Goal: Task Accomplishment & Management: Use online tool/utility

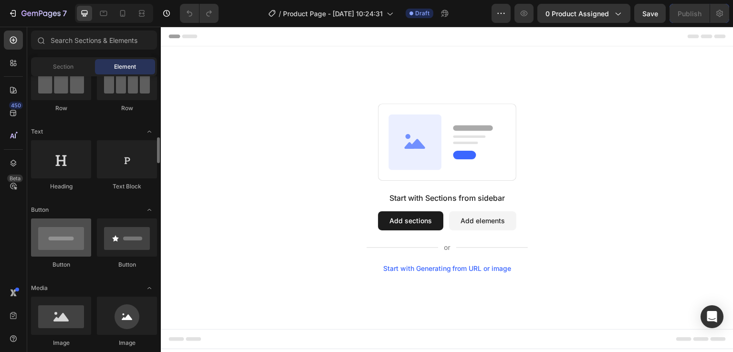
scroll to position [143, 0]
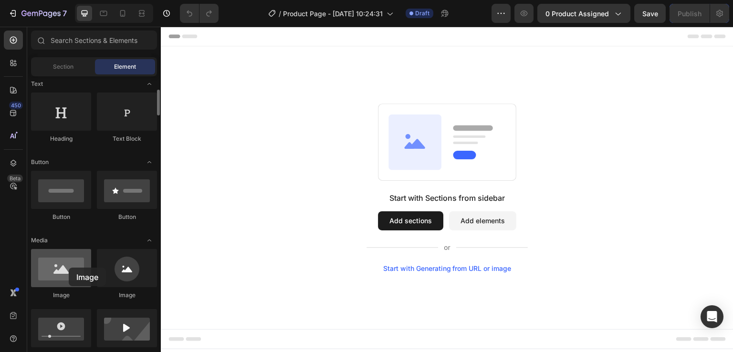
click at [69, 268] on div at bounding box center [61, 268] width 60 height 38
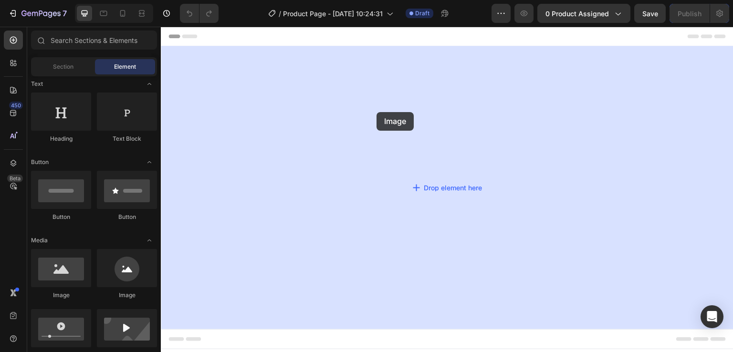
drag, startPoint x: 231, startPoint y: 294, endPoint x: 377, endPoint y: 112, distance: 233.1
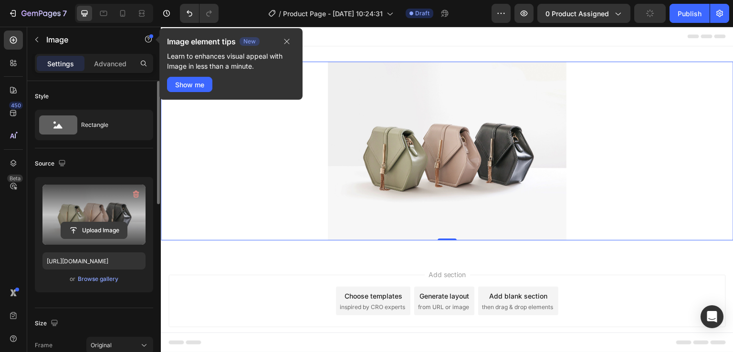
click at [94, 228] on input "file" at bounding box center [94, 230] width 66 height 16
click at [95, 229] on input "file" at bounding box center [94, 230] width 66 height 16
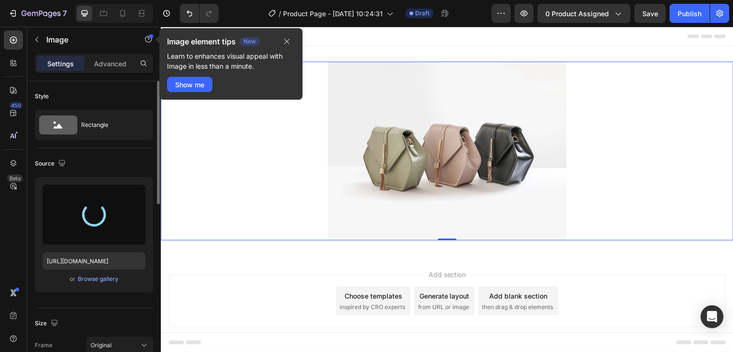
type input "[URL][DOMAIN_NAME]"
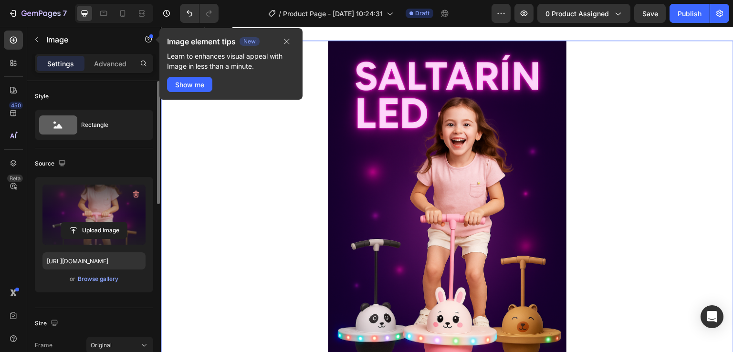
scroll to position [0, 0]
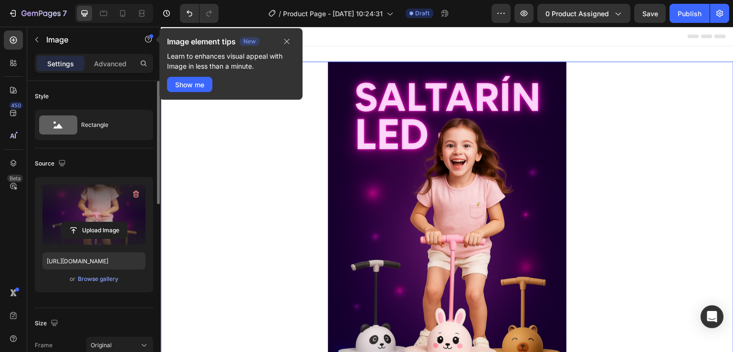
click at [446, 170] on img at bounding box center [447, 241] width 238 height 358
click at [286, 40] on icon "button" at bounding box center [287, 42] width 8 height 8
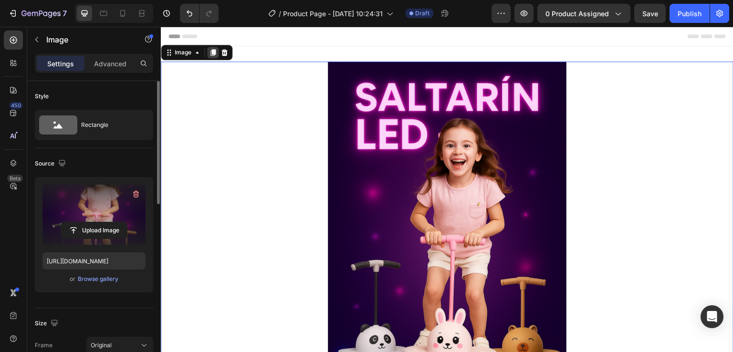
click at [210, 54] on icon at bounding box center [212, 52] width 5 height 7
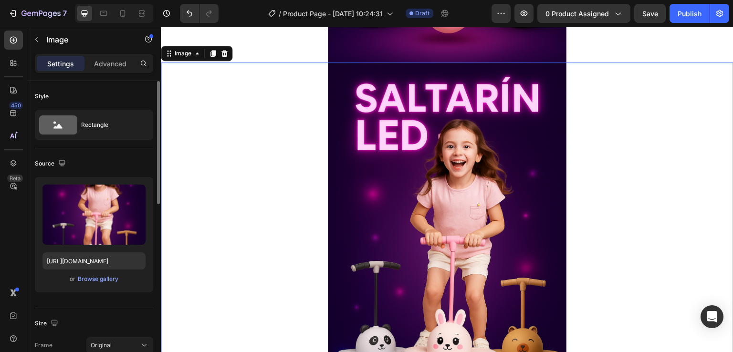
scroll to position [359, 0]
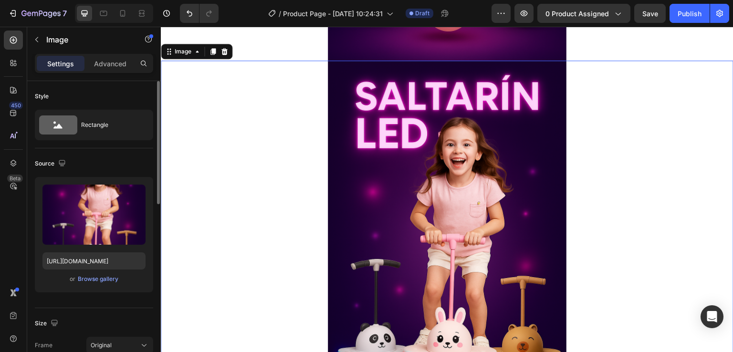
click at [401, 162] on img at bounding box center [447, 240] width 238 height 358
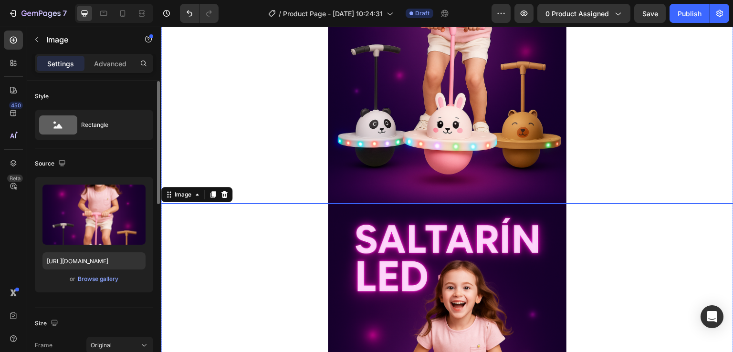
click at [345, 133] on img at bounding box center [447, 25] width 238 height 358
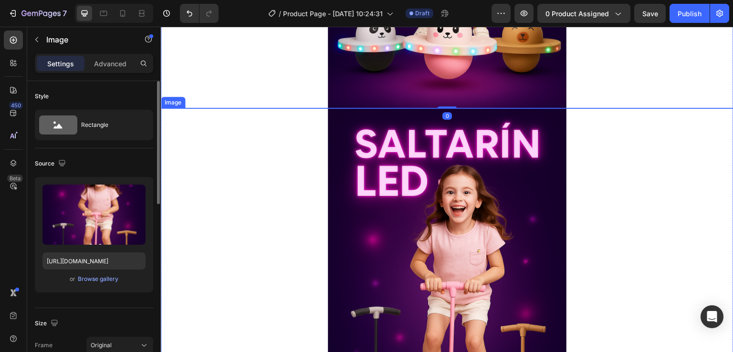
click at [388, 161] on img at bounding box center [447, 287] width 238 height 358
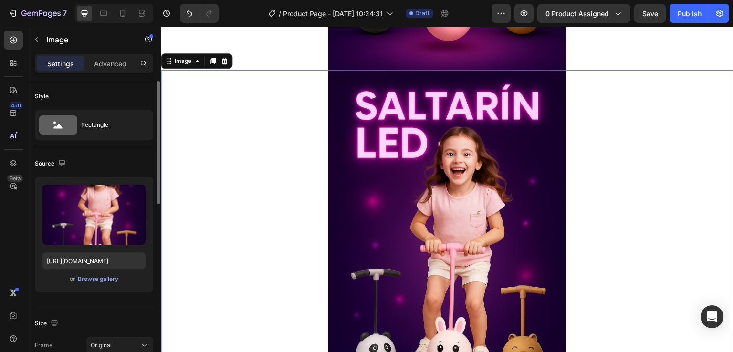
scroll to position [406, 0]
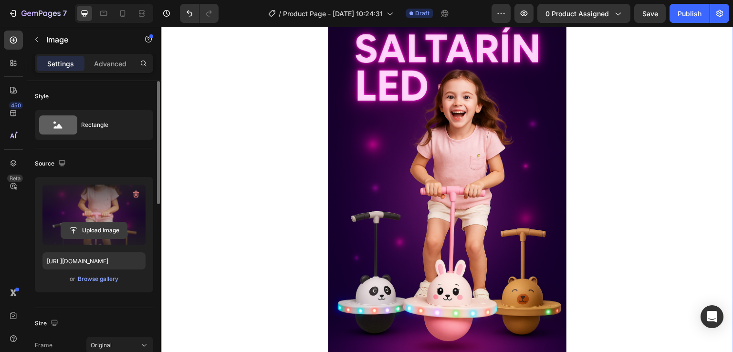
click at [104, 231] on input "file" at bounding box center [94, 230] width 66 height 16
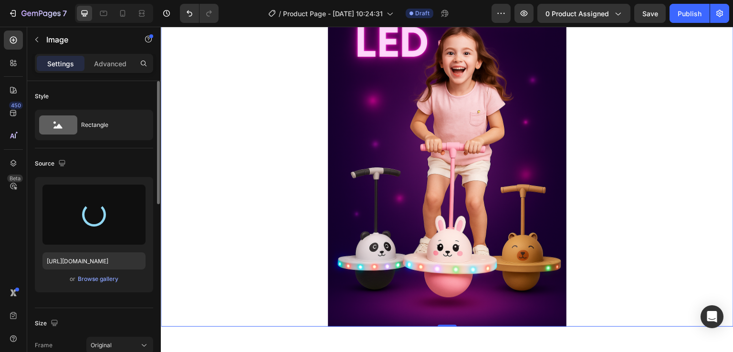
scroll to position [434, 0]
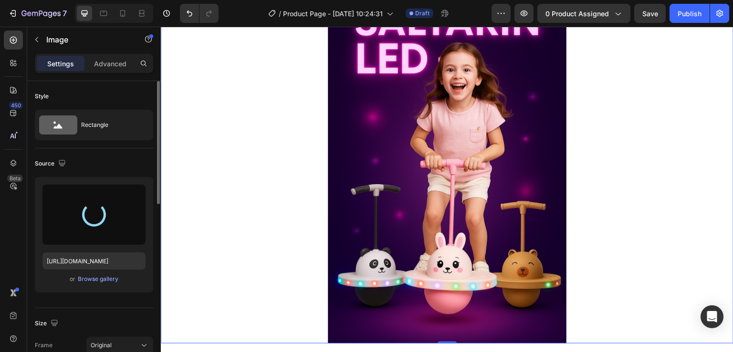
type input "https://cdn.shopify.com/s/files/1/0725/6765/2591/files/gempages_538213806539539…"
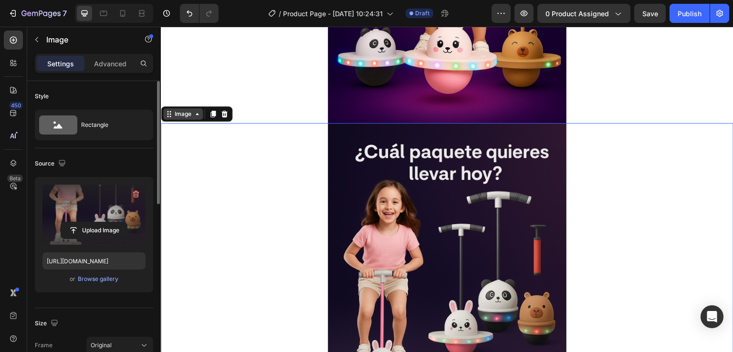
scroll to position [290, 0]
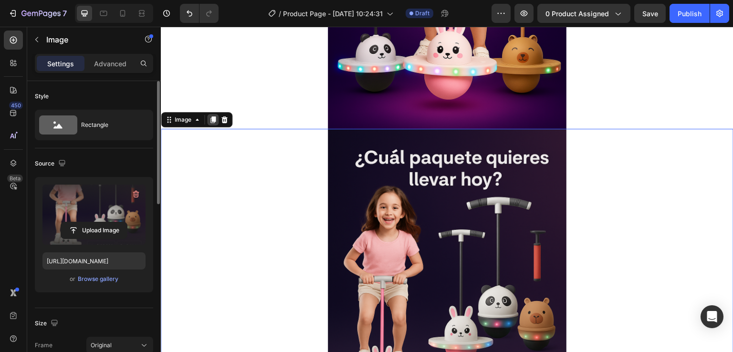
click at [216, 122] on icon at bounding box center [213, 120] width 8 height 8
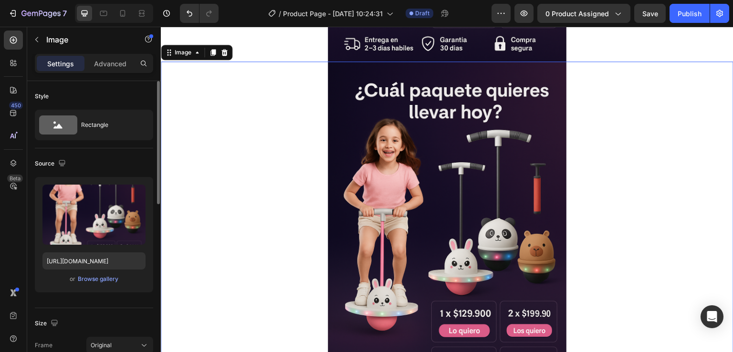
scroll to position [717, 0]
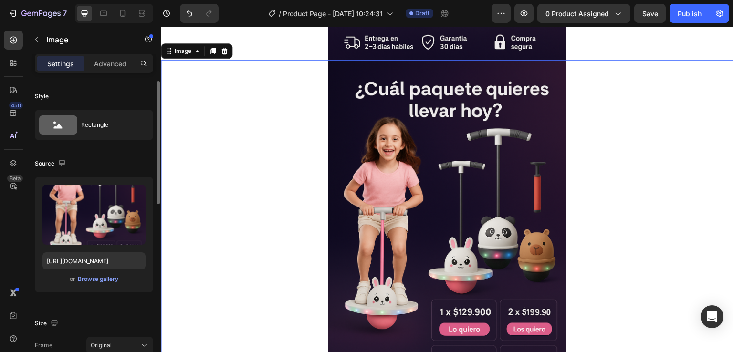
click at [466, 221] on img at bounding box center [447, 239] width 238 height 358
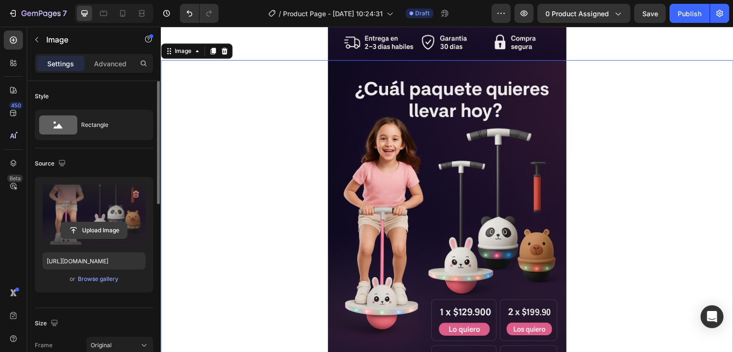
click at [100, 234] on input "file" at bounding box center [94, 230] width 66 height 16
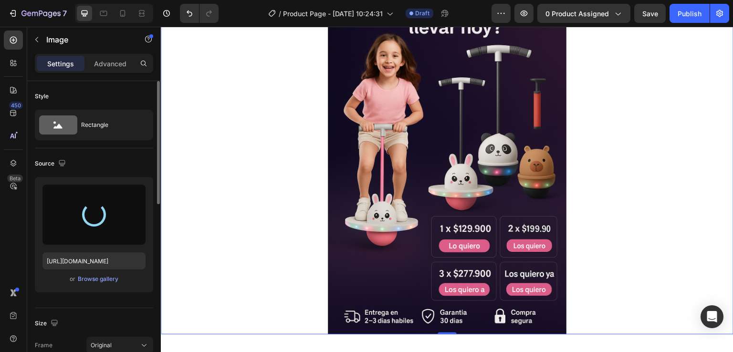
scroll to position [812, 0]
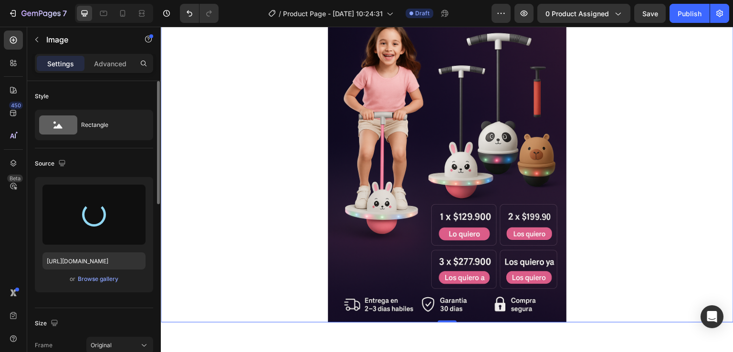
type input "[URL][DOMAIN_NAME]"
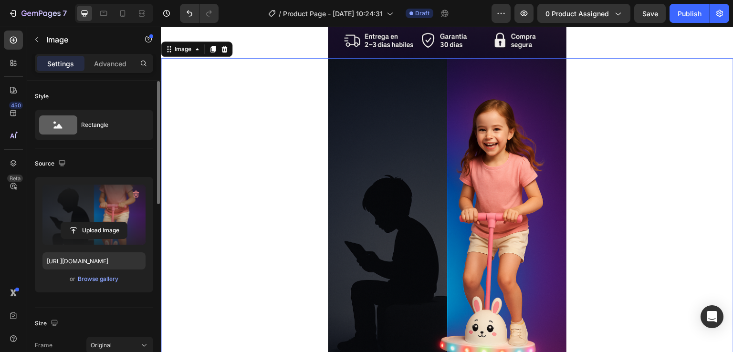
scroll to position [669, 0]
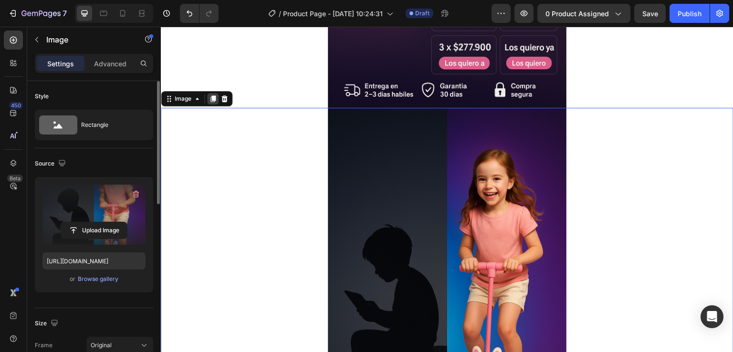
click at [210, 100] on icon at bounding box center [212, 98] width 5 height 7
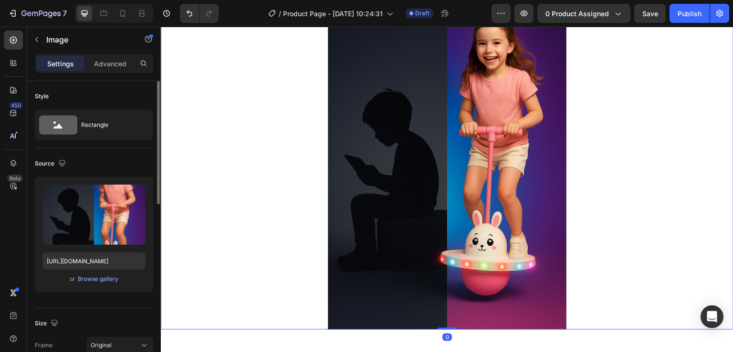
scroll to position [1169, 0]
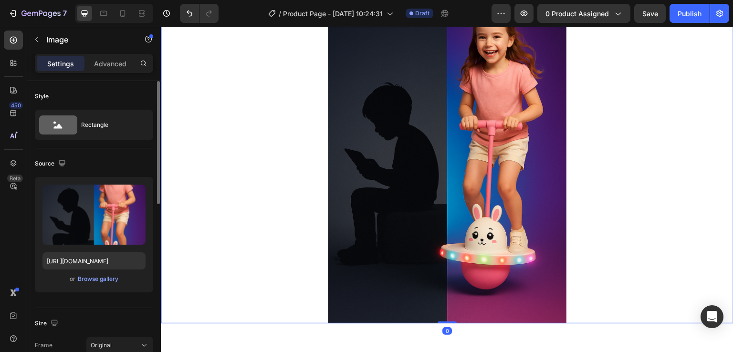
click at [427, 209] on img at bounding box center [447, 145] width 238 height 358
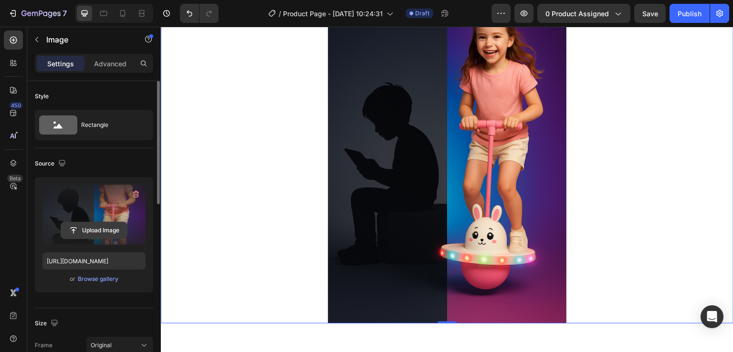
click at [103, 231] on input "file" at bounding box center [94, 230] width 66 height 16
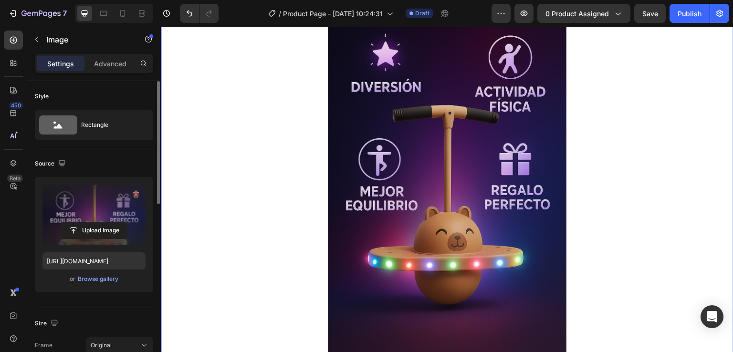
scroll to position [1121, 0]
click at [91, 227] on input "file" at bounding box center [94, 230] width 66 height 16
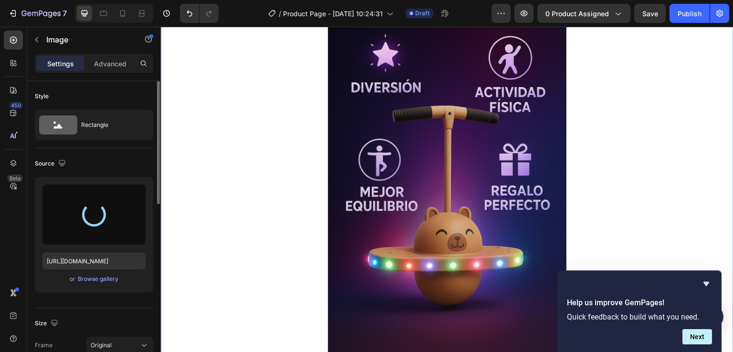
type input "https://cdn.shopify.com/s/files/1/0725/6765/2591/files/gempages_538213806539539…"
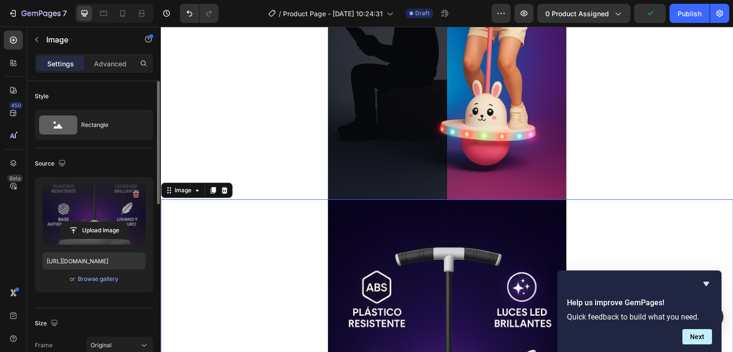
scroll to position [930, 0]
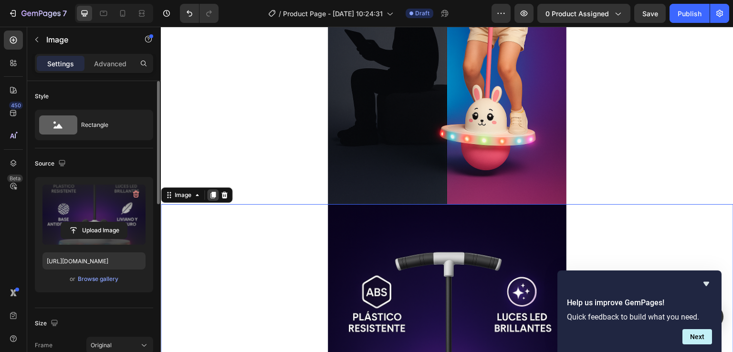
click at [210, 192] on icon at bounding box center [213, 195] width 8 height 8
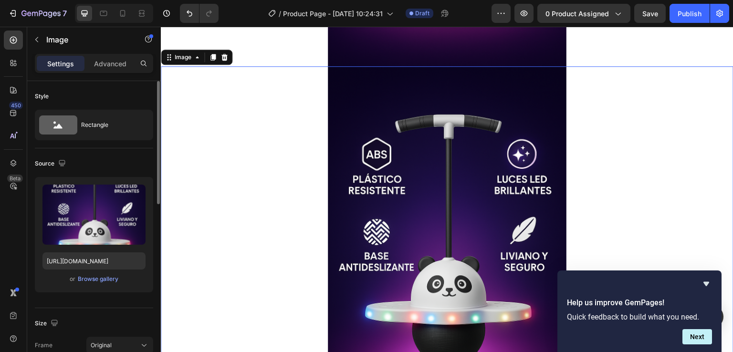
scroll to position [1432, 0]
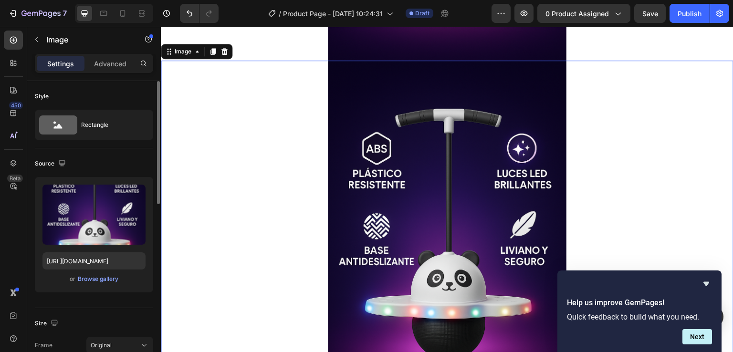
click at [390, 145] on img at bounding box center [447, 240] width 238 height 358
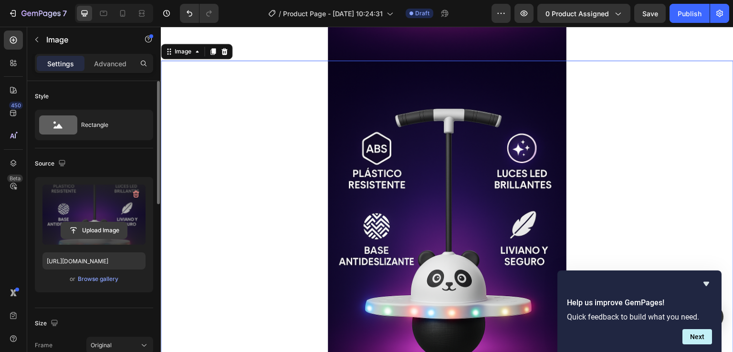
click at [85, 231] on input "file" at bounding box center [94, 230] width 66 height 16
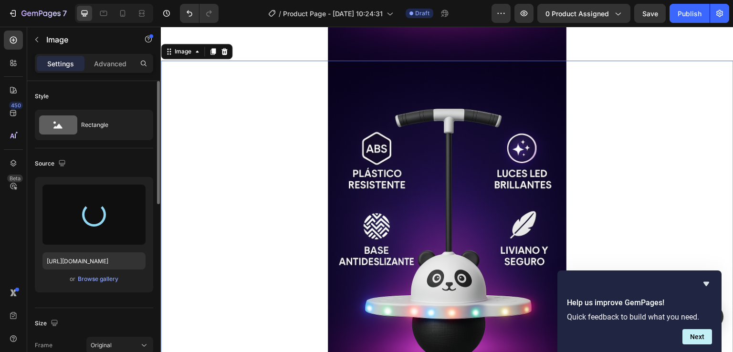
type input "https://cdn.shopify.com/s/files/1/0725/6765/2591/files/gempages_538213806539539…"
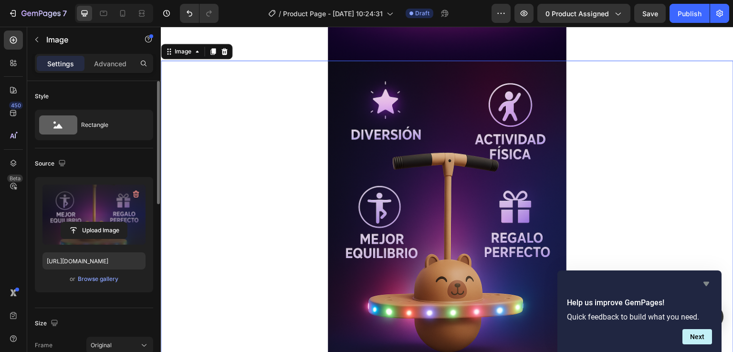
click at [711, 283] on icon "Hide survey" at bounding box center [705, 283] width 11 height 11
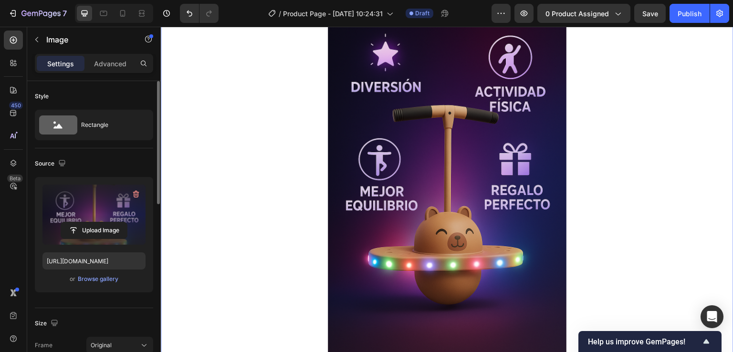
scroll to position [1384, 0]
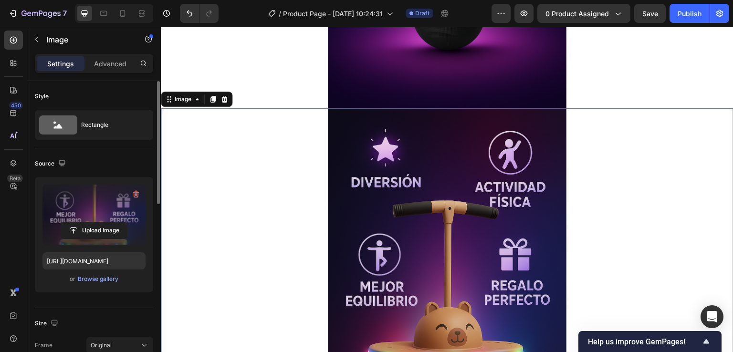
click at [209, 98] on icon at bounding box center [213, 99] width 8 height 8
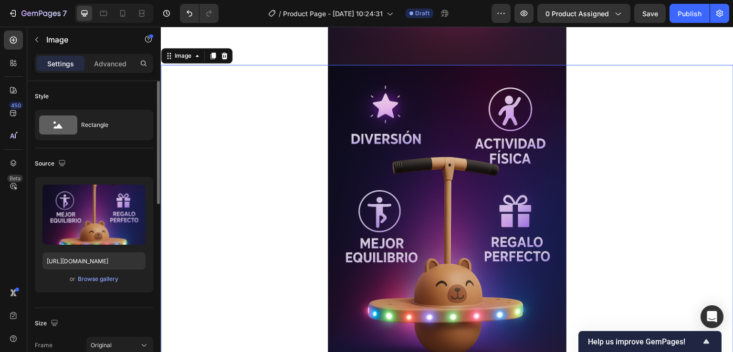
scroll to position [1789, 0]
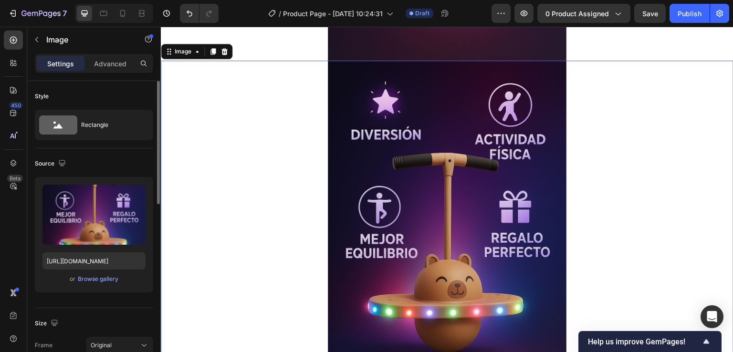
click at [476, 228] on img at bounding box center [447, 240] width 238 height 358
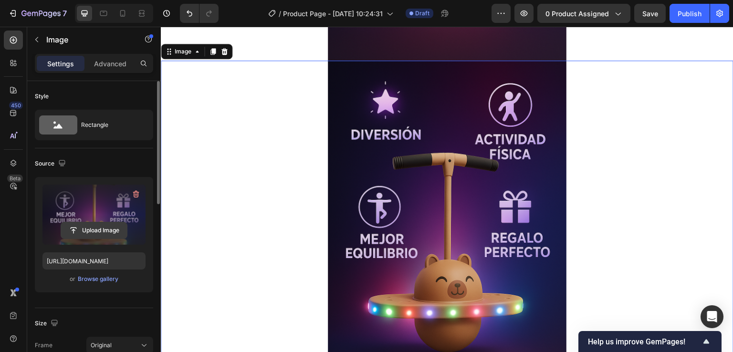
click at [98, 226] on input "file" at bounding box center [94, 230] width 66 height 16
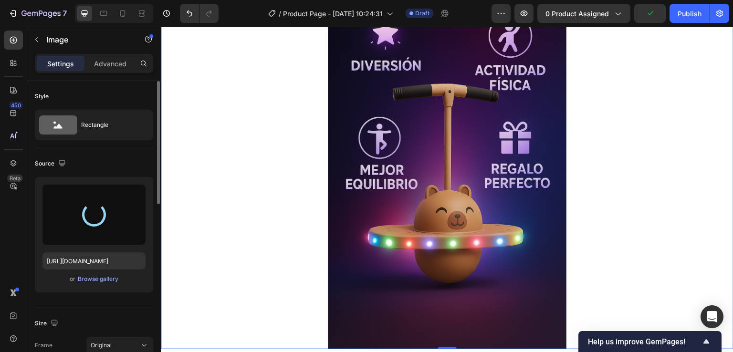
scroll to position [1837, 0]
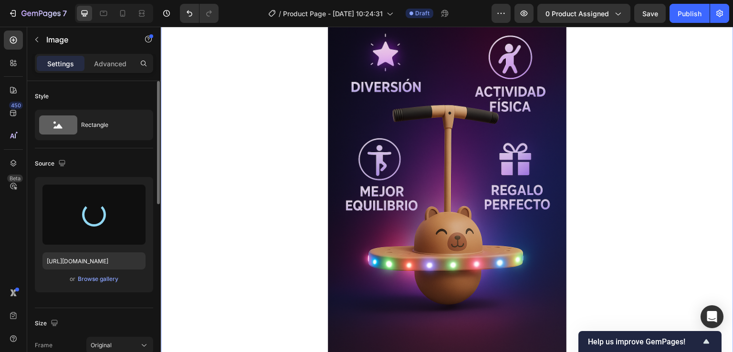
type input "https://cdn.shopify.com/s/files/1/0725/6765/2591/files/gempages_538213806539539…"
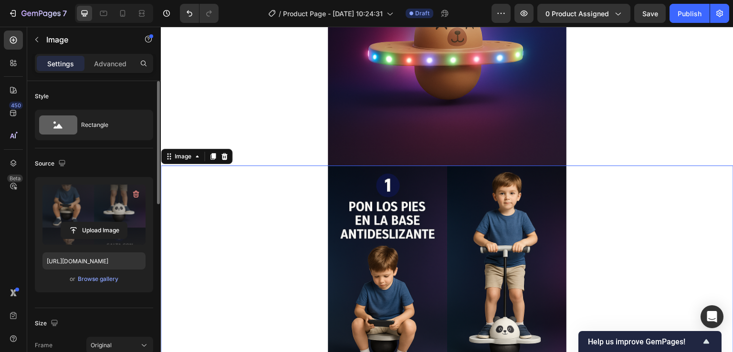
scroll to position [1674, 0]
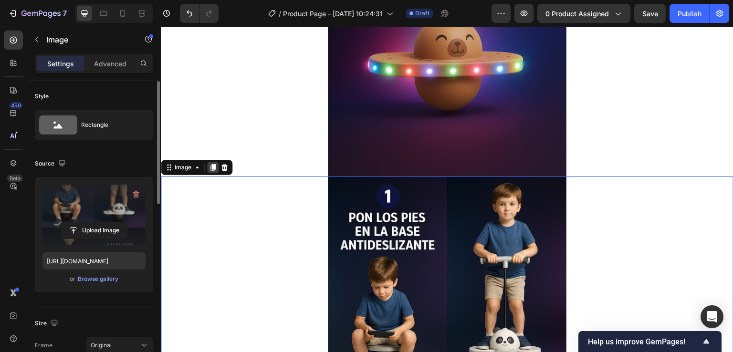
click at [212, 168] on icon at bounding box center [212, 167] width 5 height 7
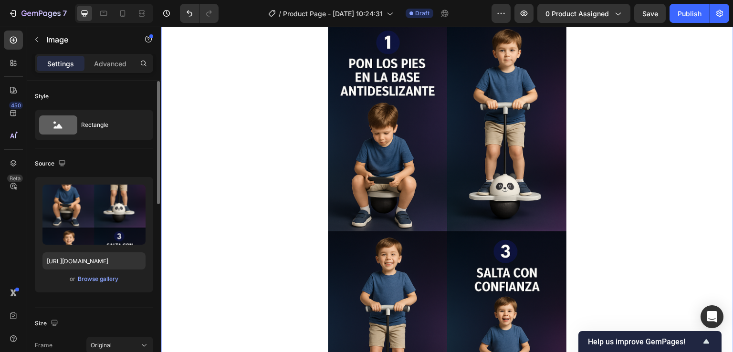
scroll to position [2195, 0]
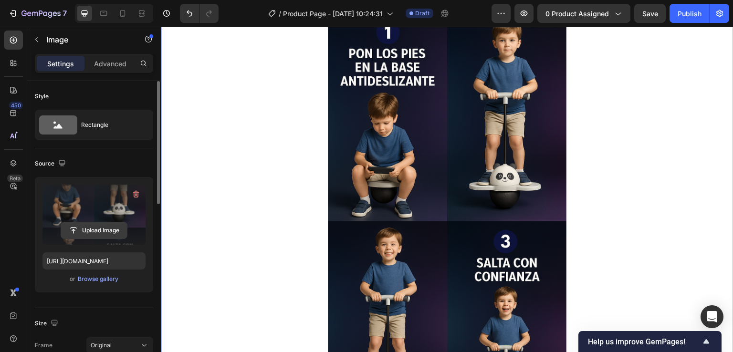
click at [91, 231] on input "file" at bounding box center [94, 230] width 66 height 16
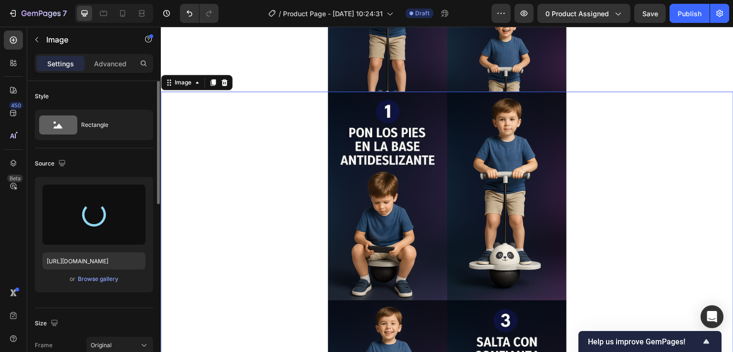
scroll to position [2100, 0]
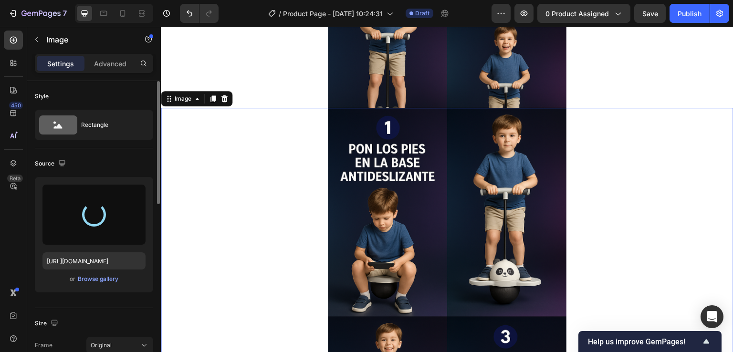
type input "https://cdn.shopify.com/s/files/1/0725/6765/2591/files/gempages_538213806539539…"
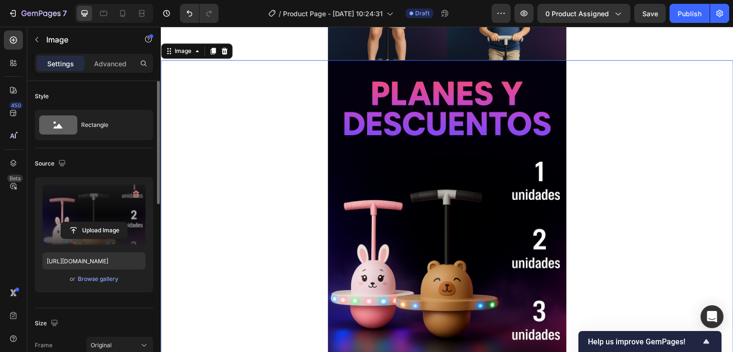
scroll to position [2005, 0]
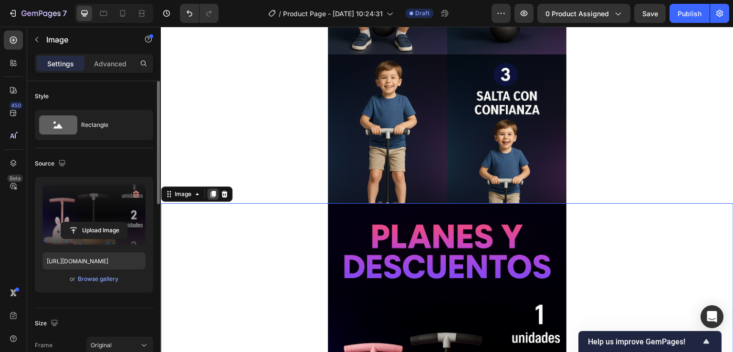
click at [216, 193] on icon at bounding box center [213, 194] width 8 height 8
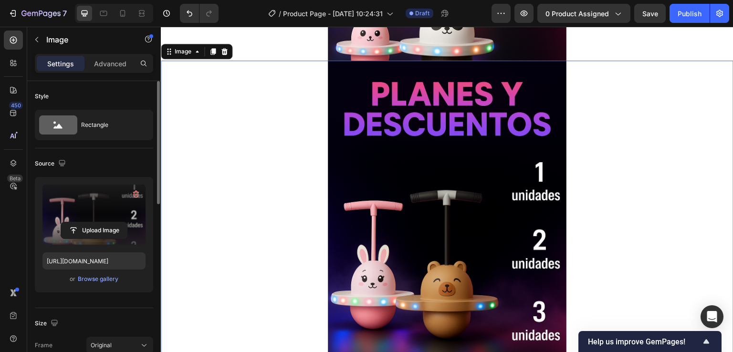
scroll to position [2505, 0]
click at [102, 231] on input "file" at bounding box center [94, 230] width 66 height 16
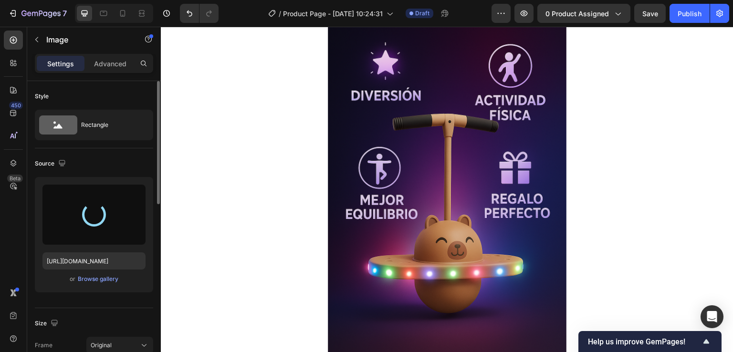
type input "https://cdn.shopify.com/s/files/1/0725/6765/2591/files/gempages_538213806539539…"
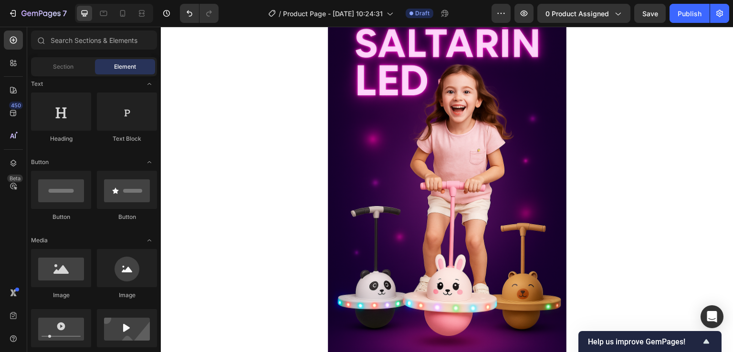
scroll to position [0, 0]
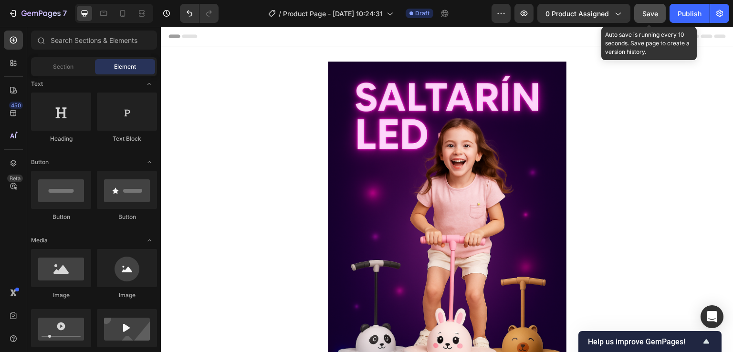
click at [647, 10] on span "Save" at bounding box center [650, 14] width 16 height 8
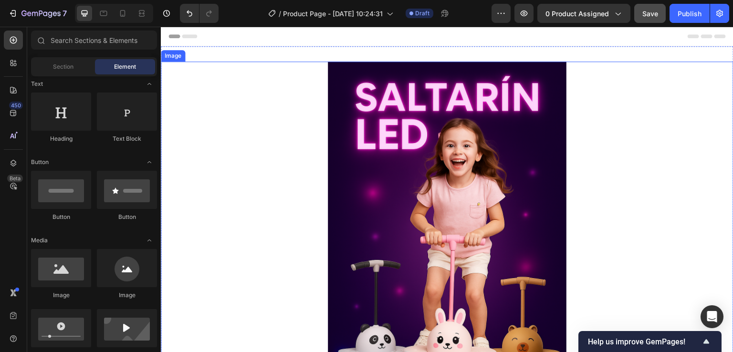
click at [556, 139] on img at bounding box center [447, 241] width 238 height 358
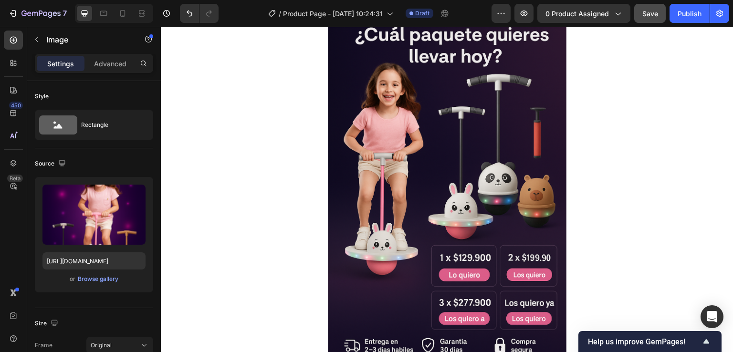
scroll to position [429, 0]
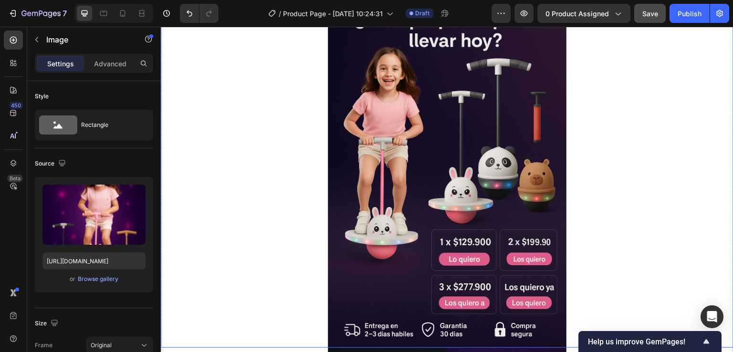
click at [453, 118] on img at bounding box center [447, 169] width 238 height 358
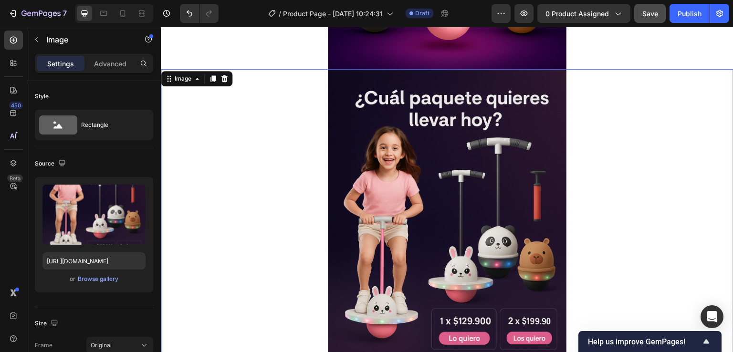
scroll to position [334, 0]
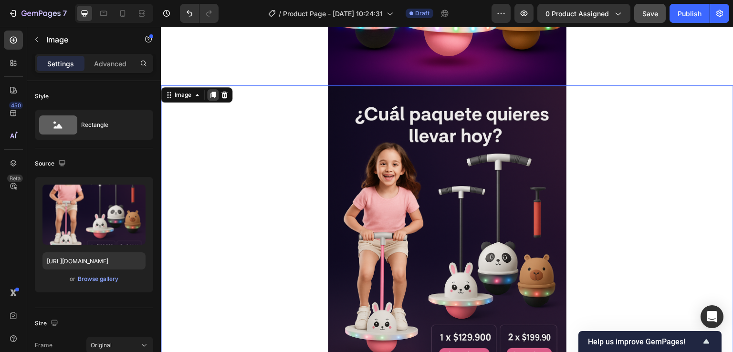
click at [211, 98] on icon at bounding box center [213, 95] width 8 height 8
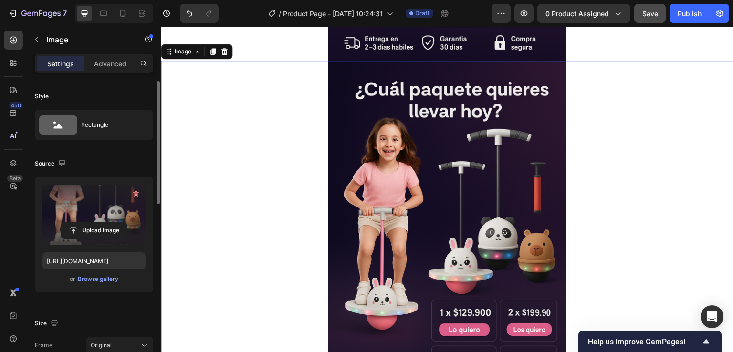
scroll to position [717, 0]
click at [91, 230] on input "file" at bounding box center [94, 230] width 66 height 16
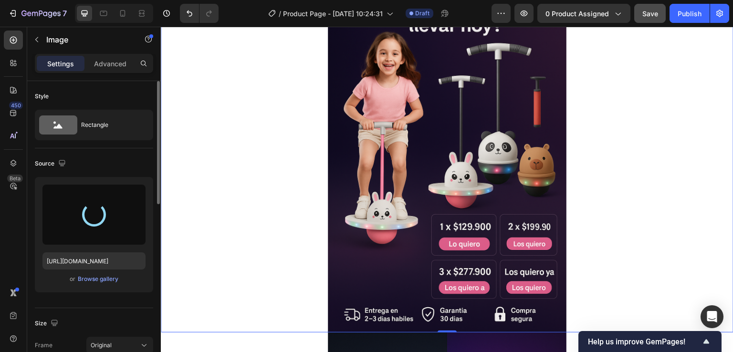
scroll to position [765, 0]
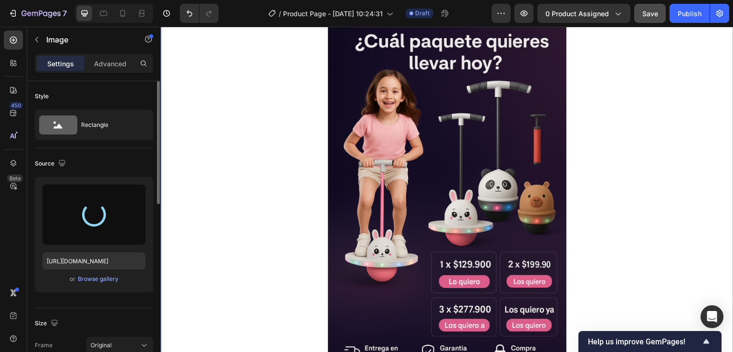
type input "https://cdn.shopify.com/s/files/1/0725/6765/2591/files/gempages_538213806539539…"
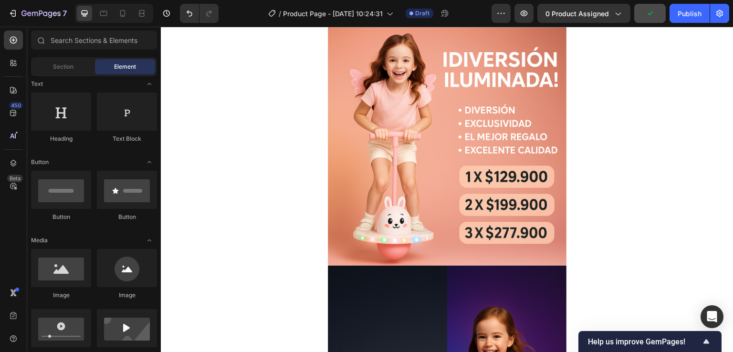
scroll to position [708, 0]
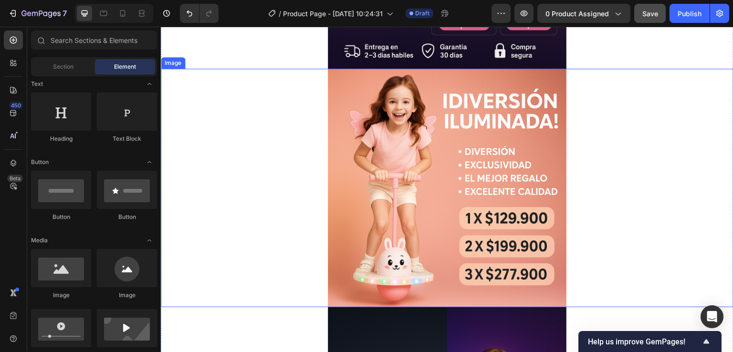
click at [471, 202] on img at bounding box center [447, 188] width 238 height 238
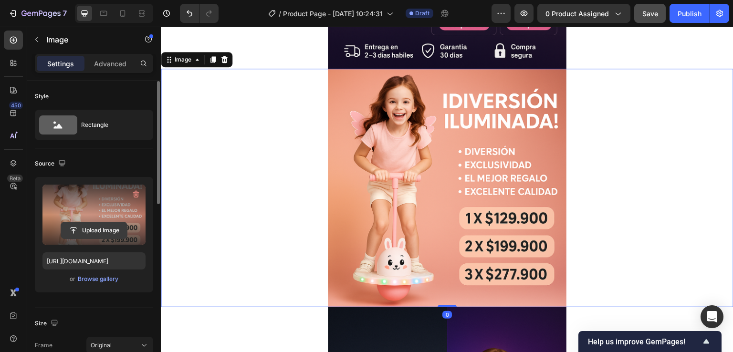
click at [89, 227] on input "file" at bounding box center [94, 230] width 66 height 16
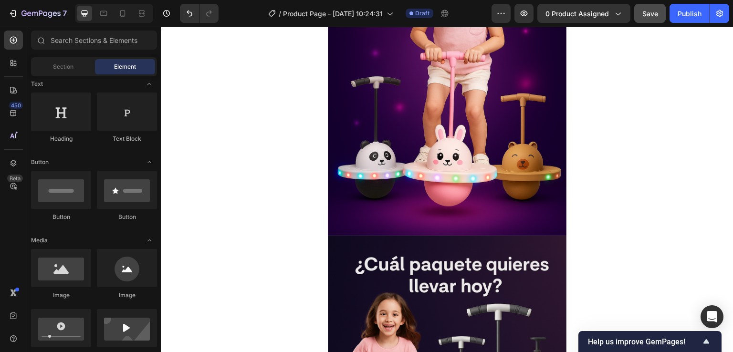
scroll to position [0, 0]
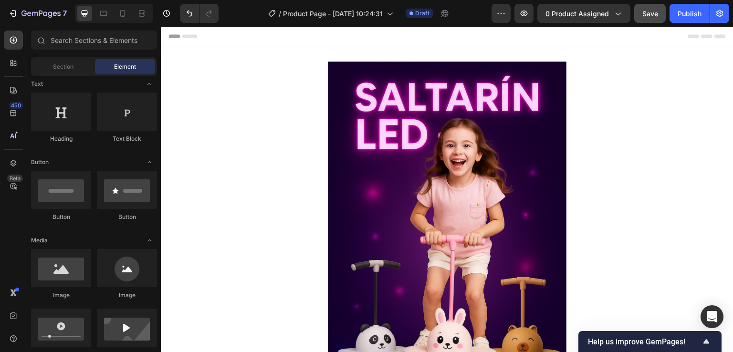
click at [549, 41] on div "Header" at bounding box center [446, 36] width 557 height 19
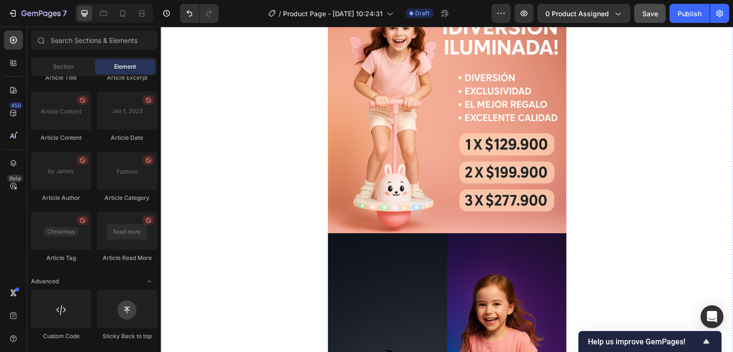
scroll to position [811, 0]
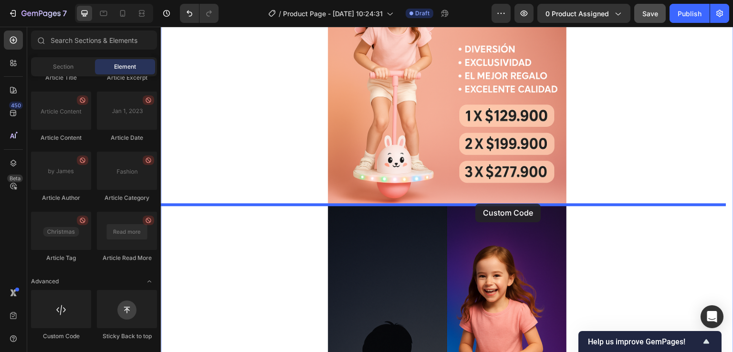
drag, startPoint x: 227, startPoint y: 338, endPoint x: 475, endPoint y: 204, distance: 283.0
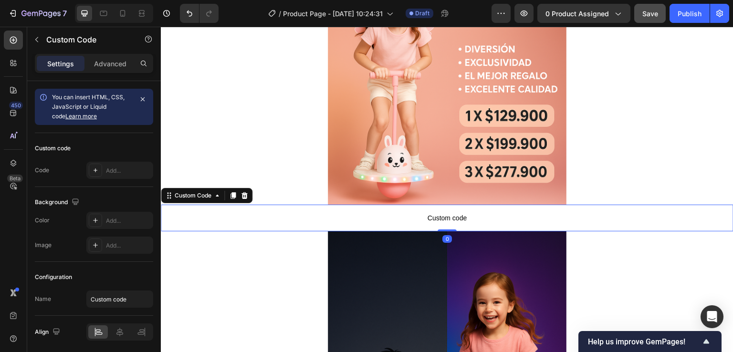
click at [446, 215] on span "Custom code" at bounding box center [447, 217] width 572 height 11
click at [438, 224] on p "Custom code" at bounding box center [447, 218] width 572 height 27
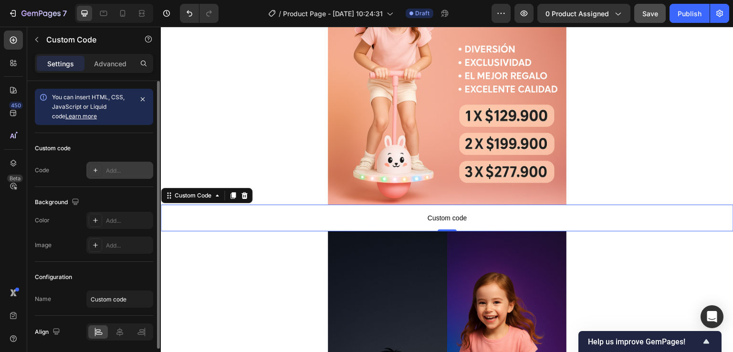
click at [113, 173] on div "Add..." at bounding box center [128, 170] width 45 height 9
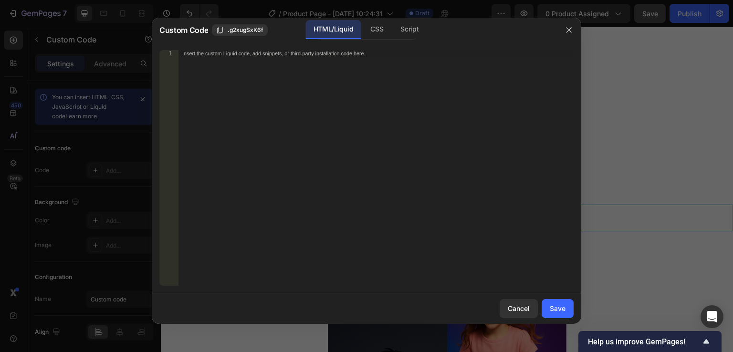
click at [308, 88] on div "Insert the custom Liquid code, add snippets, or third-party installation code h…" at bounding box center [375, 174] width 395 height 249
paste textarea "</style>"
type textarea "</style>"
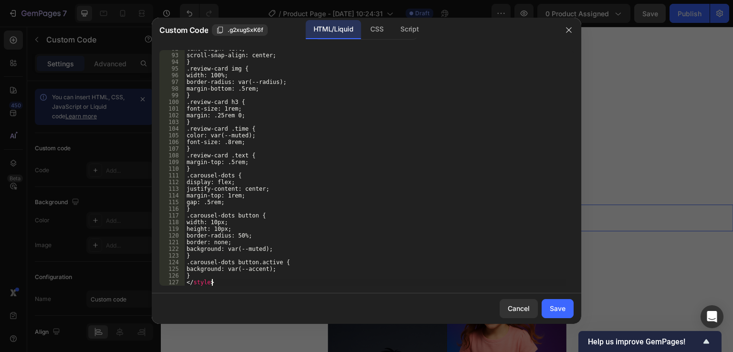
scroll to position [619, 0]
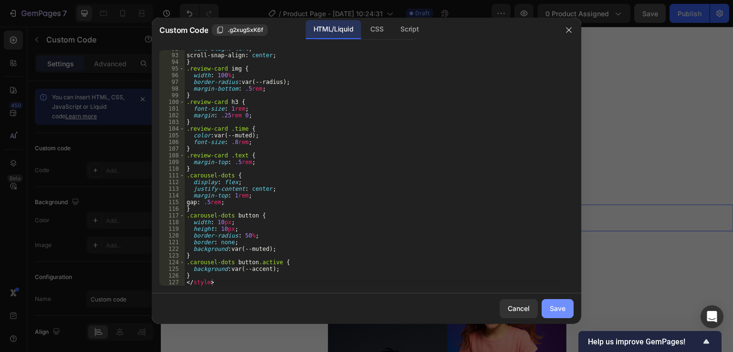
click at [552, 305] on div "Save" at bounding box center [557, 308] width 16 height 10
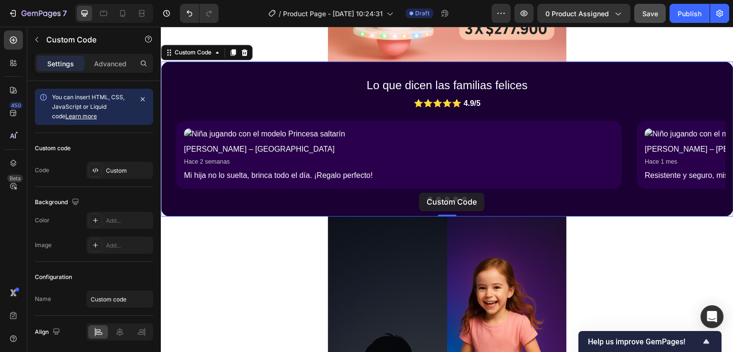
scroll to position [0, 0]
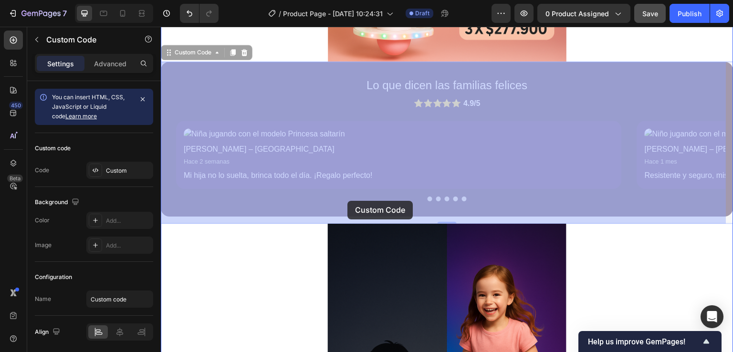
drag, startPoint x: 297, startPoint y: 194, endPoint x: 206, endPoint y: 204, distance: 92.2
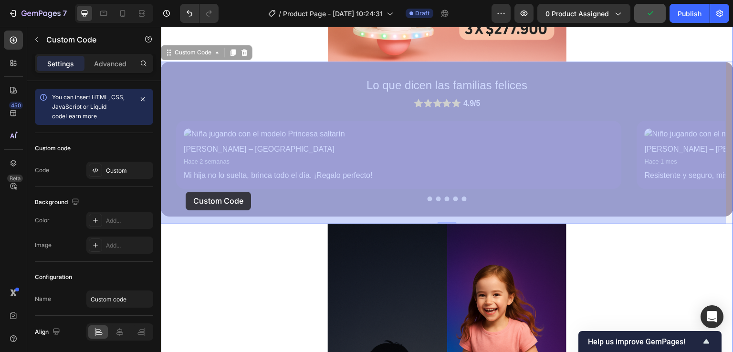
drag, startPoint x: 256, startPoint y: 192, endPoint x: 187, endPoint y: 197, distance: 68.4
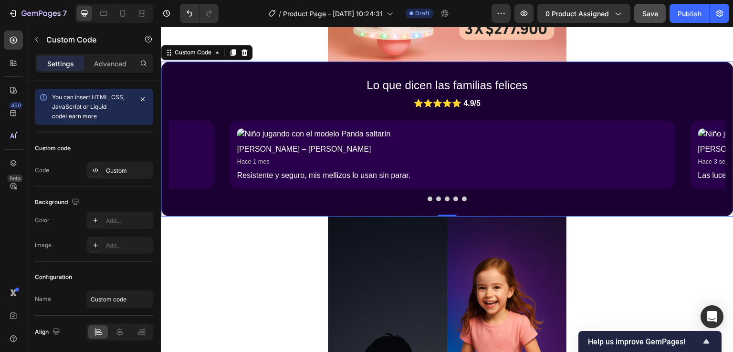
scroll to position [0, 196]
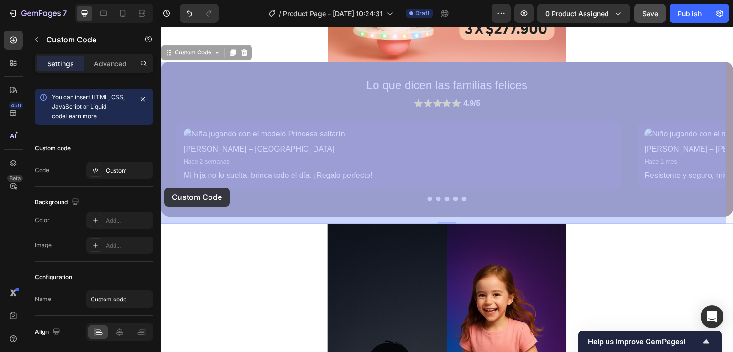
drag, startPoint x: 278, startPoint y: 190, endPoint x: 179, endPoint y: 188, distance: 98.7
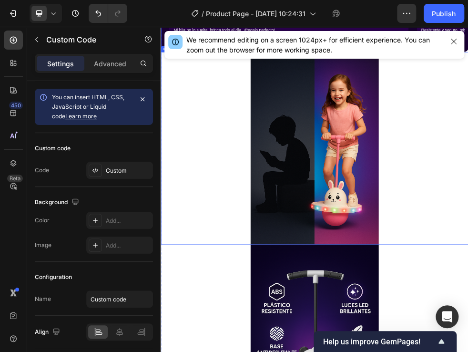
scroll to position [1059, 0]
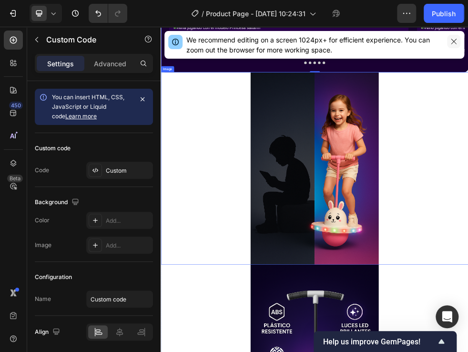
click at [458, 39] on button "button" at bounding box center [453, 41] width 13 height 13
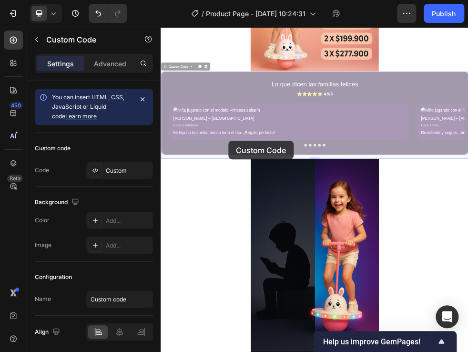
scroll to position [0, 0]
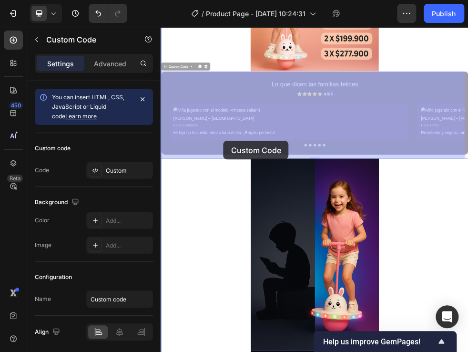
drag, startPoint x: 249, startPoint y: 239, endPoint x: 228, endPoint y: 250, distance: 23.9
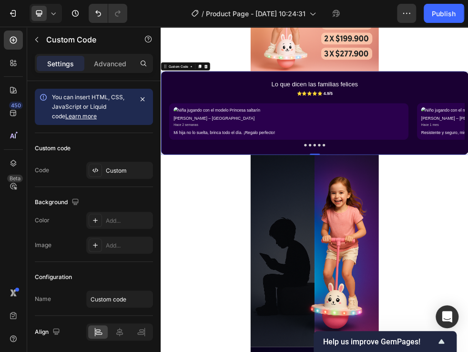
scroll to position [0, 101]
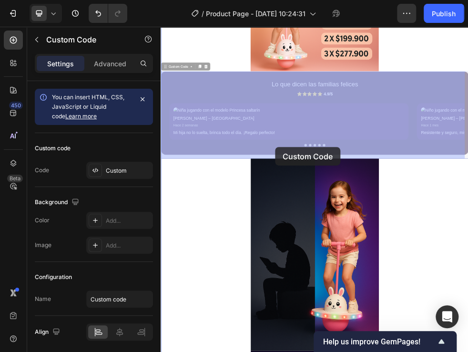
drag, startPoint x: 280, startPoint y: 241, endPoint x: 315, endPoint y: 251, distance: 36.2
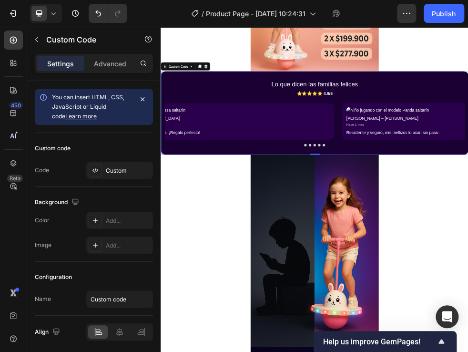
scroll to position [0, 170]
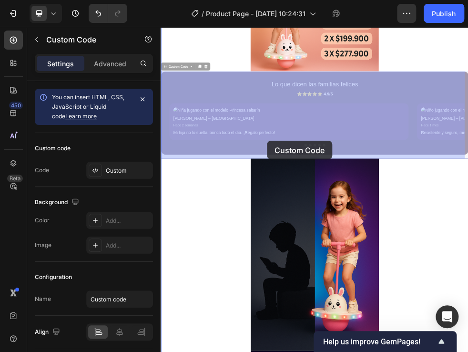
drag, startPoint x: 313, startPoint y: 239, endPoint x: 359, endPoint y: 239, distance: 45.3
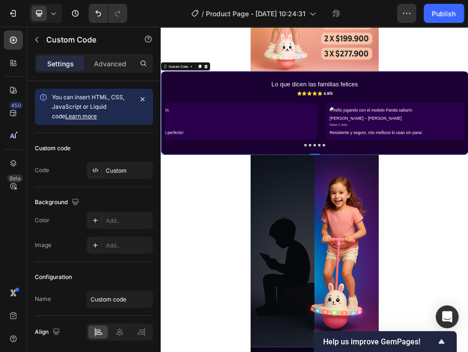
scroll to position [0, 0]
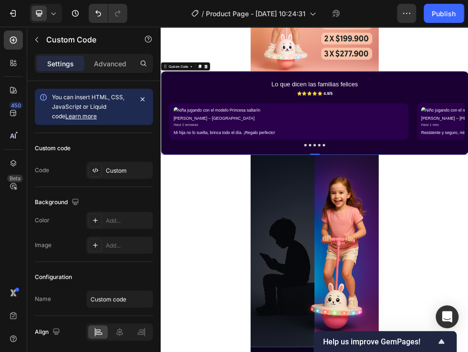
click at [459, 208] on p "Hace 2 semanas" at bounding box center [399, 209] width 430 height 9
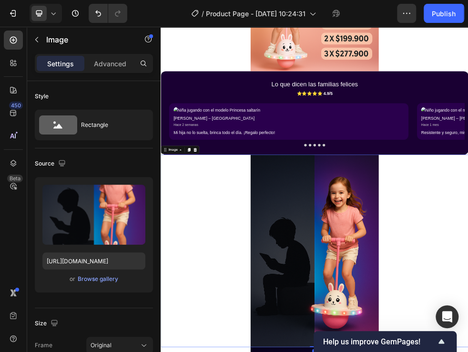
click at [493, 209] on p "Hace 2 semanas" at bounding box center [399, 209] width 430 height 9
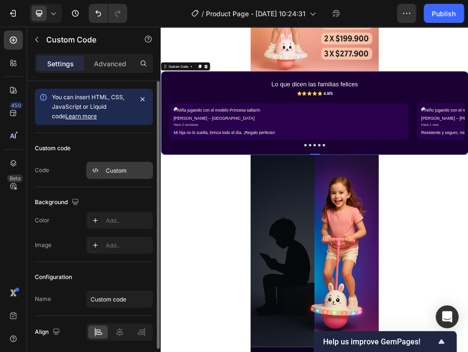
click at [114, 172] on div "Custom" at bounding box center [128, 170] width 45 height 9
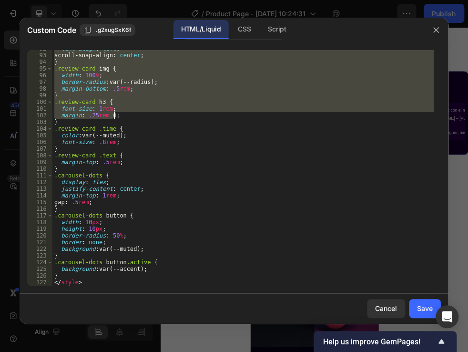
scroll to position [619, 0]
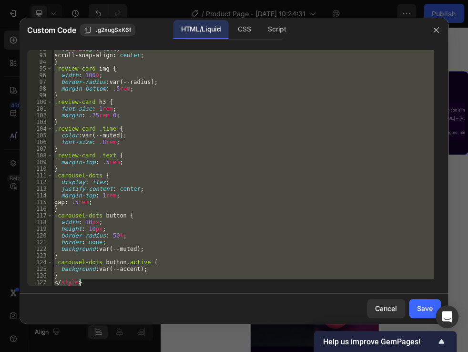
drag, startPoint x: 55, startPoint y: 54, endPoint x: 240, endPoint y: 292, distance: 301.8
click at [240, 293] on div "Custom Code .g2xugSxK6f HTML/Liquid CSS Script <section class="reviews" style="…" at bounding box center [234, 171] width 429 height 306
type textarea "} </style>"
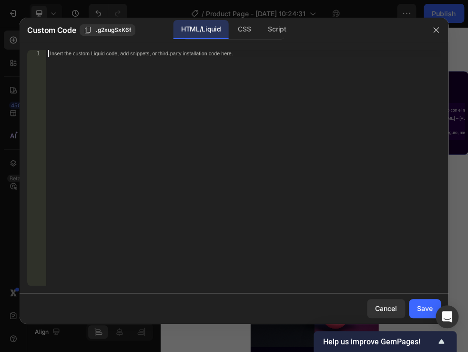
paste textarea "</script>"
type textarea "</script>"
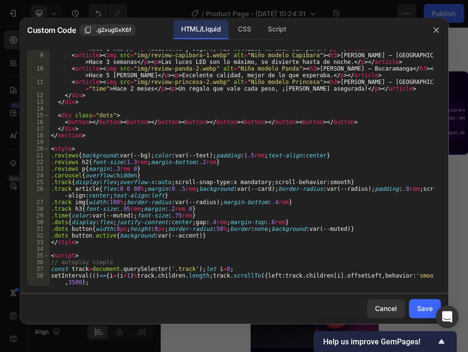
scroll to position [65, 0]
click at [415, 301] on button "Save" at bounding box center [425, 308] width 32 height 19
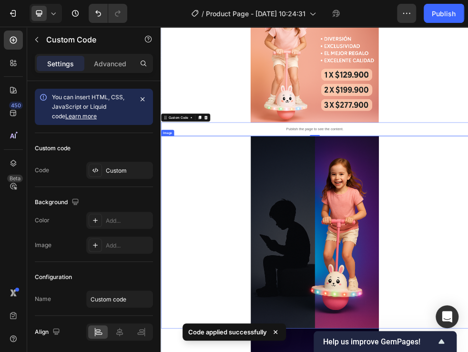
scroll to position [763, 0]
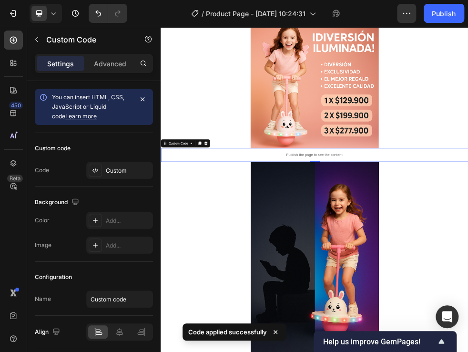
click at [447, 266] on p "Publish the page to see the content." at bounding box center [447, 265] width 572 height 10
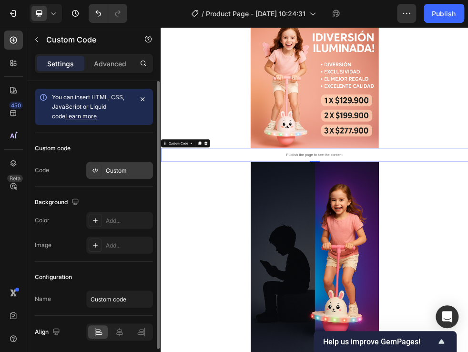
click at [111, 170] on div "Custom" at bounding box center [128, 170] width 45 height 9
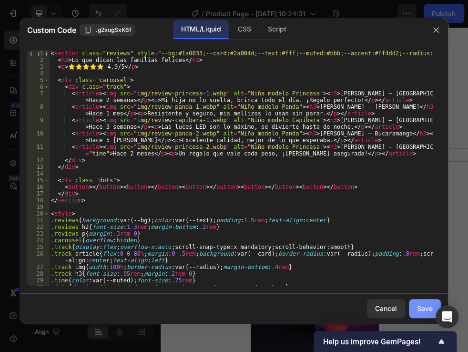
click at [420, 304] on div "Save" at bounding box center [425, 308] width 16 height 10
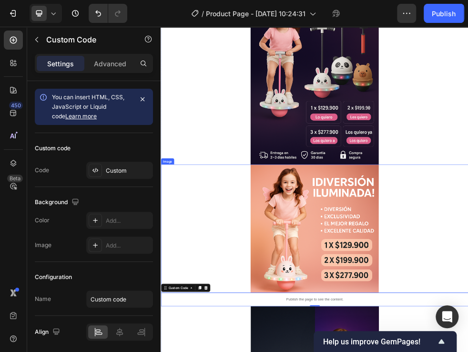
scroll to position [609, 0]
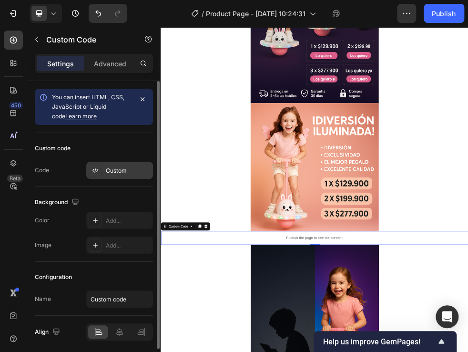
click at [130, 170] on div "Custom" at bounding box center [128, 170] width 45 height 9
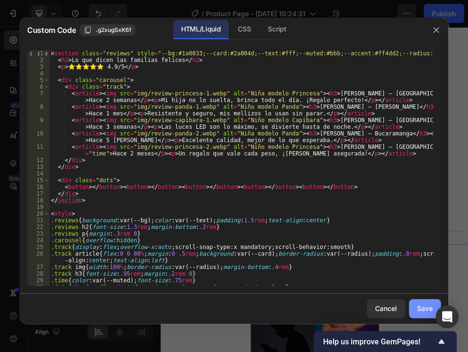
click at [421, 307] on div "Save" at bounding box center [425, 308] width 16 height 10
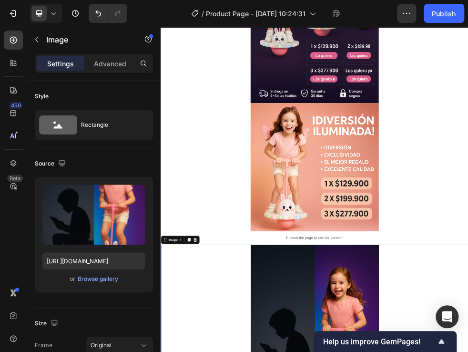
click at [452, 316] on img at bounding box center [447, 287] width 238 height 238
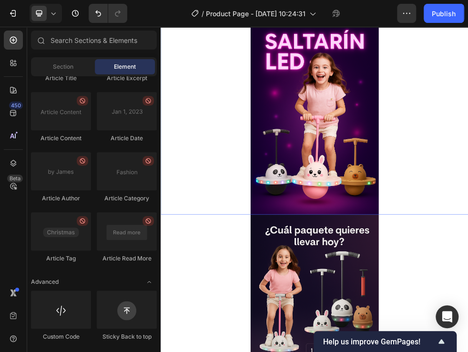
scroll to position [0, 0]
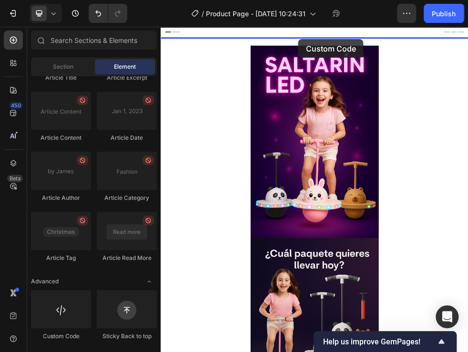
drag, startPoint x: 218, startPoint y: 337, endPoint x: 417, endPoint y: 50, distance: 349.3
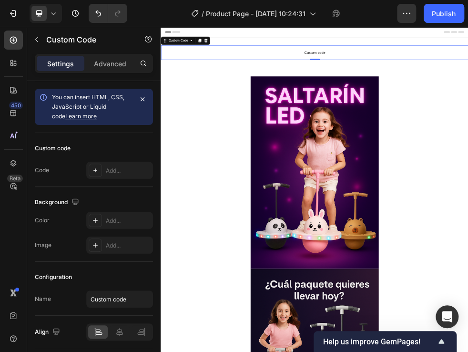
click at [420, 78] on span "Custom code" at bounding box center [447, 74] width 572 height 11
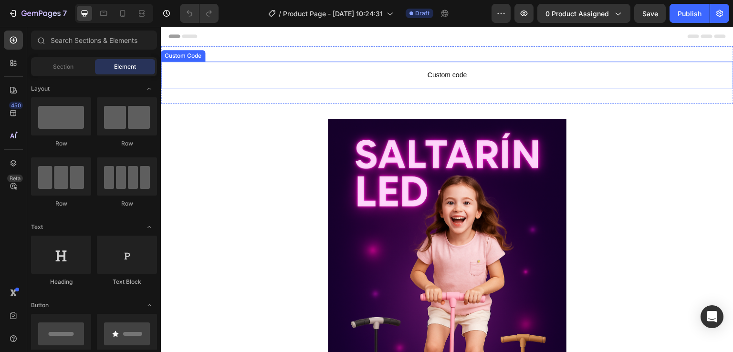
click at [473, 64] on p "Custom code" at bounding box center [447, 75] width 572 height 27
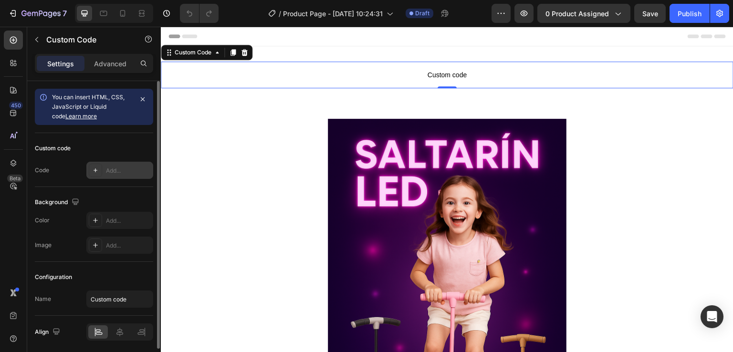
click at [114, 168] on div "Add..." at bounding box center [128, 170] width 45 height 9
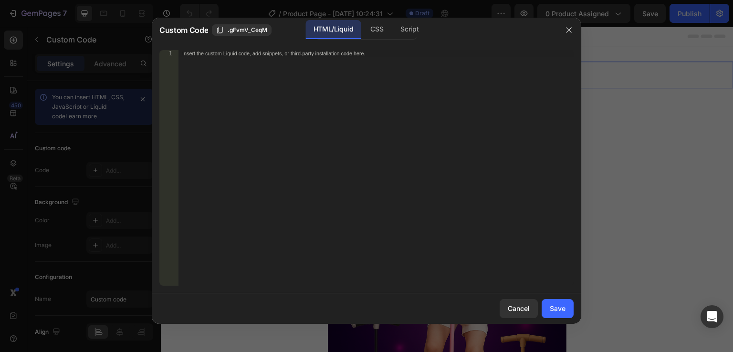
click at [310, 63] on div "Insert the custom Liquid code, add snippets, or third-party installation code h…" at bounding box center [375, 174] width 395 height 249
paste textarea "</script>"
type textarea "</script>"
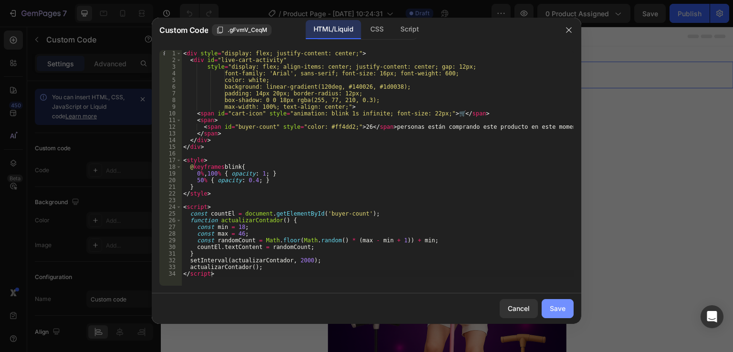
click at [557, 311] on div "Save" at bounding box center [557, 308] width 16 height 10
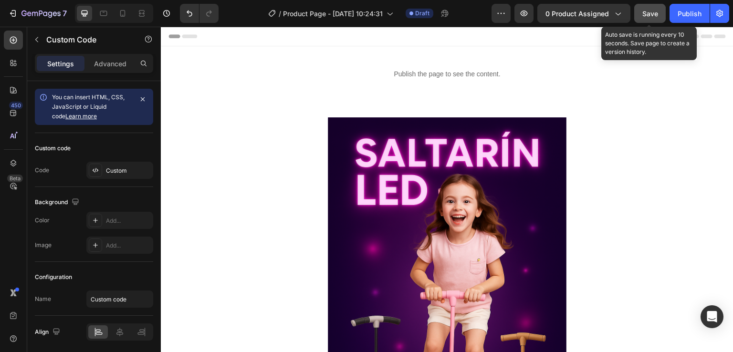
click at [654, 17] on span "Save" at bounding box center [650, 14] width 16 height 8
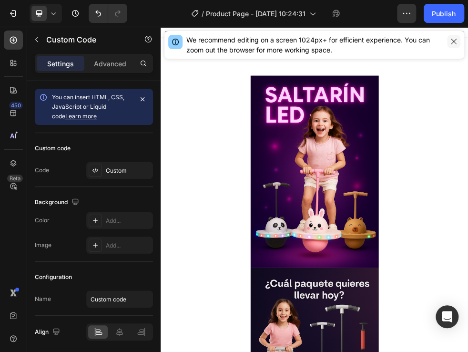
click at [453, 42] on icon "button" at bounding box center [454, 42] width 8 height 8
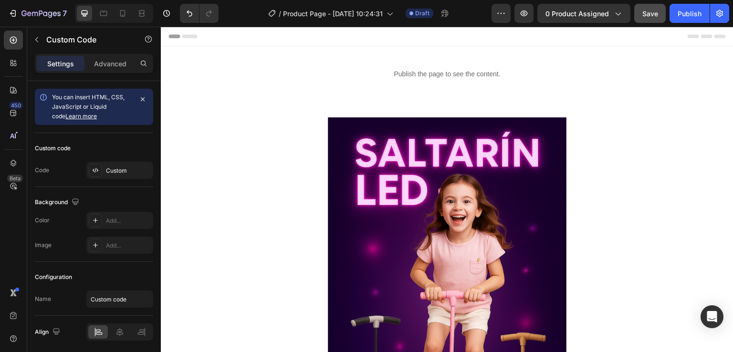
click at [479, 78] on p "Publish the page to see the content." at bounding box center [447, 74] width 572 height 10
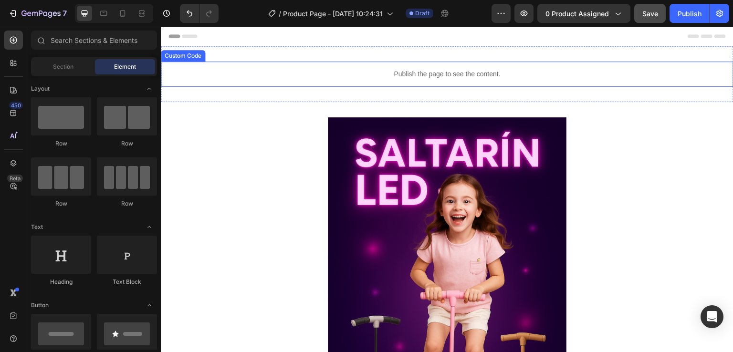
click at [447, 90] on div "Publish the page to see the content. Custom Code Section 1" at bounding box center [447, 74] width 572 height 56
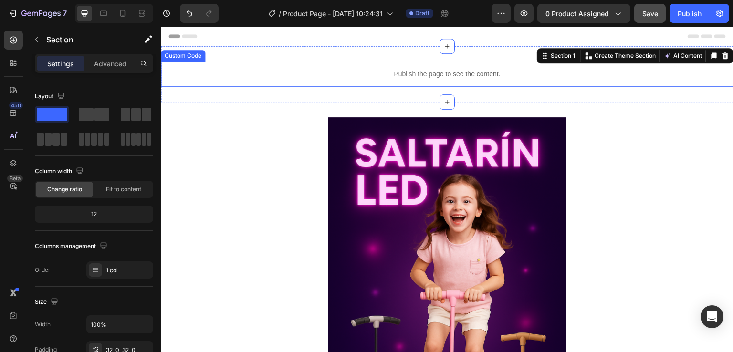
click at [475, 74] on p "Publish the page to see the content." at bounding box center [447, 74] width 572 height 10
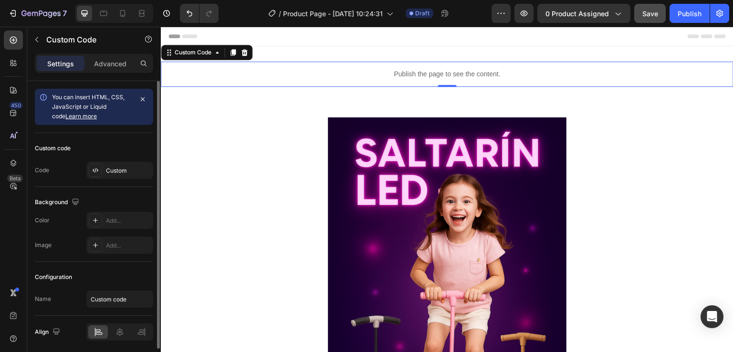
click at [104, 179] on div "Custom code Code Custom" at bounding box center [94, 160] width 118 height 54
click at [114, 166] on div "Custom" at bounding box center [128, 170] width 45 height 9
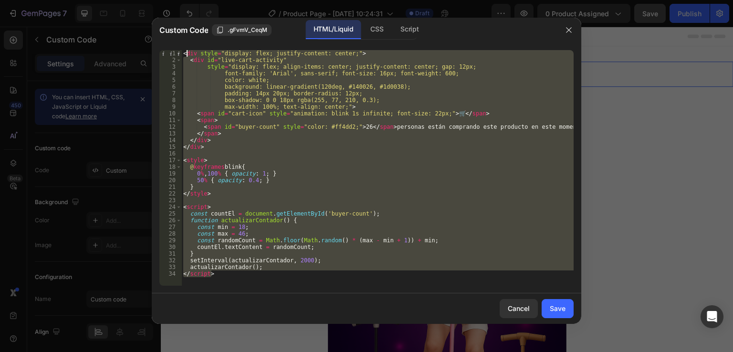
drag, startPoint x: 252, startPoint y: 279, endPoint x: 185, endPoint y: 52, distance: 237.1
click at [185, 52] on div "< div style = "display: flex; justify-content: center;" > < div id = "live-cart…" at bounding box center [377, 174] width 392 height 249
type textarea "<"
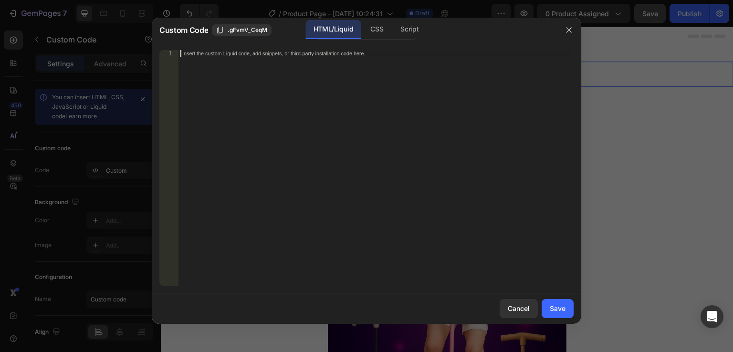
paste textarea
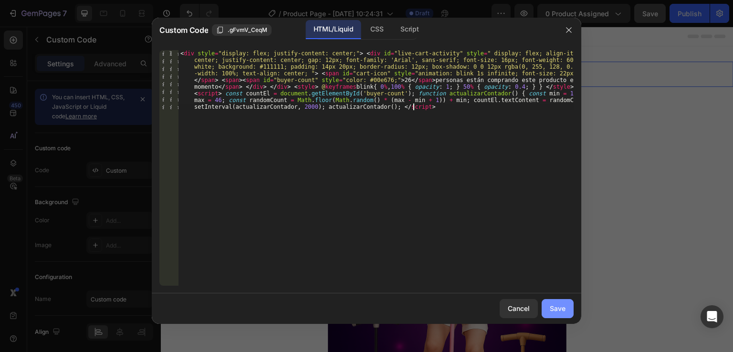
click at [567, 304] on button "Save" at bounding box center [557, 308] width 32 height 19
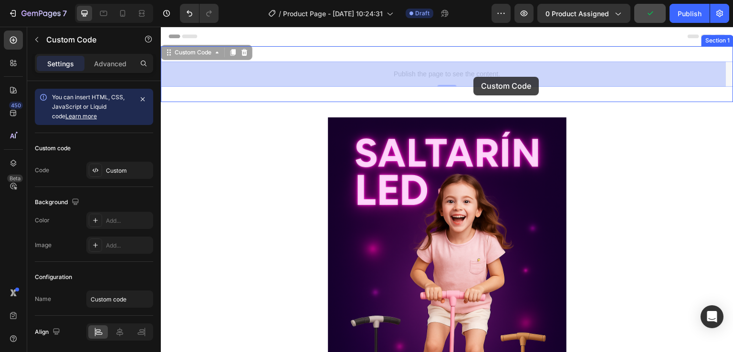
drag, startPoint x: 463, startPoint y: 63, endPoint x: 474, endPoint y: 77, distance: 17.3
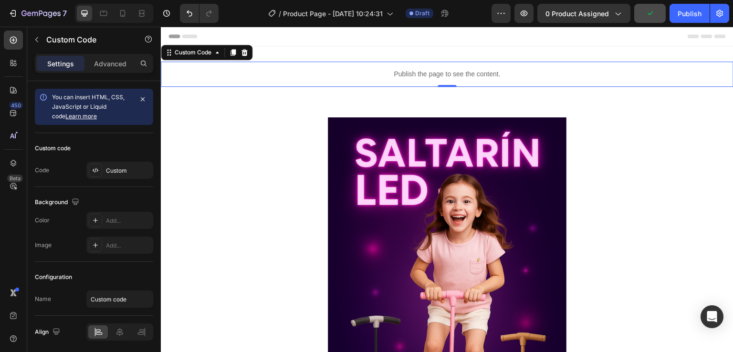
click at [474, 77] on p "Publish the page to see the content." at bounding box center [447, 74] width 572 height 10
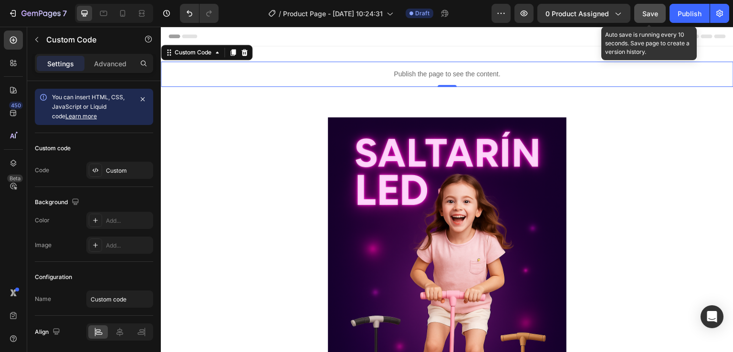
click at [663, 8] on button "Save" at bounding box center [649, 13] width 31 height 19
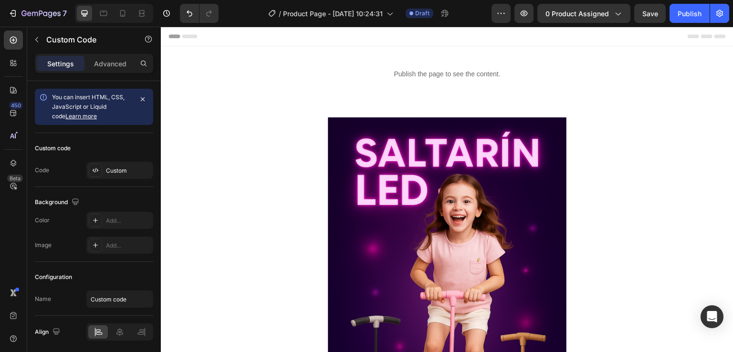
click at [487, 83] on div "Publish the page to see the content." at bounding box center [447, 74] width 572 height 25
click at [489, 73] on p "Publish the page to see the content." at bounding box center [447, 74] width 572 height 10
click at [376, 77] on p "Publish the page to see the content." at bounding box center [447, 74] width 572 height 10
click at [108, 163] on div "Custom" at bounding box center [119, 170] width 67 height 17
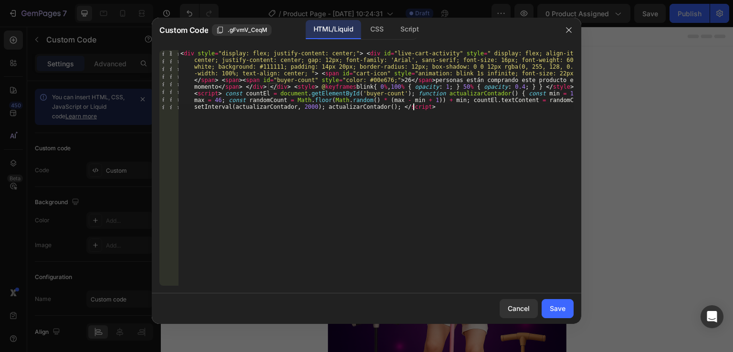
click at [422, 105] on div "< div style = "display: flex; justify-content: center;" > < div id = "live-cart…" at bounding box center [375, 228] width 395 height 356
click at [549, 308] on div "Save" at bounding box center [557, 308] width 16 height 10
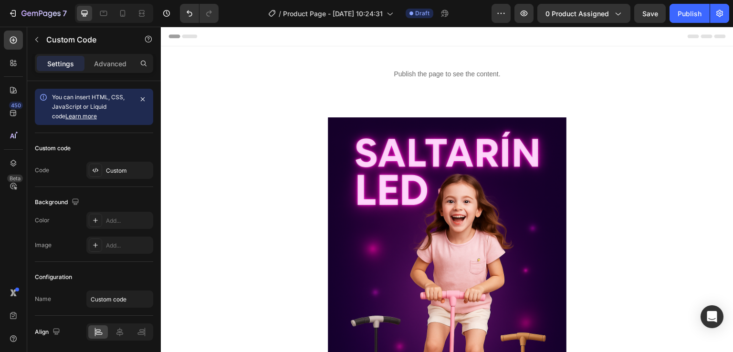
click at [416, 79] on p "Publish the page to see the content." at bounding box center [447, 74] width 572 height 10
click at [427, 77] on p "Publish the page to see the content." at bounding box center [447, 74] width 572 height 10
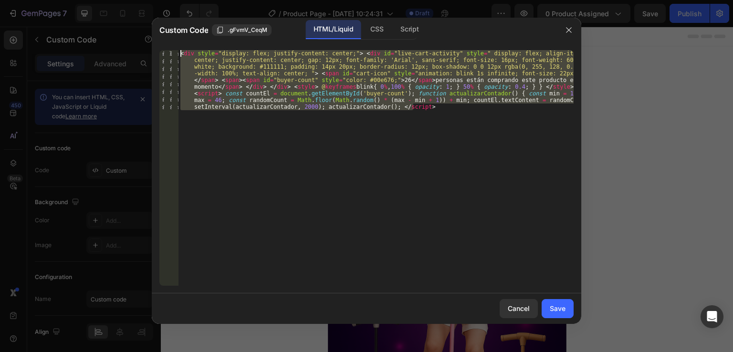
drag, startPoint x: 433, startPoint y: 111, endPoint x: 183, endPoint y: 35, distance: 261.0
click at [183, 35] on div "Custom Code .gFvmV_CeqM HTML/Liquid CSS Script 1 < div style = "display: flex; …" at bounding box center [366, 171] width 429 height 306
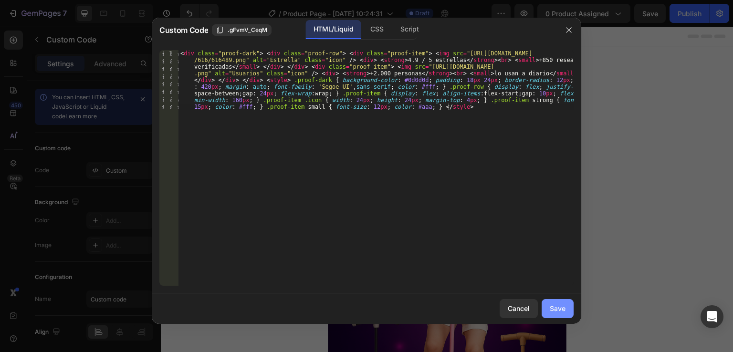
click at [556, 315] on button "Save" at bounding box center [557, 308] width 32 height 19
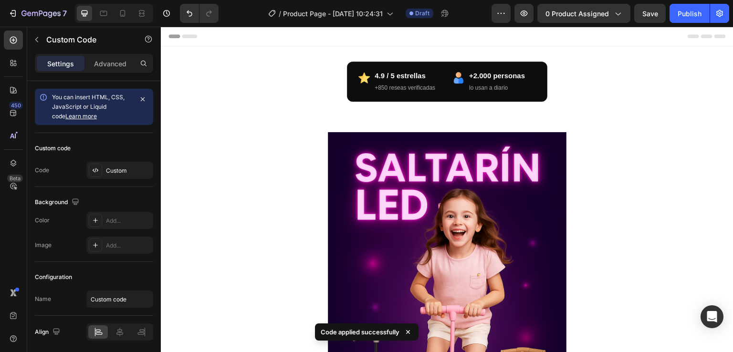
click at [517, 100] on div "4.9 / 5 estrellas +850 rese￱as verificadas +2.000 personas lo usan a diario" at bounding box center [447, 82] width 200 height 40
click at [588, 88] on div "4.9 / 5 estrellas +850 rese￱as verificadas +2.000 personas lo usan a diario" at bounding box center [447, 82] width 572 height 40
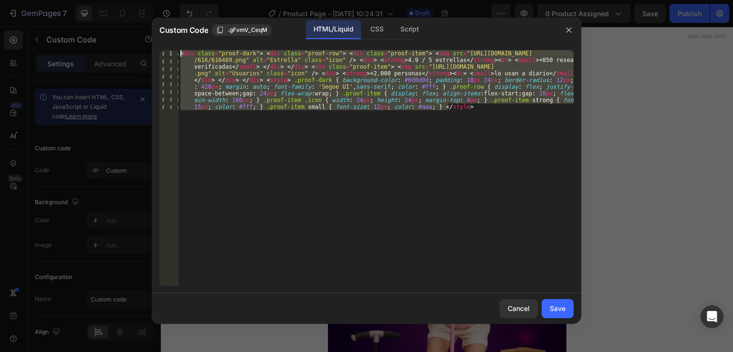
drag, startPoint x: 455, startPoint y: 111, endPoint x: 116, endPoint y: 32, distance: 348.1
click at [138, 41] on div "Custom Code .gFvmV_CeqM HTML/Liquid CSS Script 1 < div class = "proof-dark" > <…" at bounding box center [366, 176] width 733 height 352
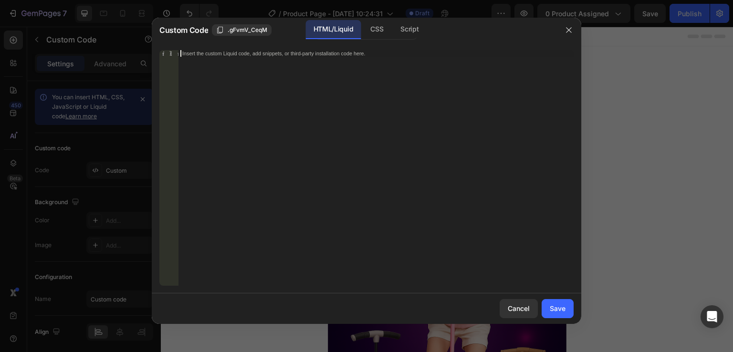
click at [252, 64] on div "Insert the custom Liquid code, add snippets, or third-party installation code h…" at bounding box center [375, 174] width 395 height 249
paste textarea
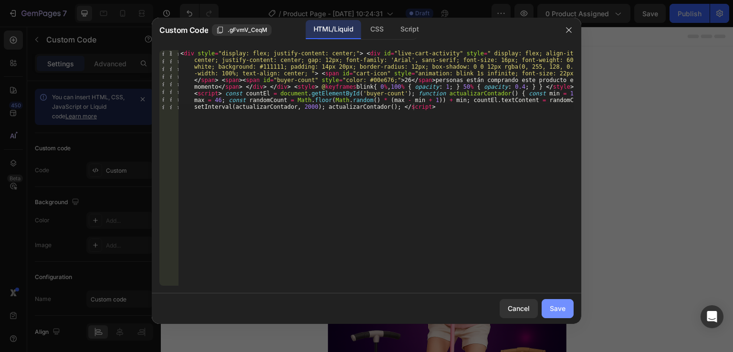
click at [552, 312] on div "Save" at bounding box center [557, 308] width 16 height 10
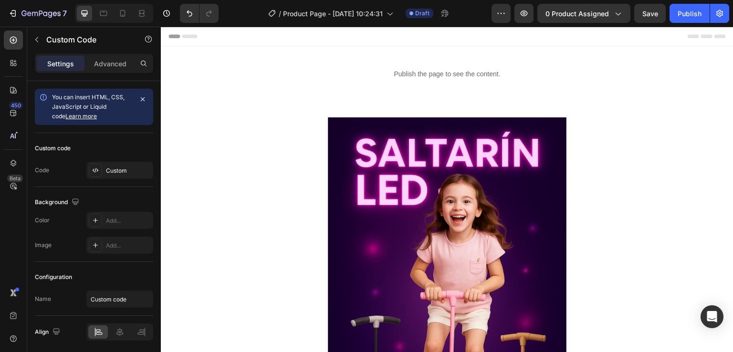
click at [484, 76] on p "Publish the page to see the content." at bounding box center [447, 74] width 572 height 10
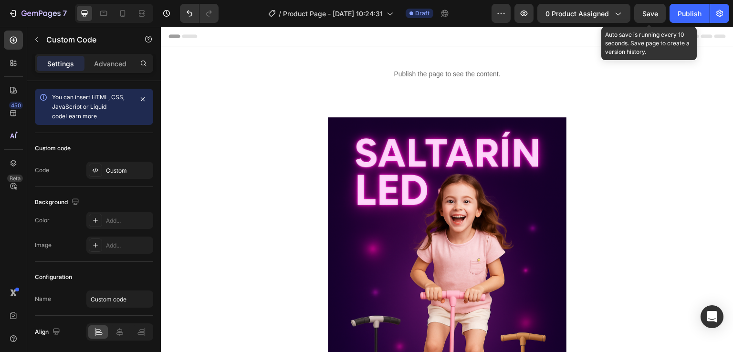
click at [650, 15] on span "Save" at bounding box center [650, 14] width 16 height 8
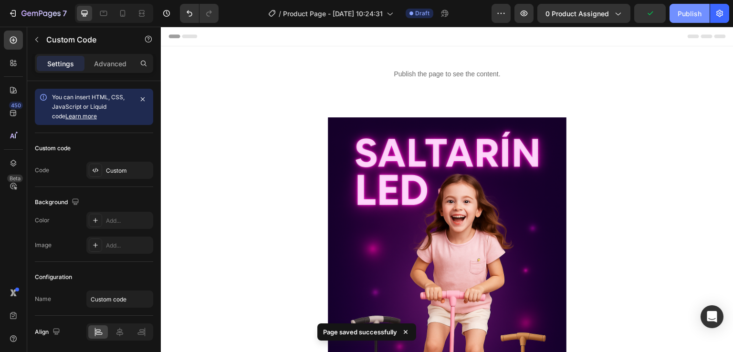
click at [677, 16] on button "Publish" at bounding box center [689, 13] width 40 height 19
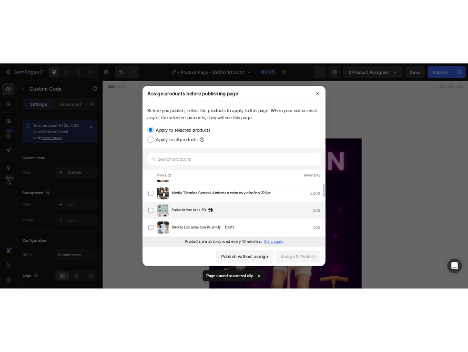
scroll to position [310, 0]
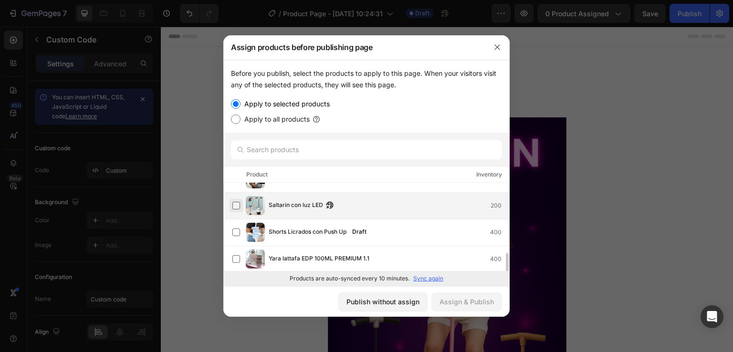
click at [235, 203] on label at bounding box center [236, 206] width 8 height 8
click at [453, 300] on div "Assign & Publish" at bounding box center [466, 302] width 54 height 10
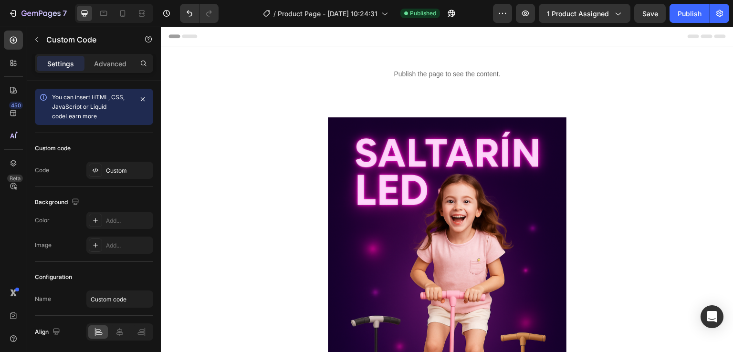
click at [385, 77] on p "Publish the page to see the content." at bounding box center [447, 74] width 572 height 10
click at [427, 77] on p "Publish the page to see the content." at bounding box center [447, 74] width 572 height 10
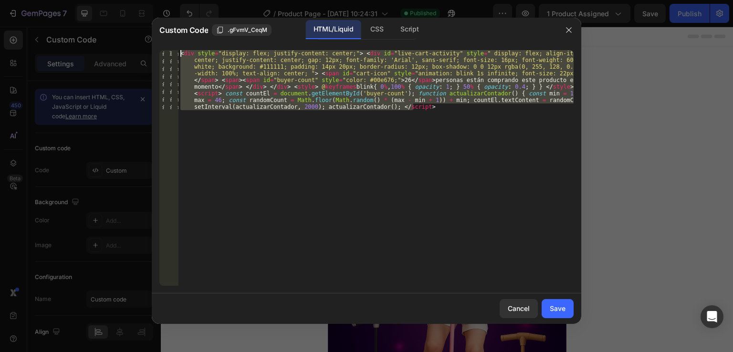
drag, startPoint x: 440, startPoint y: 111, endPoint x: 162, endPoint y: 45, distance: 285.6
click at [165, 45] on div "1 < div style = "display: flex; justify-content: center;" > < div id = "live-ca…" at bounding box center [366, 167] width 429 height 251
paste textarea "</script>"
type textarea "</script>"
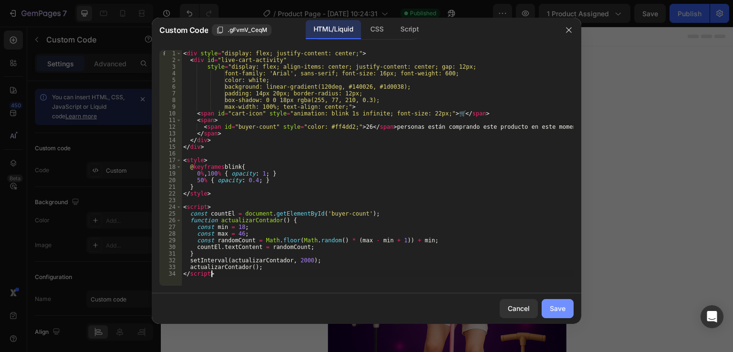
click at [549, 310] on div "Save" at bounding box center [557, 308] width 16 height 10
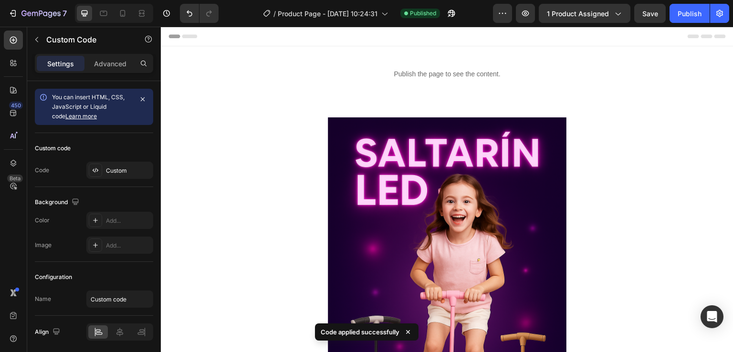
click at [649, 25] on div "7 / Product Page - [DATE] 10:24:31 Published Preview 1 product assigned Save Pu…" at bounding box center [366, 13] width 733 height 27
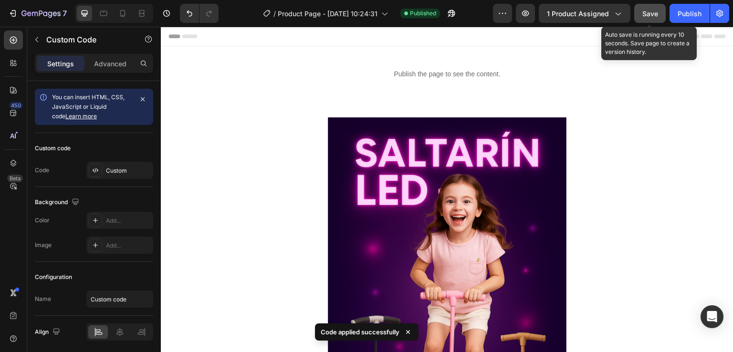
click at [651, 19] on button "Save" at bounding box center [649, 13] width 31 height 19
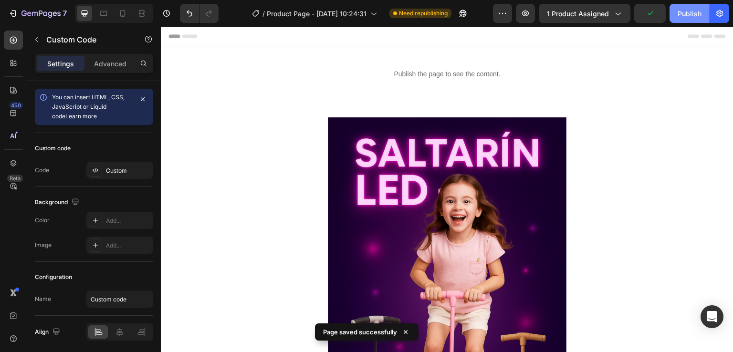
click at [691, 18] on div "Publish" at bounding box center [689, 14] width 24 height 10
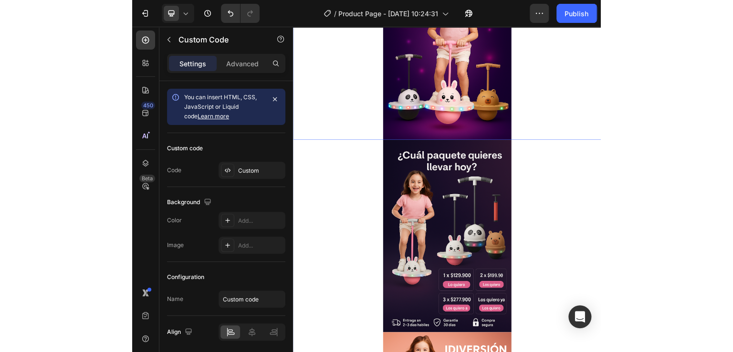
scroll to position [0, 0]
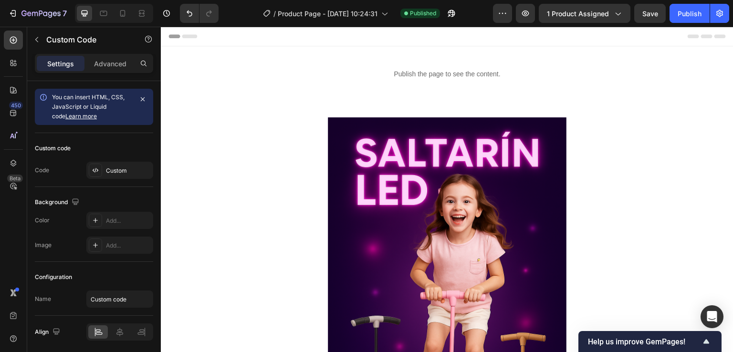
click at [381, 82] on div "Publish the page to see the content." at bounding box center [447, 74] width 572 height 25
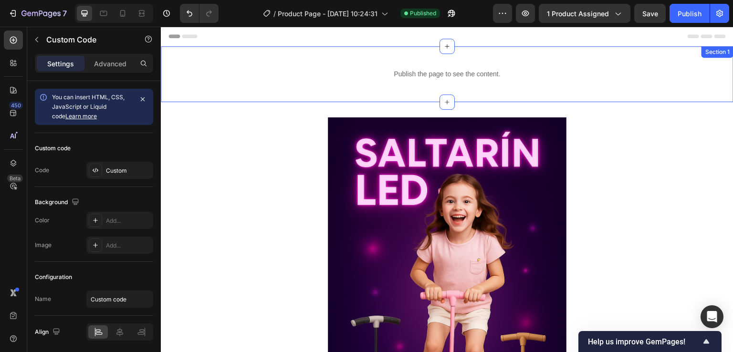
click at [363, 72] on p "Publish the page to see the content." at bounding box center [447, 74] width 572 height 10
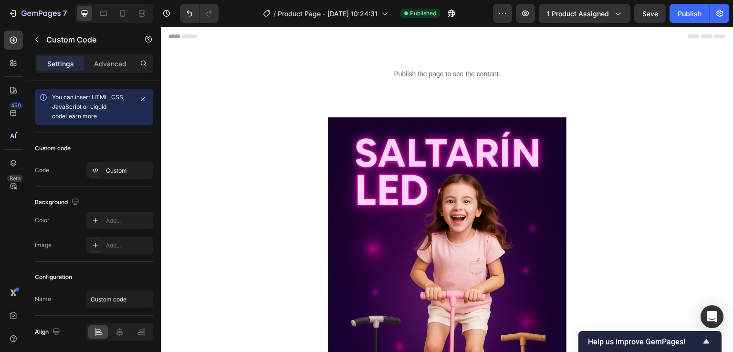
click at [474, 63] on div "Publish the page to see the content." at bounding box center [447, 74] width 572 height 25
click at [493, 81] on div "Publish the page to see the content." at bounding box center [447, 74] width 572 height 25
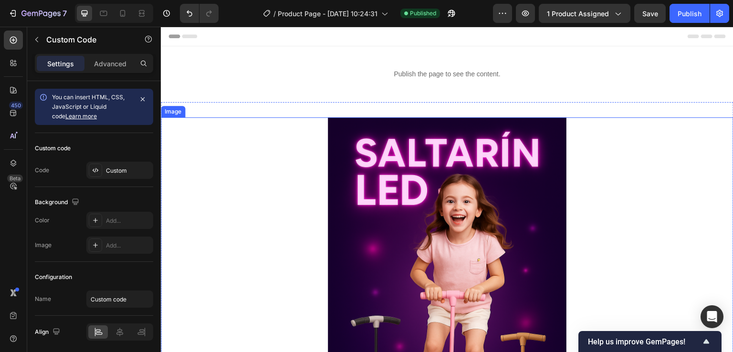
click at [463, 150] on img at bounding box center [447, 296] width 238 height 358
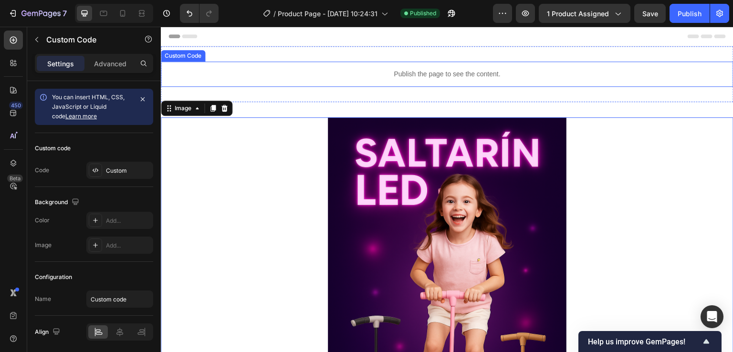
click at [342, 83] on div "Publish the page to see the content." at bounding box center [447, 74] width 572 height 25
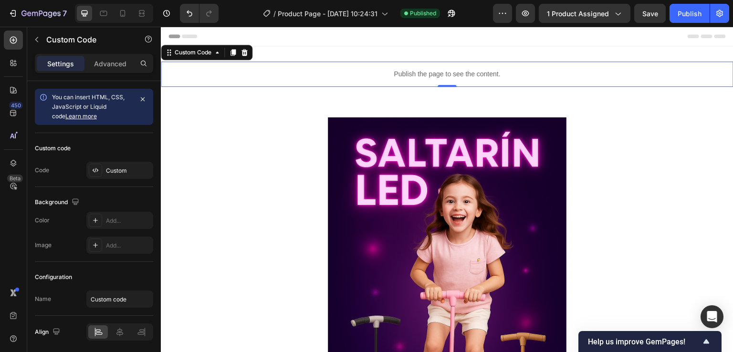
click at [342, 83] on div "Publish the page to see the content." at bounding box center [447, 74] width 572 height 25
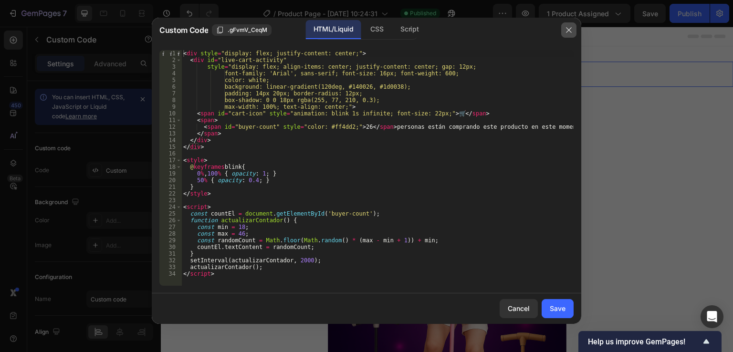
click at [566, 31] on icon "button" at bounding box center [569, 30] width 8 height 8
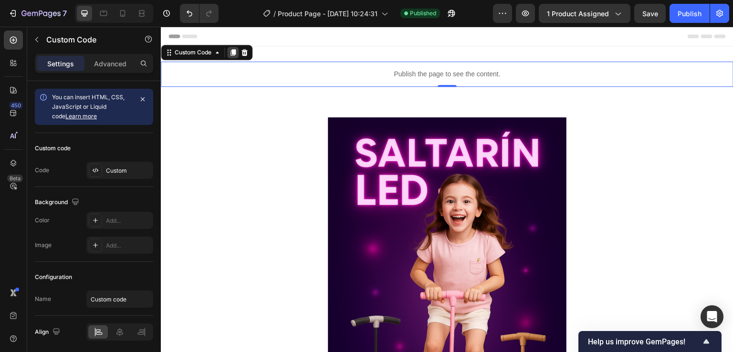
click at [231, 51] on icon at bounding box center [233, 53] width 8 height 8
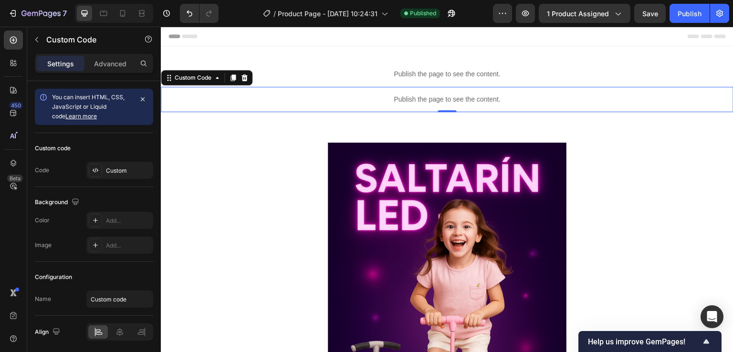
click at [380, 98] on p "Publish the page to see the content." at bounding box center [447, 99] width 572 height 10
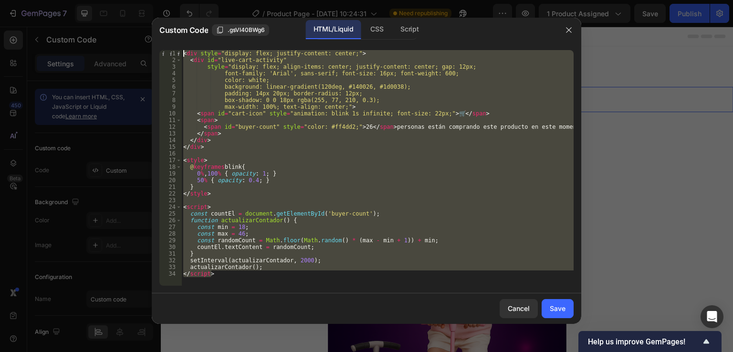
drag, startPoint x: 277, startPoint y: 279, endPoint x: 192, endPoint y: 7, distance: 285.2
click at [193, 7] on div "Custom Code .gsVl40BWg6 HTML/Liquid CSS Script </script> 1 2 3 4 5 6 7 8 9 10 1…" at bounding box center [366, 176] width 733 height 352
type textarea "<div style="display: flex; justify-content: center;"> <div id="live-cart-activi…"
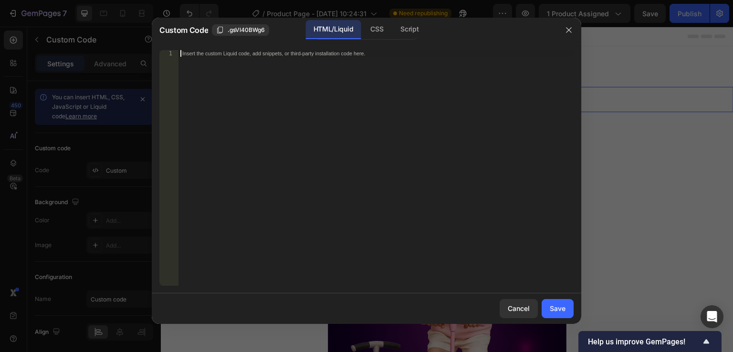
click at [257, 89] on div "Insert the custom Liquid code, add snippets, or third-party installation code h…" at bounding box center [375, 174] width 395 height 249
paste textarea
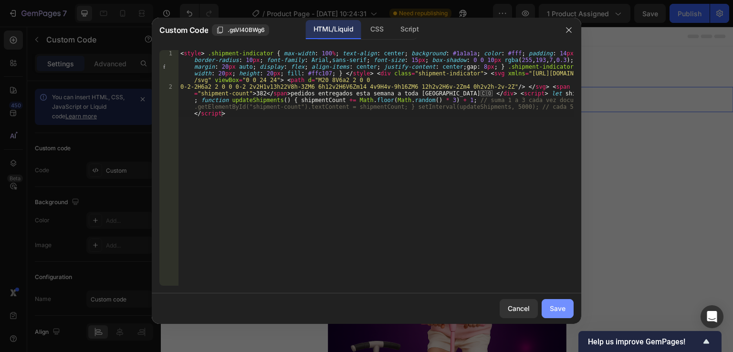
click at [563, 310] on div "Save" at bounding box center [557, 308] width 16 height 10
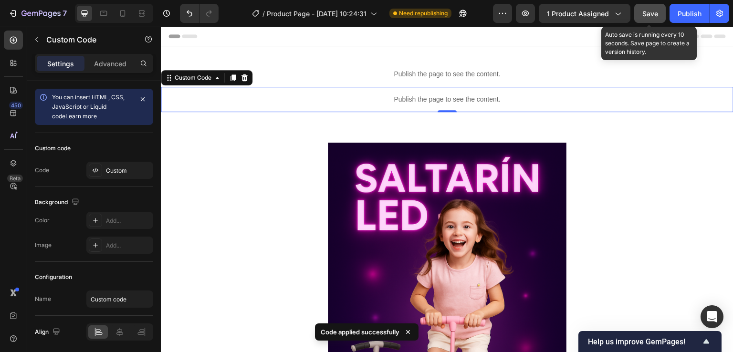
click at [645, 21] on button "Save" at bounding box center [649, 13] width 31 height 19
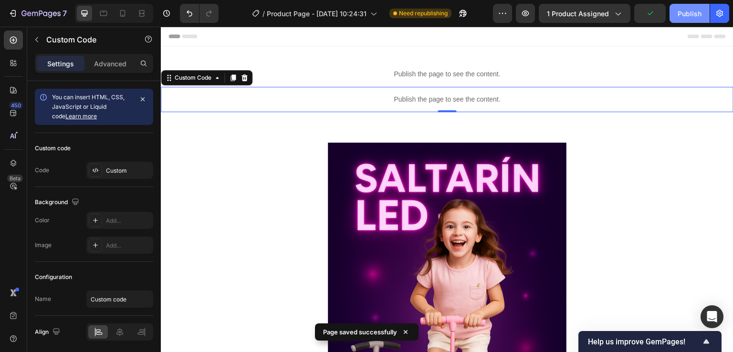
click at [685, 13] on div "Publish" at bounding box center [689, 14] width 24 height 10
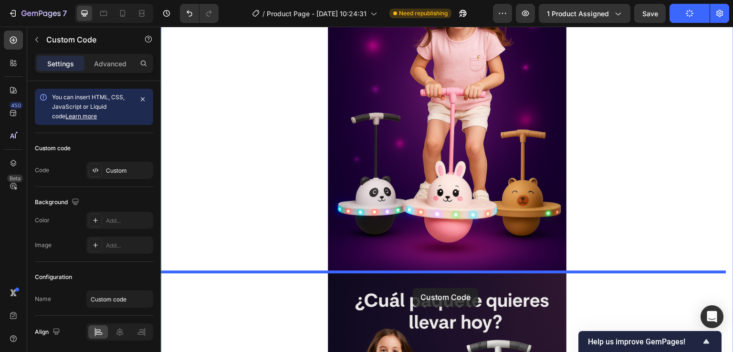
scroll to position [238, 0]
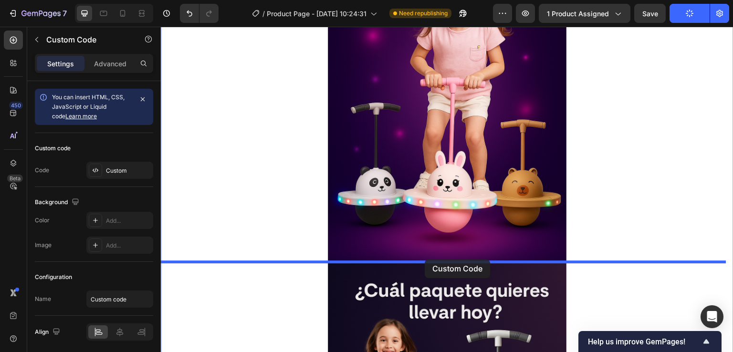
drag, startPoint x: 421, startPoint y: 102, endPoint x: 427, endPoint y: 258, distance: 157.0
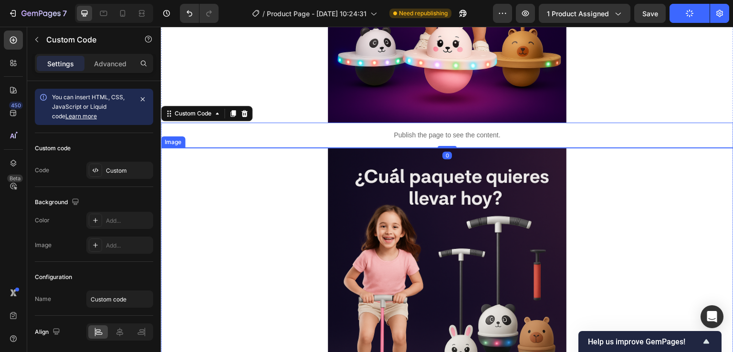
scroll to position [382, 0]
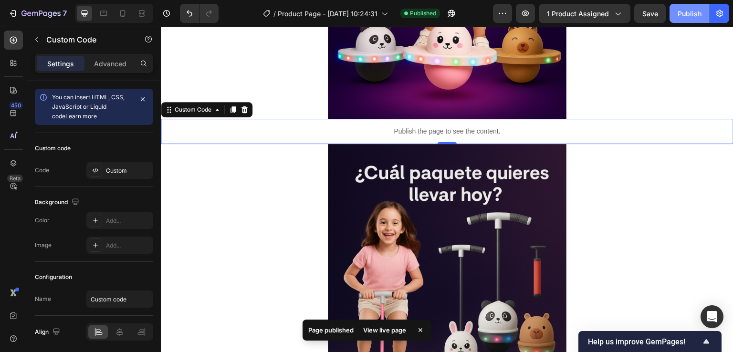
click at [688, 14] on div "Publish" at bounding box center [689, 14] width 24 height 10
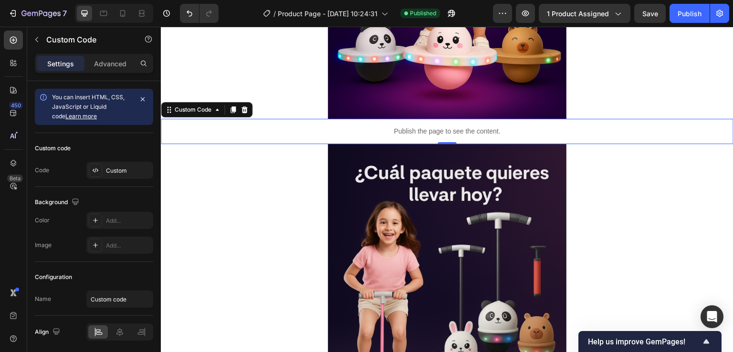
click at [469, 131] on p "Publish the page to see the content." at bounding box center [447, 131] width 572 height 10
click at [231, 108] on icon at bounding box center [233, 110] width 8 height 8
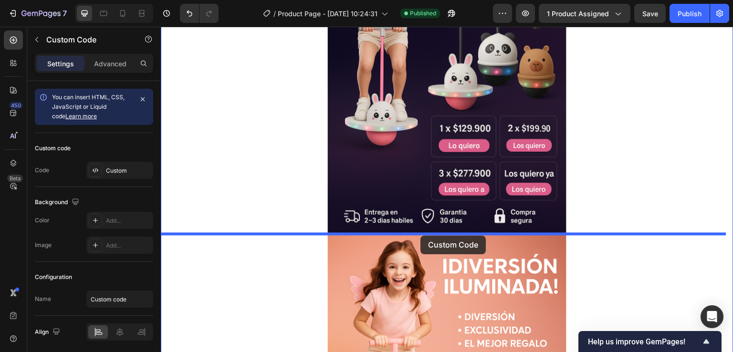
drag, startPoint x: 404, startPoint y: 155, endPoint x: 420, endPoint y: 236, distance: 81.7
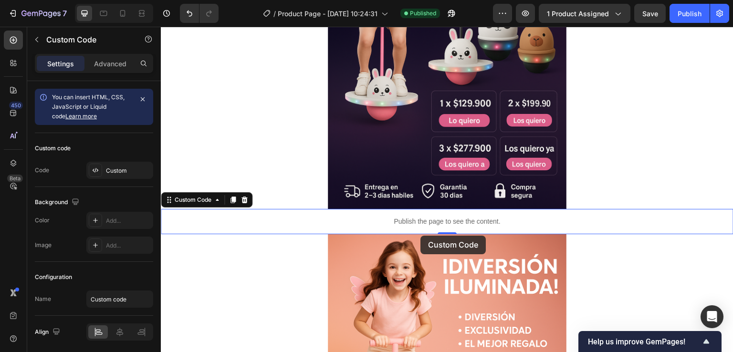
scroll to position [649, 0]
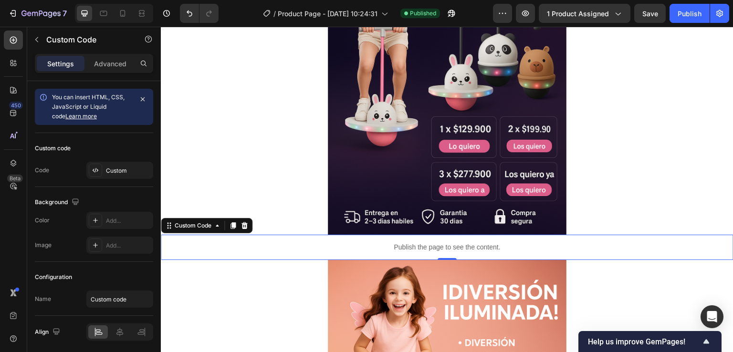
click at [411, 244] on p "Publish the page to see the content." at bounding box center [447, 247] width 572 height 10
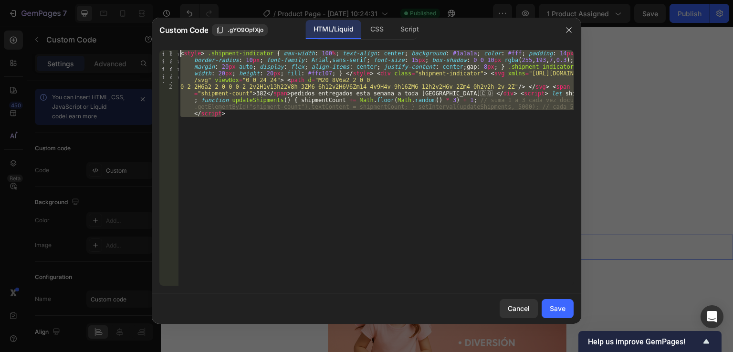
drag, startPoint x: 400, startPoint y: 160, endPoint x: 180, endPoint y: 21, distance: 260.3
click at [180, 21] on div "Custom Code .gYO9OpfXjo HTML/Liquid CSS Script 1 2 < style > .shipment-indicato…" at bounding box center [366, 171] width 429 height 306
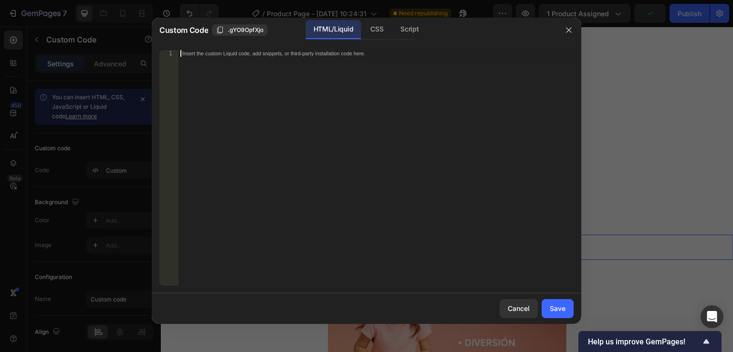
paste textarea
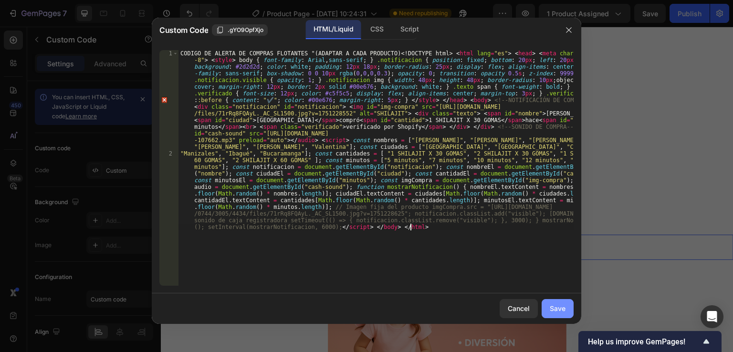
click at [554, 315] on button "Save" at bounding box center [557, 308] width 32 height 19
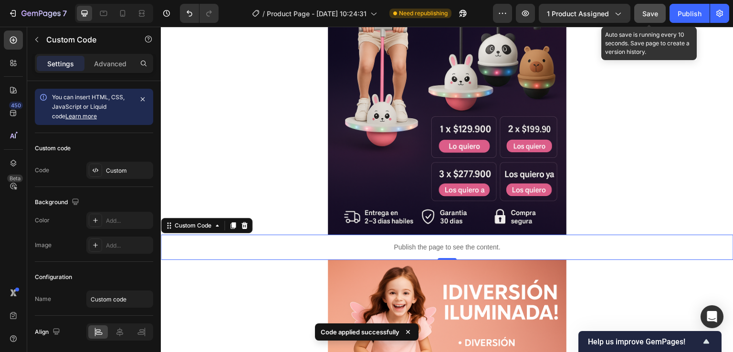
click at [645, 19] on button "Save" at bounding box center [649, 13] width 31 height 19
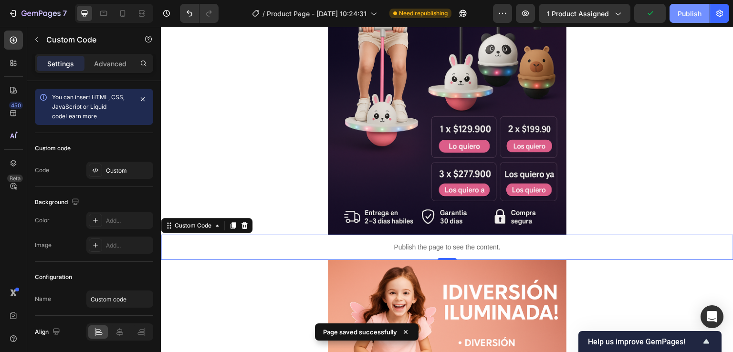
click at [694, 16] on div "Publish" at bounding box center [689, 14] width 24 height 10
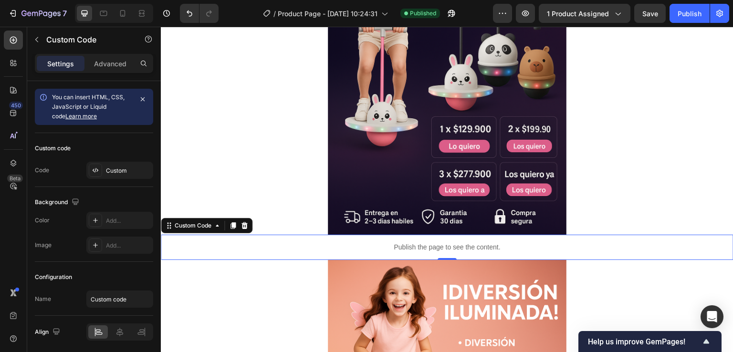
click at [399, 241] on div "Publish the page to see the content." at bounding box center [447, 247] width 572 height 25
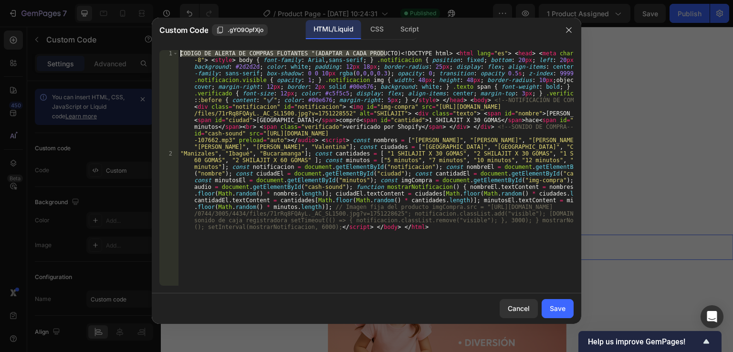
drag, startPoint x: 384, startPoint y: 53, endPoint x: 177, endPoint y: 40, distance: 207.4
click at [177, 40] on div "Custom Code .gYO9OpfXjo HTML/Liquid CSS Script CODIGO DE ALERTA DE COMPRAS FLOT…" at bounding box center [366, 171] width 429 height 306
type textarea "<!DOCTYPE html> <html lang="es"> <head> <meta charset="UTF-8"> <style> body { f…"
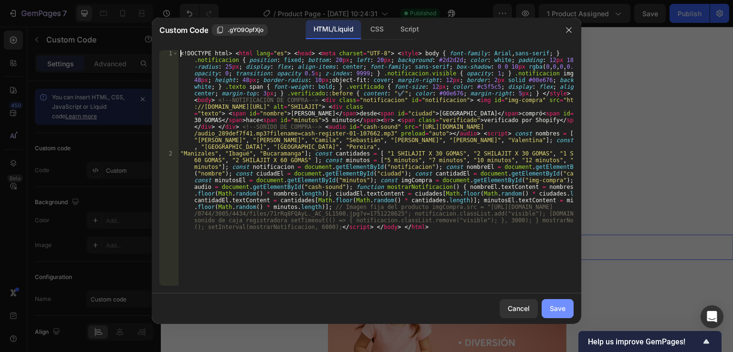
click at [570, 303] on button "Save" at bounding box center [557, 308] width 32 height 19
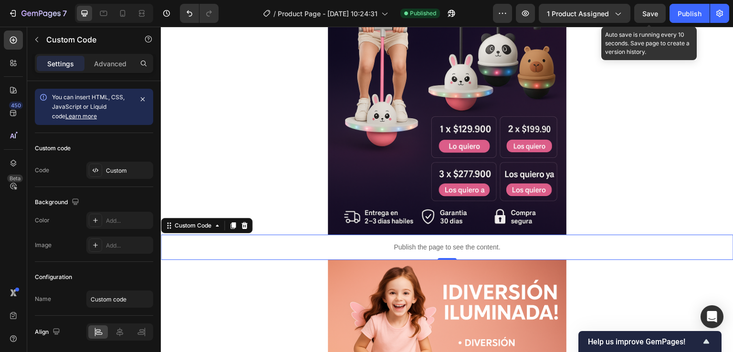
click at [651, 11] on span "Save" at bounding box center [650, 14] width 16 height 8
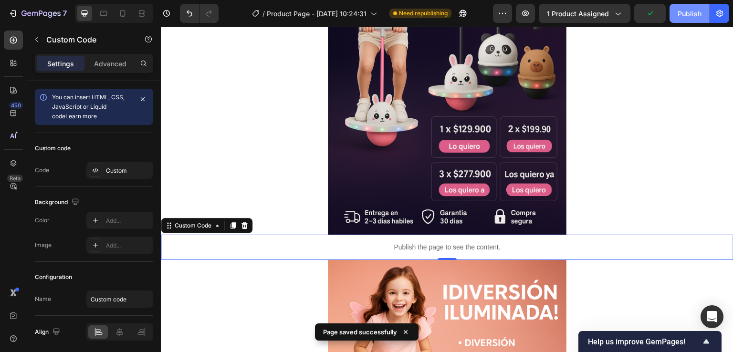
click at [677, 18] on div "Publish" at bounding box center [689, 14] width 24 height 10
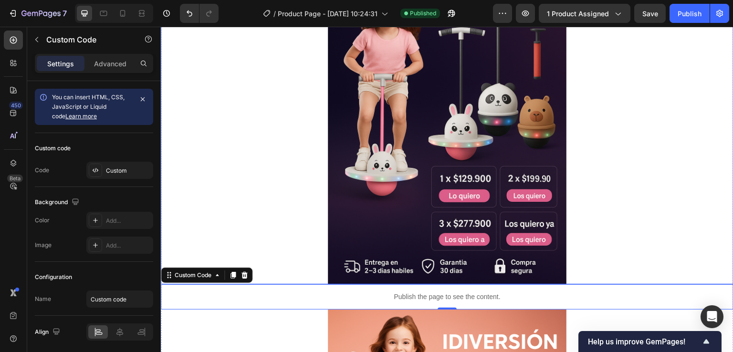
scroll to position [696, 0]
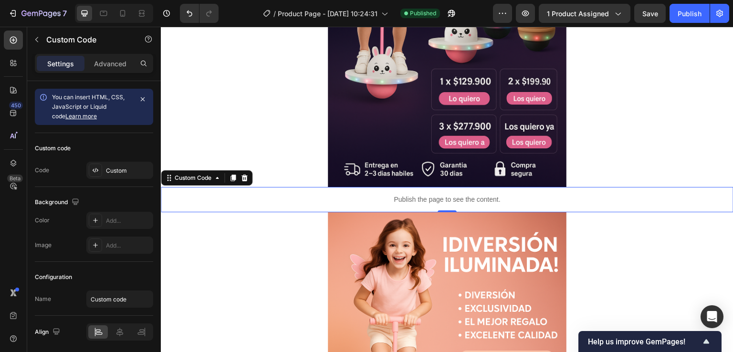
click at [411, 204] on p "Publish the page to see the content." at bounding box center [447, 200] width 572 height 10
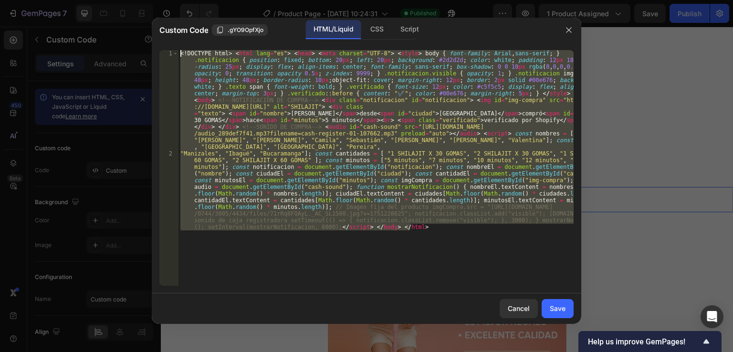
drag, startPoint x: 418, startPoint y: 227, endPoint x: 147, endPoint y: 44, distance: 326.6
click at [147, 44] on div "Custom Code .gYO9OpfXjo HTML/Liquid CSS Script 1 2 <! DOCTYPE html > < html lan…" at bounding box center [366, 176] width 733 height 352
paste textarea "</html>"
type textarea "</html>"
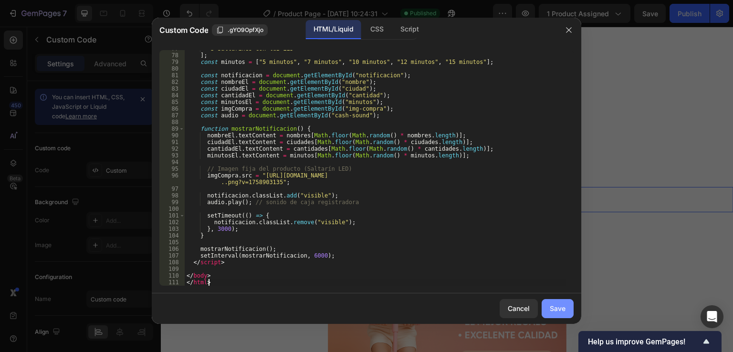
click at [561, 310] on div "Save" at bounding box center [557, 308] width 16 height 10
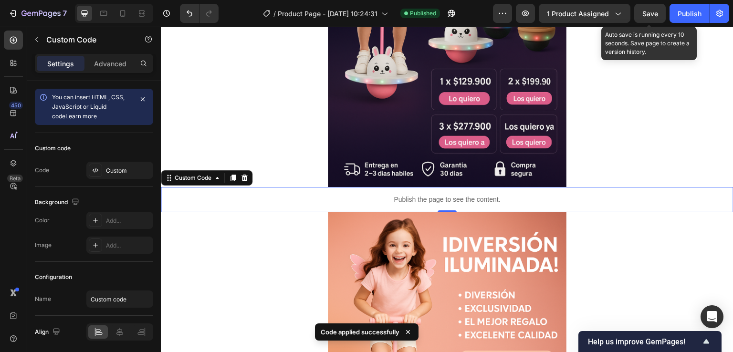
click at [649, 18] on div "Save" at bounding box center [650, 14] width 16 height 10
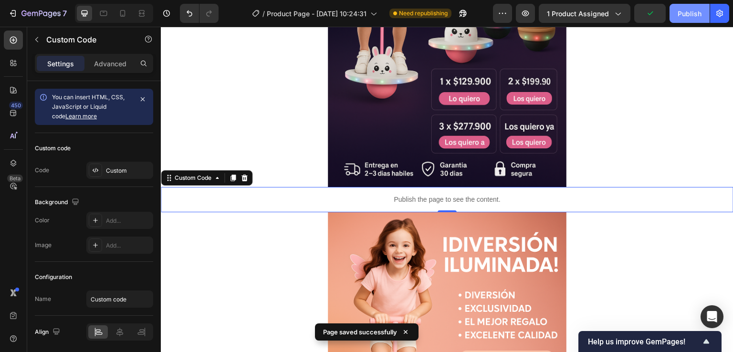
click at [678, 14] on div "Publish" at bounding box center [689, 14] width 24 height 10
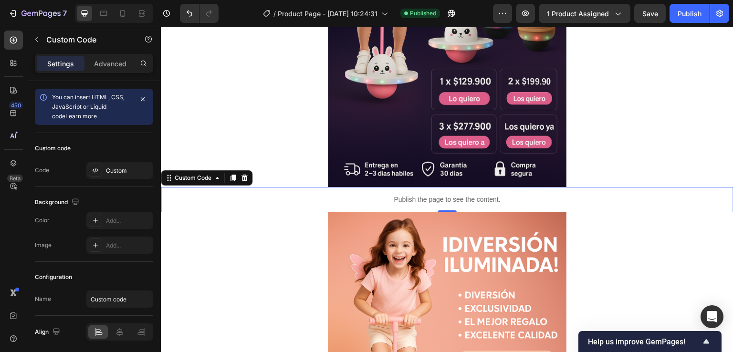
click at [564, 196] on p "Publish the page to see the content." at bounding box center [447, 200] width 572 height 10
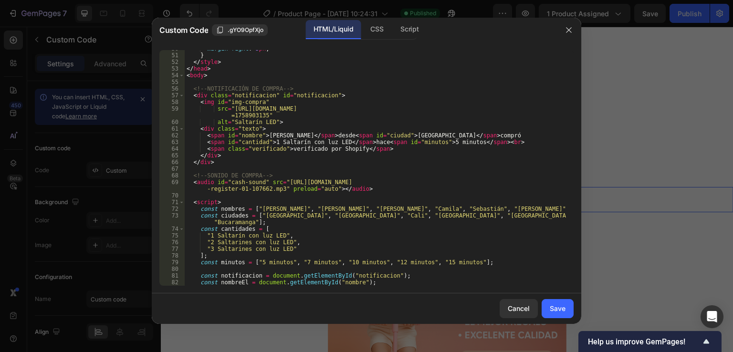
scroll to position [275, 0]
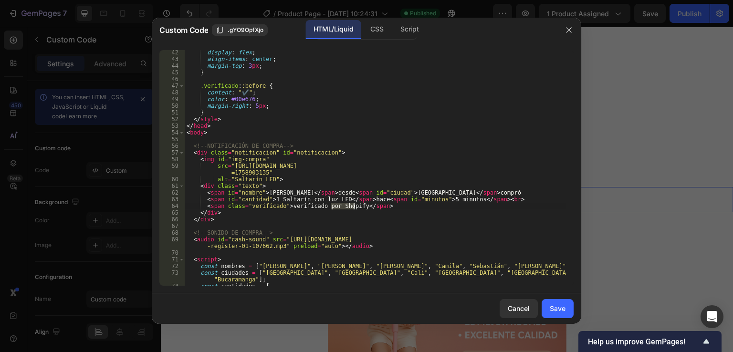
drag, startPoint x: 330, startPoint y: 207, endPoint x: 353, endPoint y: 207, distance: 23.4
click at [353, 207] on div "display : flex ; align-items : center ; margin-top : 3 px ; } .verificado : :be…" at bounding box center [376, 173] width 382 height 249
type textarea "<span class="verificado">verificado por TuTiendaMixto</span>"
click at [561, 309] on div "Save" at bounding box center [557, 308] width 16 height 10
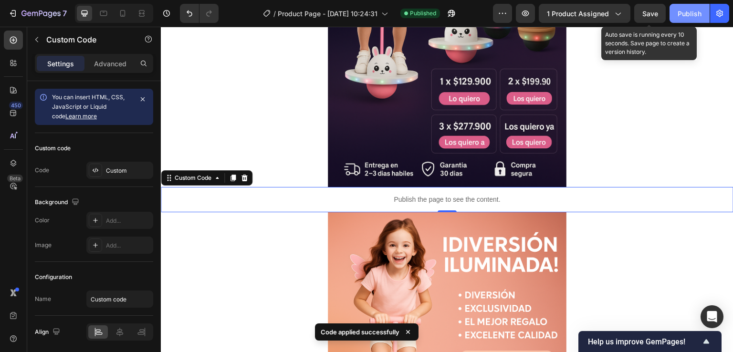
drag, startPoint x: 643, startPoint y: 17, endPoint x: 685, endPoint y: 16, distance: 42.0
click at [642, 17] on span "Save" at bounding box center [650, 14] width 16 height 8
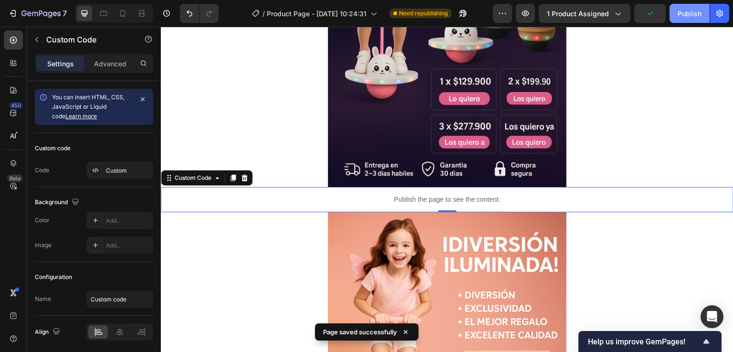
click at [695, 16] on div "Publish" at bounding box center [689, 14] width 24 height 10
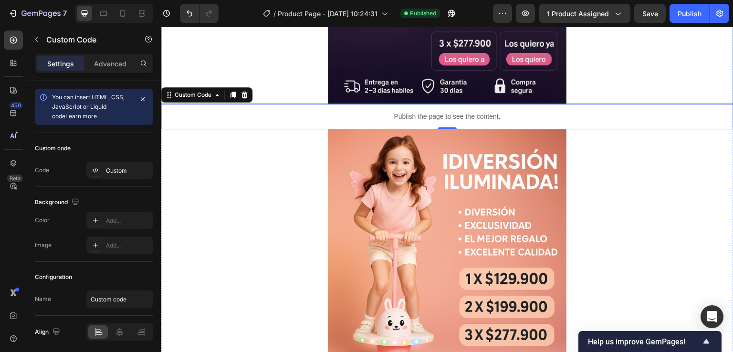
scroll to position [839, 0]
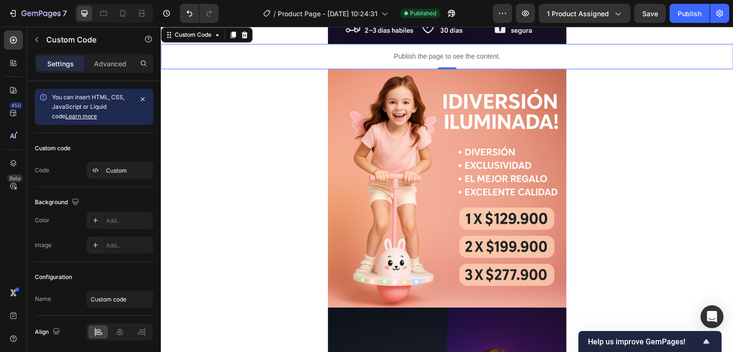
click at [395, 58] on p "Publish the page to see the content." at bounding box center [447, 57] width 572 height 10
click at [233, 36] on icon at bounding box center [232, 34] width 5 height 7
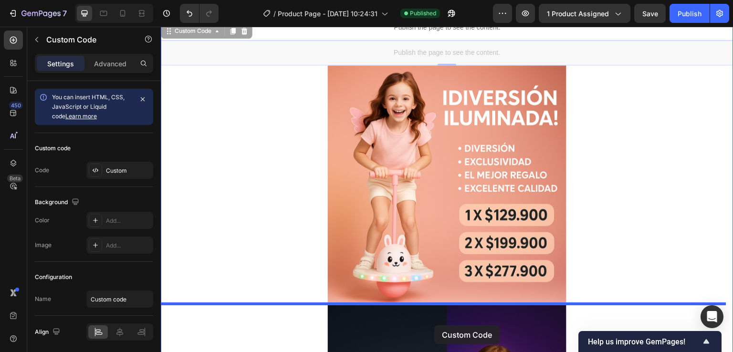
drag, startPoint x: 419, startPoint y: 82, endPoint x: 436, endPoint y: 325, distance: 243.4
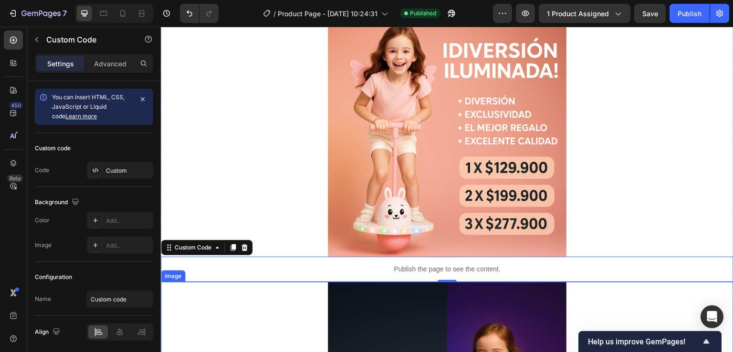
scroll to position [920, 0]
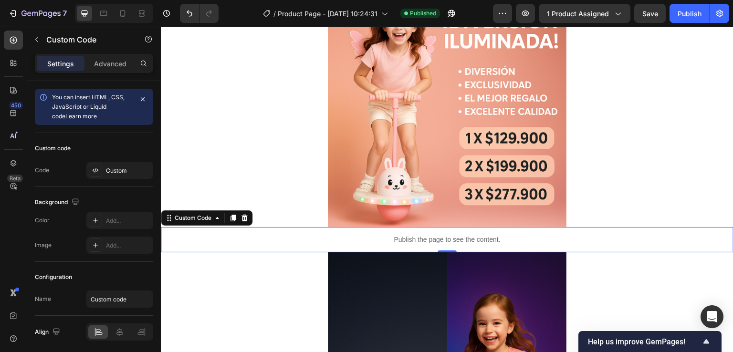
click at [449, 232] on div "Publish the page to see the content." at bounding box center [447, 239] width 572 height 25
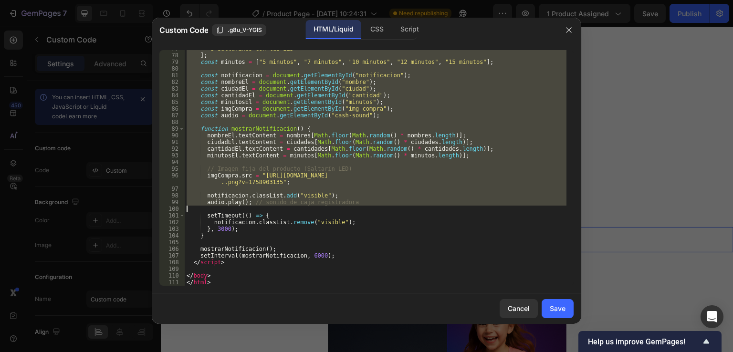
scroll to position [532, 0]
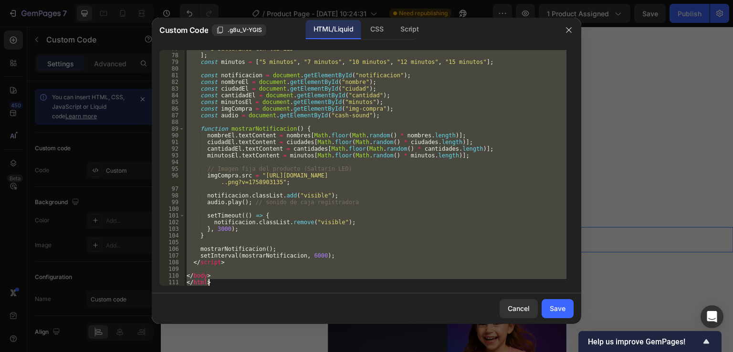
drag, startPoint x: 186, startPoint y: 54, endPoint x: 353, endPoint y: 281, distance: 282.4
click at [353, 281] on div ""3 Saltarines con luz LED" ] ; const minutos = [ "5 minutos" , "7 minutos" , "1…" at bounding box center [376, 169] width 382 height 249
type textarea "</body> </html>"
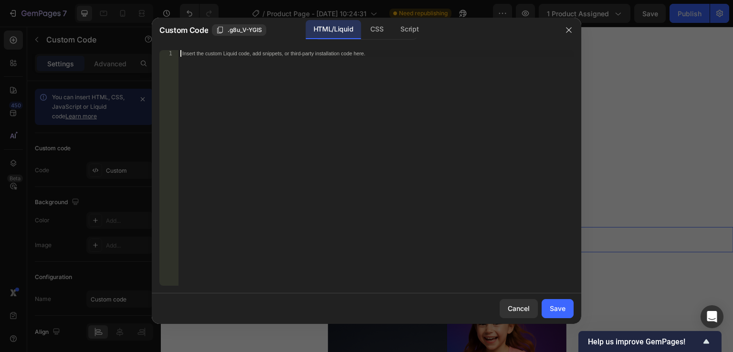
paste textarea "</style>"
type textarea "</style>"
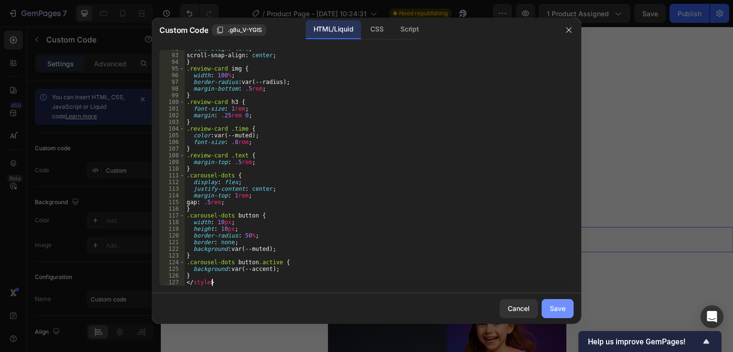
click at [561, 302] on button "Save" at bounding box center [557, 308] width 32 height 19
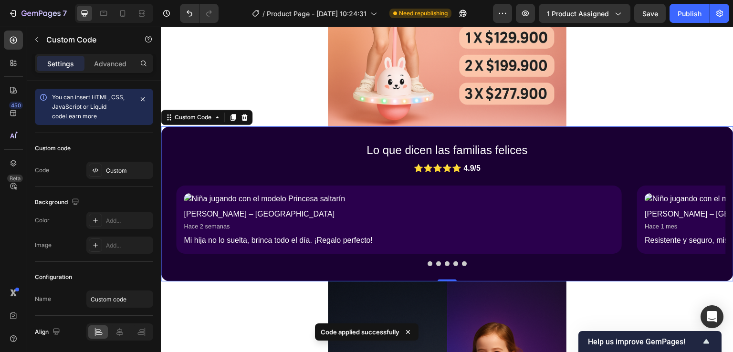
scroll to position [1063, 0]
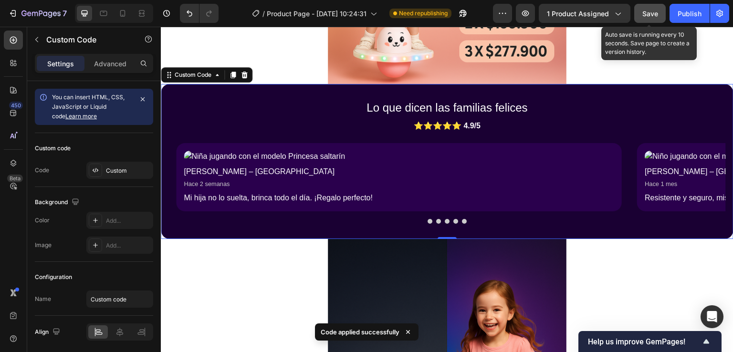
click at [640, 15] on button "Save" at bounding box center [649, 13] width 31 height 19
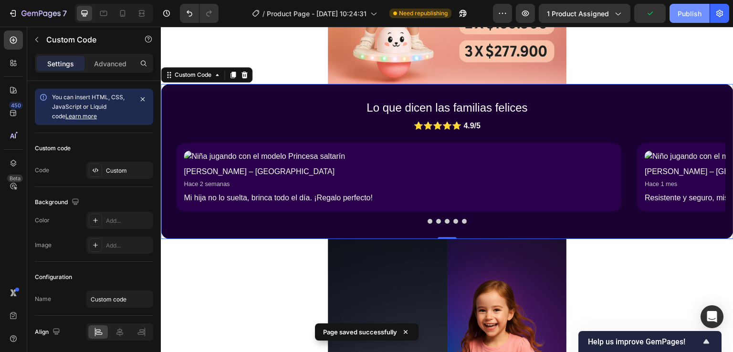
click at [682, 14] on div "Publish" at bounding box center [689, 14] width 24 height 10
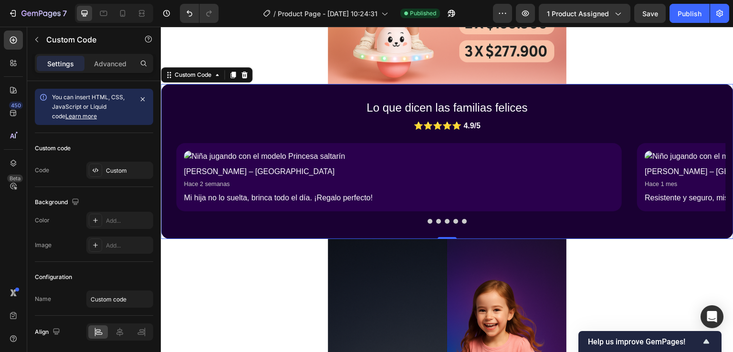
click at [188, 158] on img "Reseñas de clientes" at bounding box center [399, 156] width 430 height 11
click at [285, 129] on div "⭐⭐⭐⭐⭐ 4.9/5" at bounding box center [446, 125] width 557 height 11
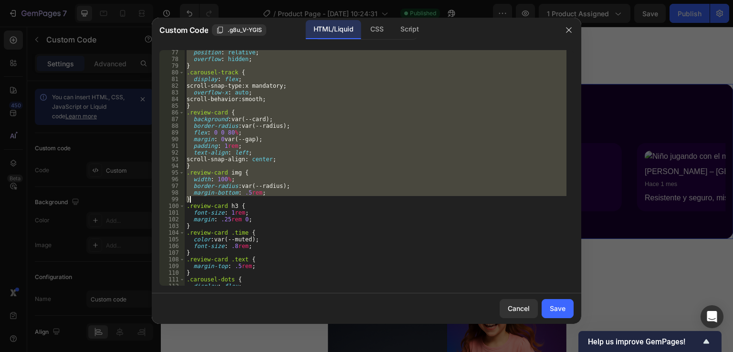
scroll to position [619, 0]
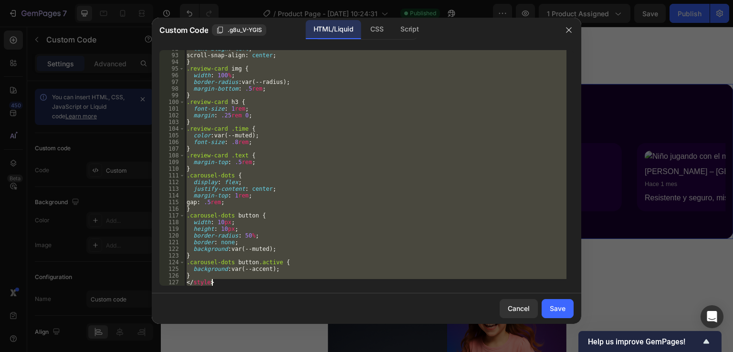
drag, startPoint x: 186, startPoint y: 54, endPoint x: 370, endPoint y: 291, distance: 300.4
click at [370, 291] on div "<section class="reviews" style="--bg:#1a0033; --card:#2a004d; --text:#ffffff; -…" at bounding box center [366, 167] width 429 height 251
type textarea "} </style>"
click at [529, 304] on div "Cancel" at bounding box center [518, 308] width 22 height 10
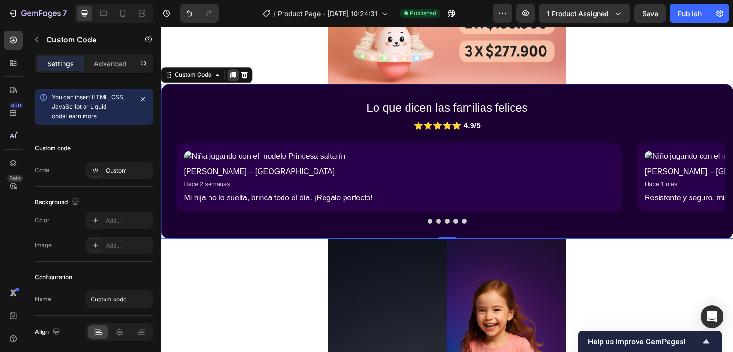
click at [237, 75] on icon at bounding box center [233, 75] width 8 height 8
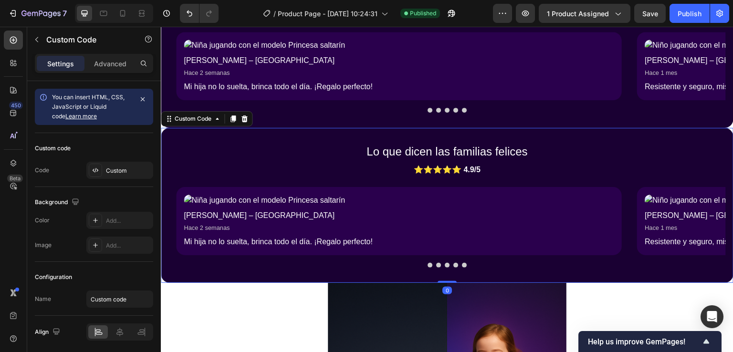
scroll to position [1206, 0]
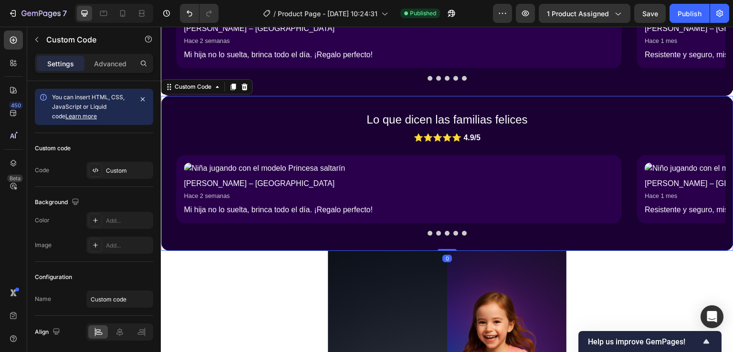
click at [428, 171] on img "Reseñas de clientes" at bounding box center [399, 168] width 430 height 11
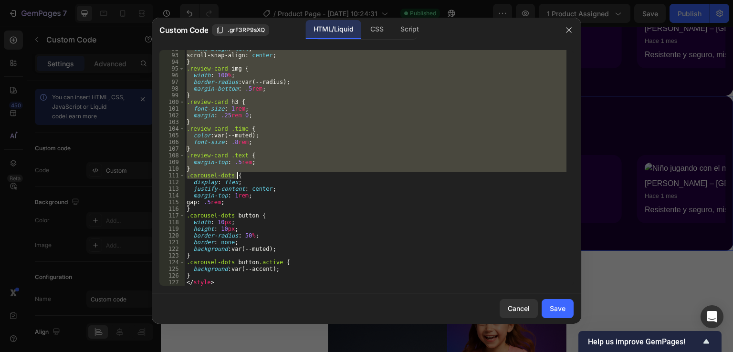
scroll to position [619, 0]
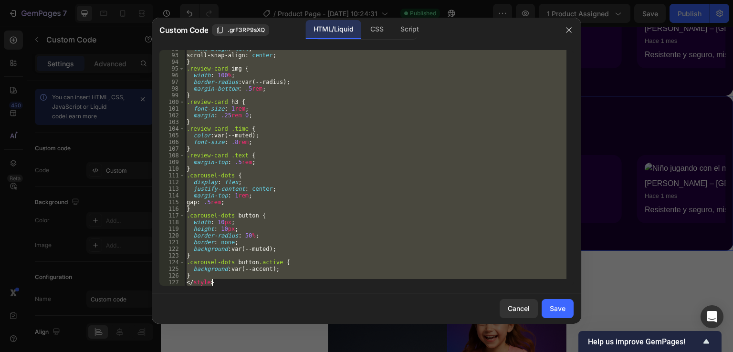
drag, startPoint x: 186, startPoint y: 52, endPoint x: 300, endPoint y: 287, distance: 260.9
click at [300, 287] on div "<section class="reviews" style="--bg:#1a0033; --card:#2a004d; --text:#ffffff; -…" at bounding box center [366, 167] width 429 height 251
paste textarea "</script"
type textarea "</script>"
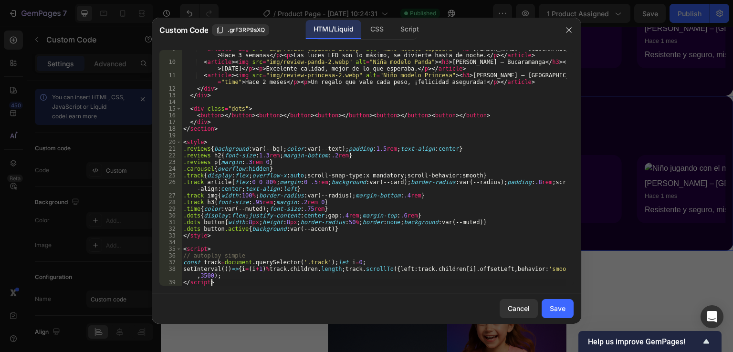
scroll to position [72, 0]
click at [567, 307] on button "Save" at bounding box center [557, 308] width 32 height 19
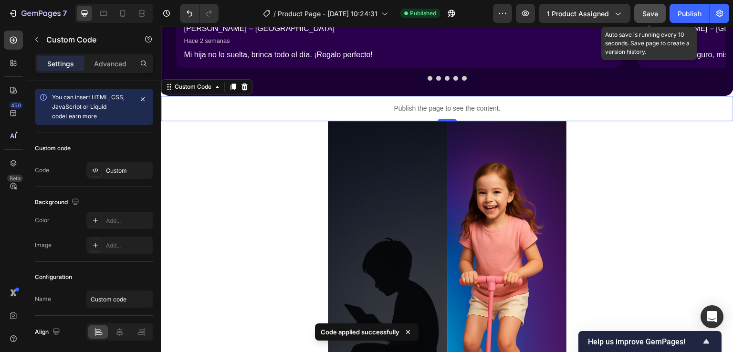
click at [661, 16] on button "Save" at bounding box center [649, 13] width 31 height 19
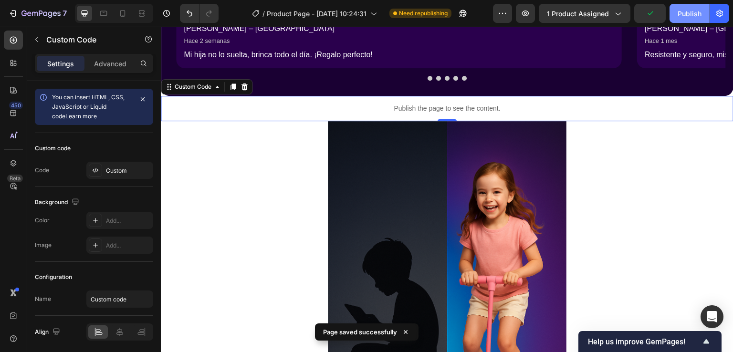
click at [680, 15] on div "Publish" at bounding box center [689, 14] width 24 height 10
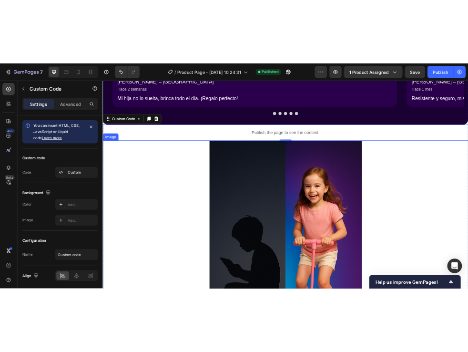
scroll to position [1111, 0]
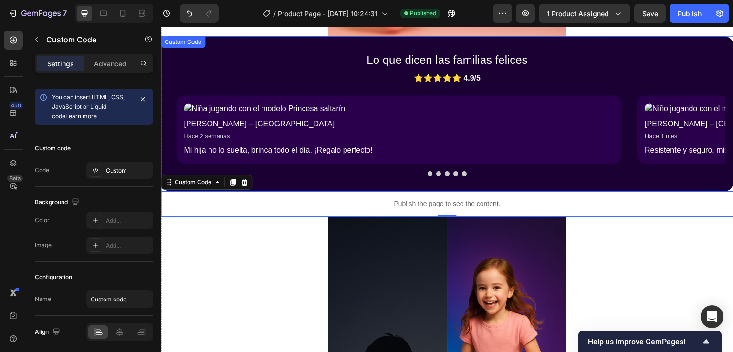
click at [531, 76] on div "⭐⭐⭐⭐⭐ 4.9/5" at bounding box center [446, 77] width 557 height 11
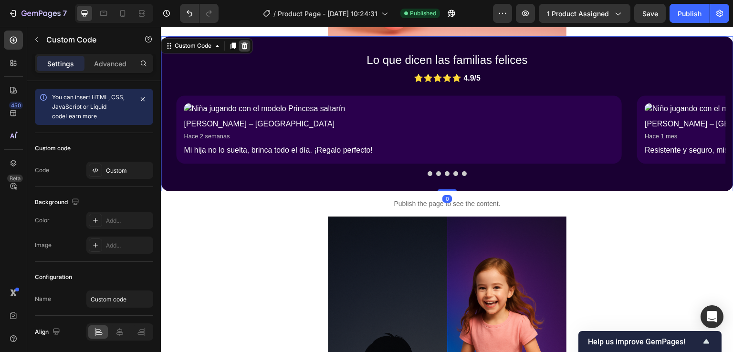
click at [245, 45] on icon at bounding box center [244, 46] width 8 height 8
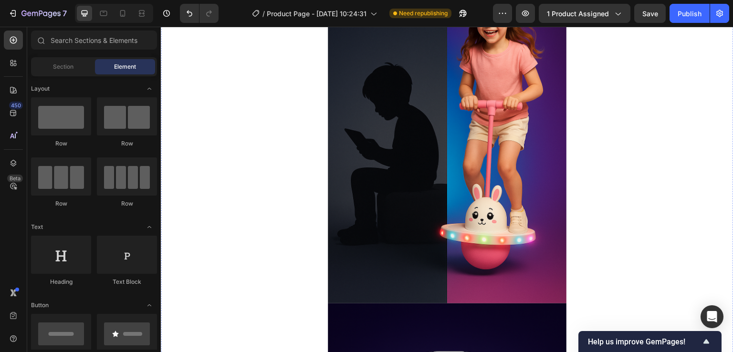
scroll to position [1240, 0]
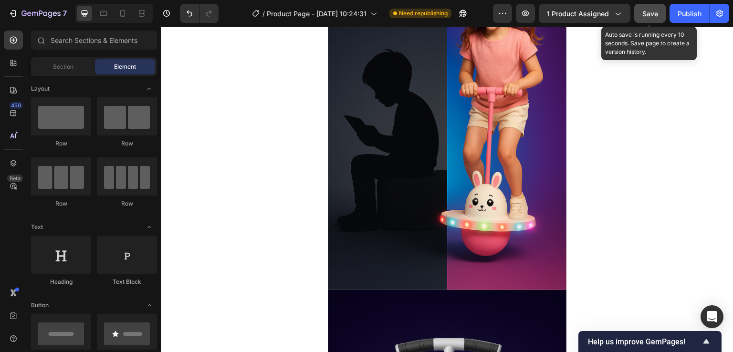
click at [652, 11] on span "Save" at bounding box center [650, 14] width 16 height 8
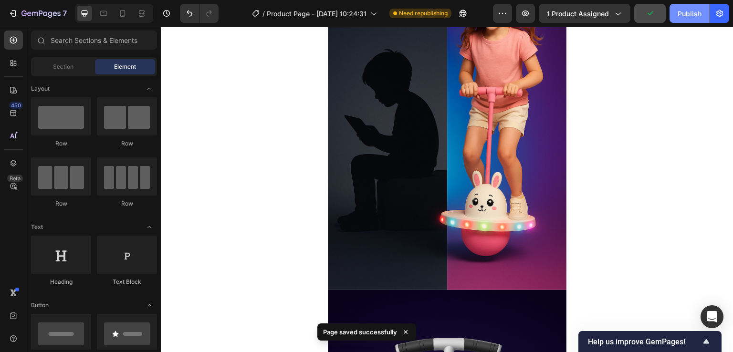
click at [681, 12] on div "Publish" at bounding box center [689, 14] width 24 height 10
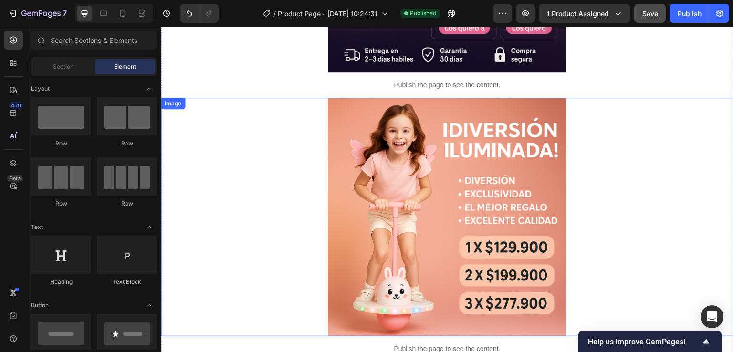
scroll to position [906, 0]
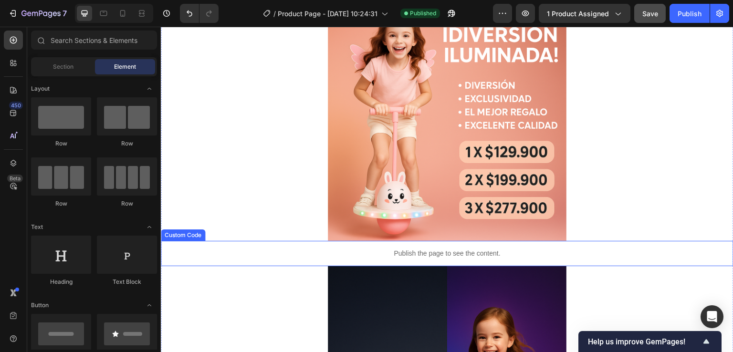
click at [452, 254] on p "Publish the page to see the content." at bounding box center [447, 253] width 572 height 10
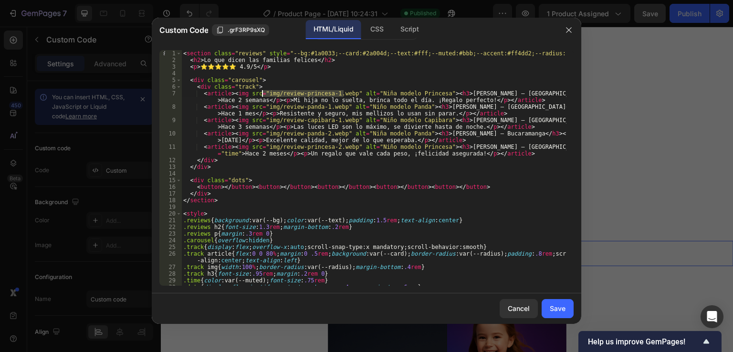
drag, startPoint x: 344, startPoint y: 93, endPoint x: 261, endPoint y: 92, distance: 82.5
click at [261, 92] on div "< section class = "reviews" style = "--bg:#1a0033;--card:#2a004d;--text:#fff;--…" at bounding box center [373, 174] width 385 height 249
paste textarea "[URL][DOMAIN_NAME]"
type textarea "<article><img src="[URL][DOMAIN_NAME]" alt="Niña modelo Princesa"><h3>[PERSON_N…"
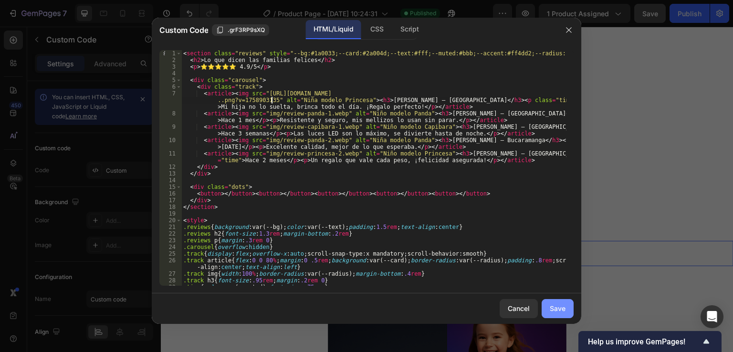
click at [549, 306] on div "Save" at bounding box center [557, 308] width 16 height 10
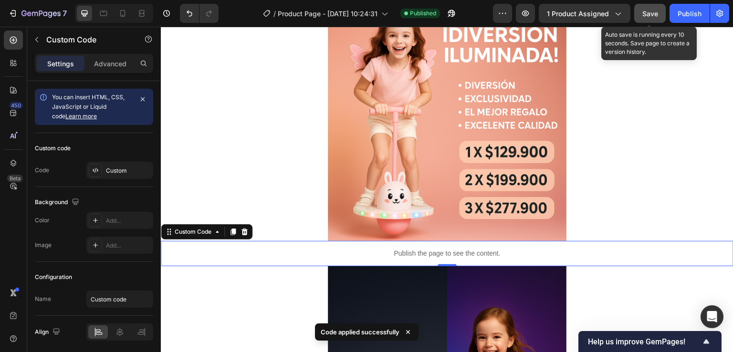
click at [645, 10] on span "Save" at bounding box center [650, 14] width 16 height 8
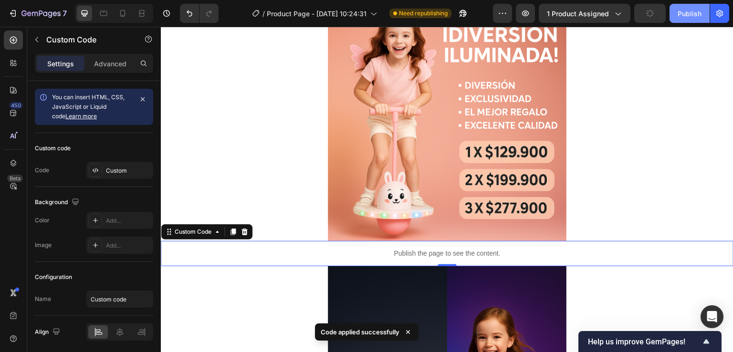
click at [689, 10] on div "Publish" at bounding box center [689, 14] width 24 height 10
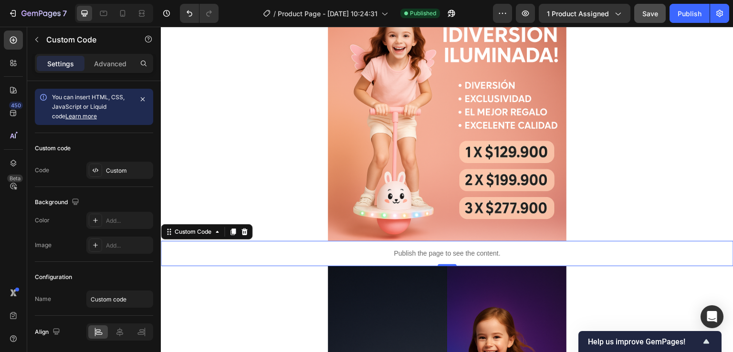
click at [374, 252] on p "Publish the page to see the content." at bounding box center [447, 253] width 572 height 10
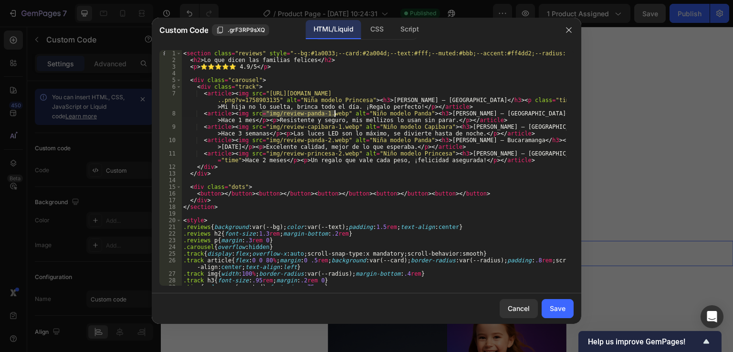
drag, startPoint x: 262, startPoint y: 115, endPoint x: 333, endPoint y: 114, distance: 71.5
click at [333, 114] on div "< section class = "reviews" style = "--bg:#1a0033;--card:#2a004d;--text:#fff;--…" at bounding box center [373, 174] width 385 height 249
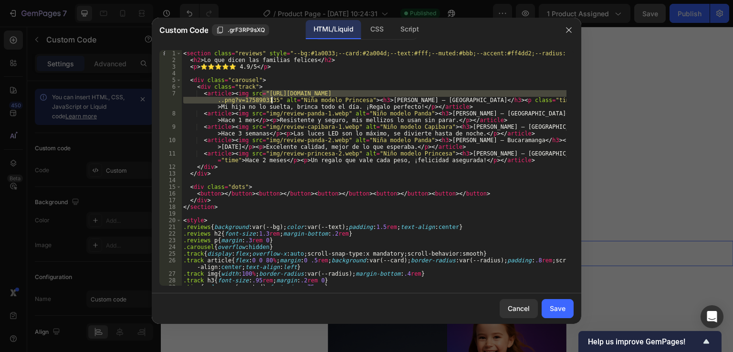
drag, startPoint x: 262, startPoint y: 93, endPoint x: 272, endPoint y: 102, distance: 12.8
click at [272, 102] on div "< section class = "reviews" style = "--bg:#1a0033;--card:#2a004d;--text:#fff;--…" at bounding box center [373, 174] width 385 height 249
paste textarea "img/review-panda-1.webp"
type textarea "<article><img src="img/review-panda-1.webp" alt="Niña modelo Princesa"><h3>[PER…"
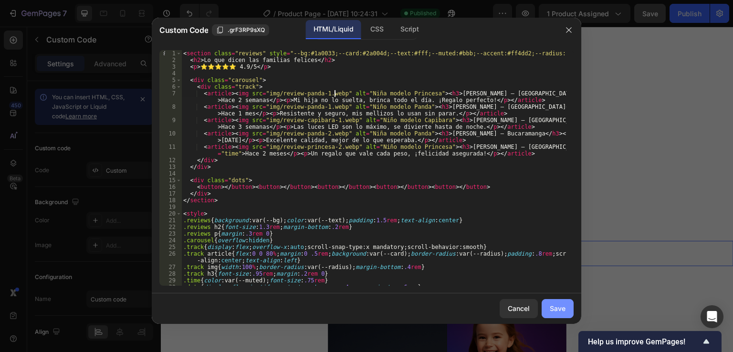
click at [558, 310] on div "Save" at bounding box center [557, 308] width 16 height 10
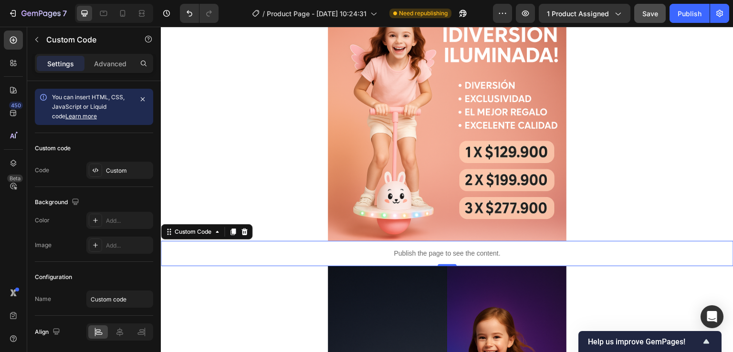
click at [448, 252] on p "Publish the page to see the content." at bounding box center [447, 253] width 572 height 10
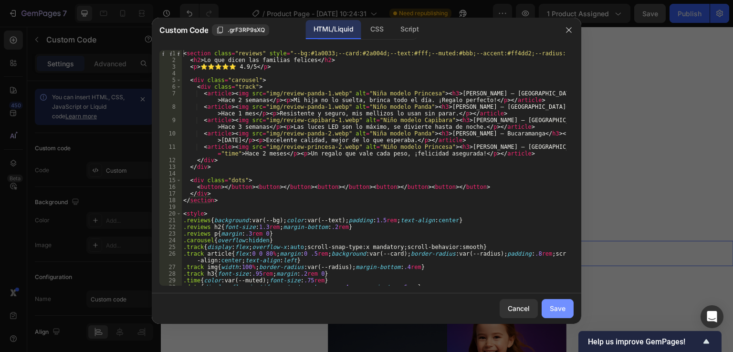
click at [570, 305] on button "Save" at bounding box center [557, 308] width 32 height 19
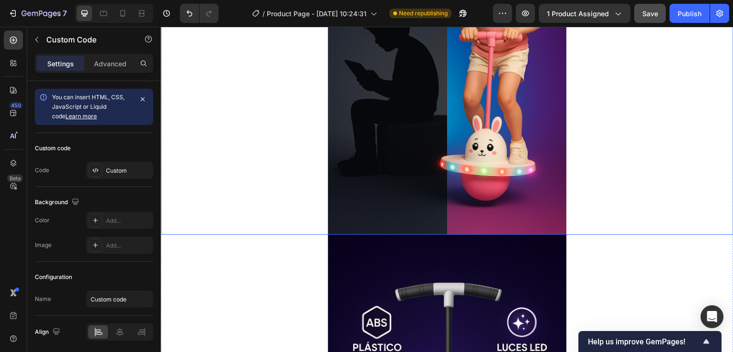
scroll to position [1335, 0]
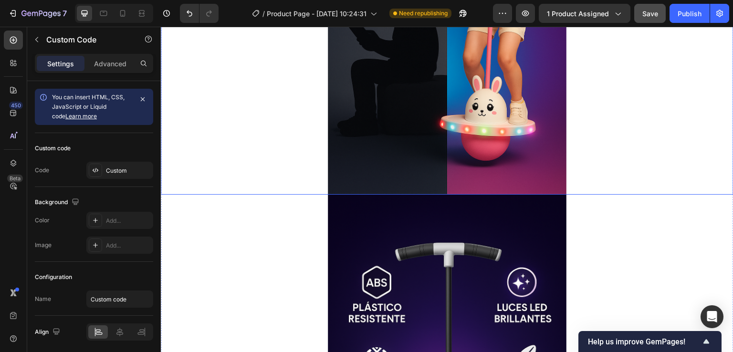
click at [451, 100] on img at bounding box center [447, 16] width 238 height 358
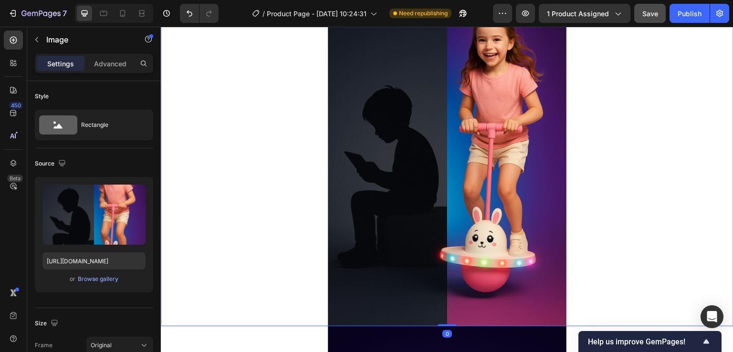
scroll to position [1145, 0]
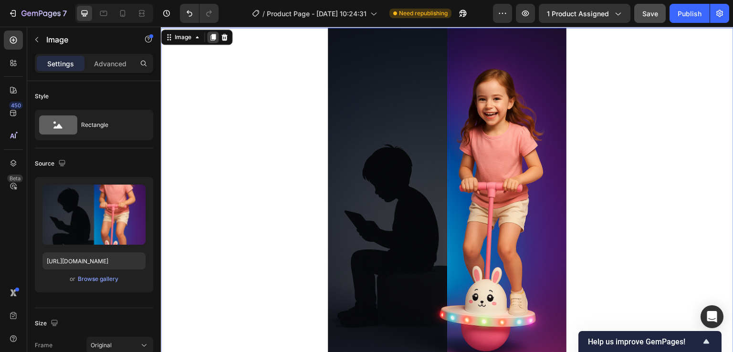
click at [209, 35] on icon at bounding box center [213, 37] width 8 height 8
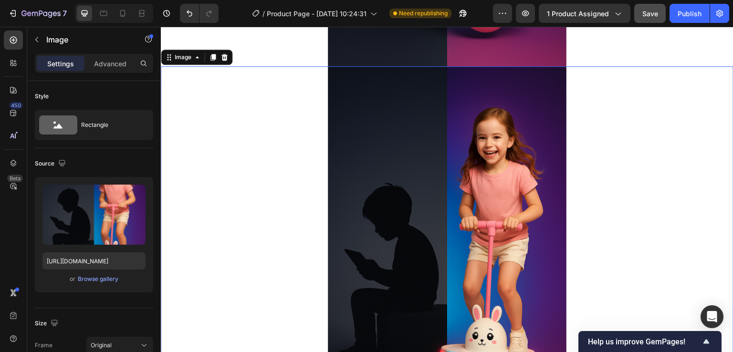
scroll to position [1469, 0]
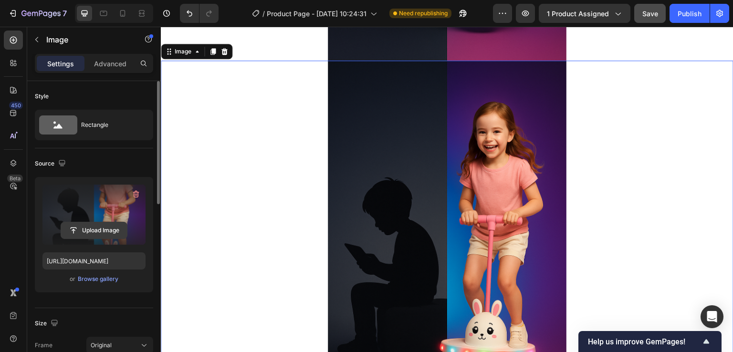
click at [101, 230] on input "file" at bounding box center [94, 230] width 66 height 16
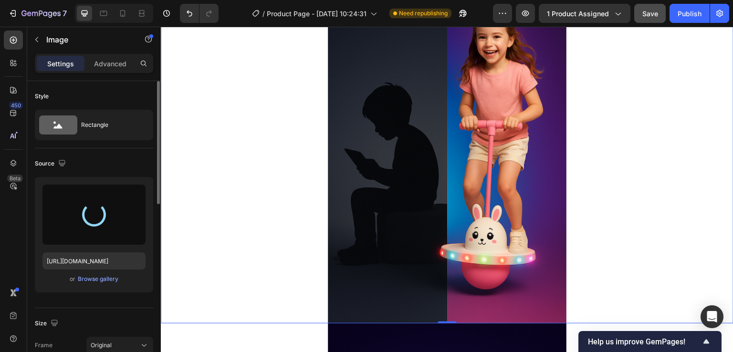
scroll to position [1565, 0]
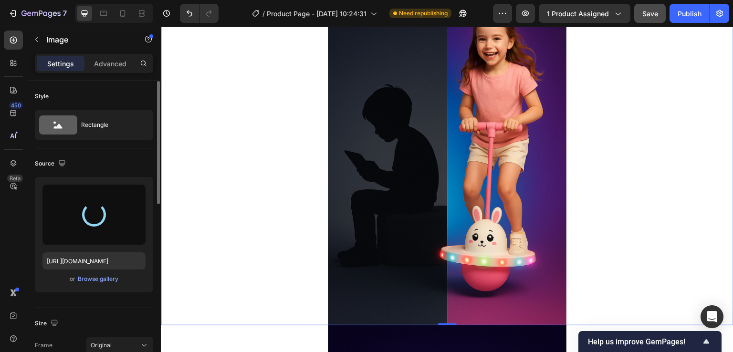
type input "[URL][DOMAIN_NAME]"
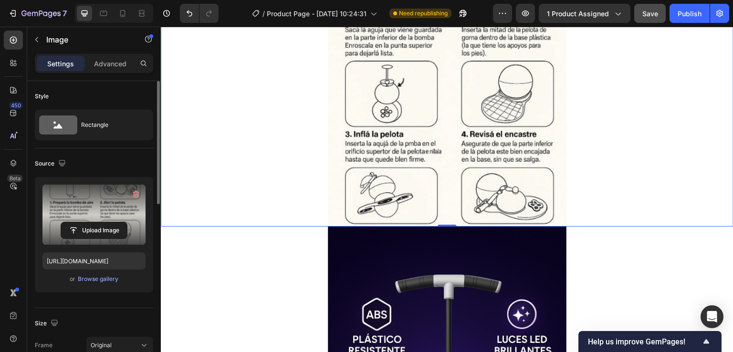
scroll to position [1517, 0]
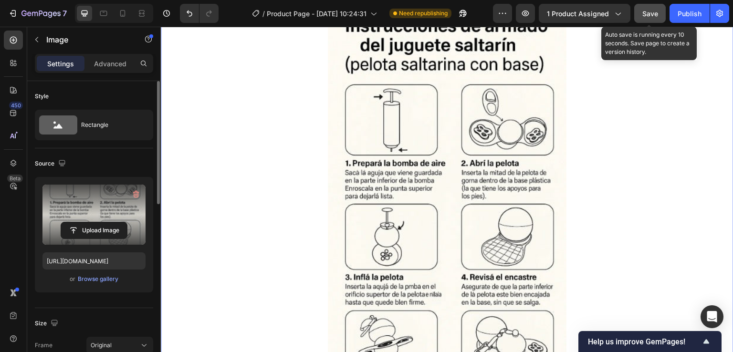
click at [657, 13] on span "Save" at bounding box center [650, 14] width 16 height 8
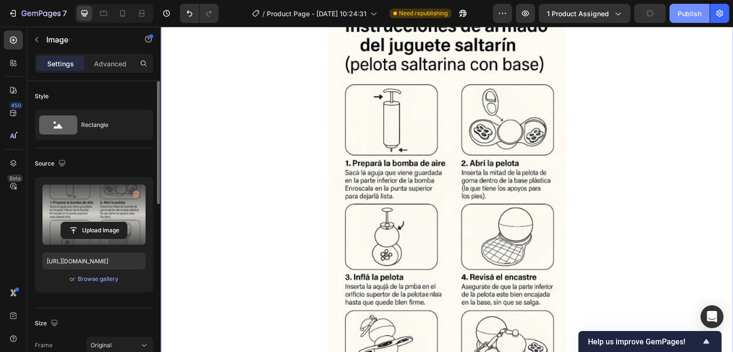
click at [689, 15] on div "Publish" at bounding box center [689, 14] width 24 height 10
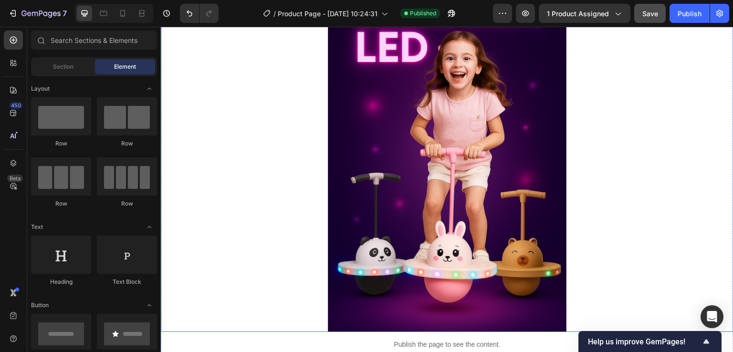
scroll to position [0, 0]
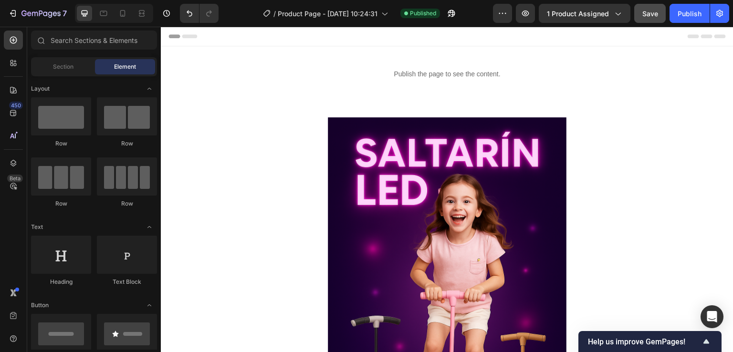
click at [630, 22] on div "Preview 1 product assigned Save Publish" at bounding box center [611, 13] width 236 height 19
click at [616, 14] on icon "button" at bounding box center [617, 14] width 10 height 10
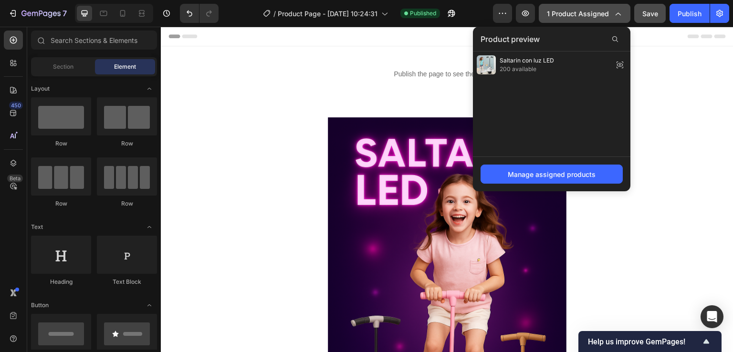
click at [618, 12] on icon "button" at bounding box center [617, 14] width 10 height 10
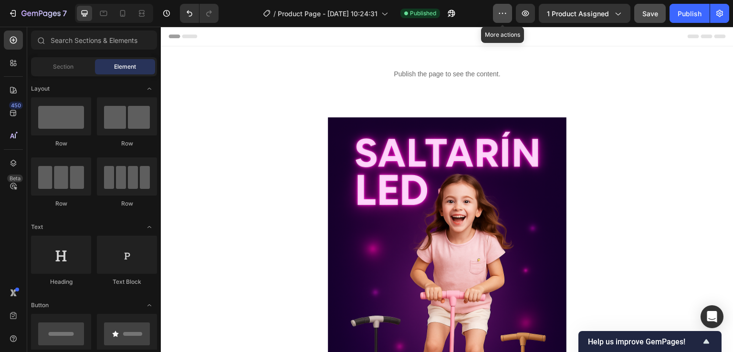
click at [507, 14] on icon "button" at bounding box center [502, 14] width 10 height 10
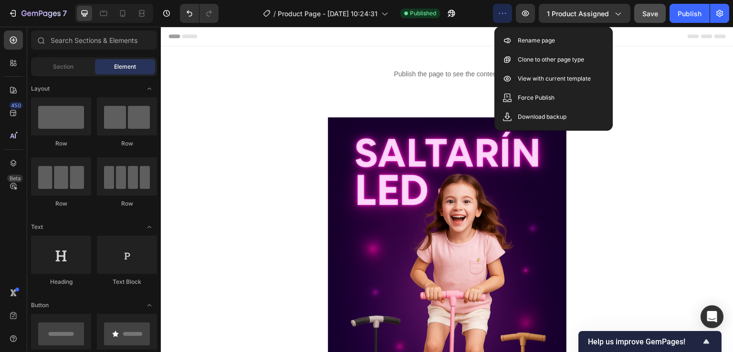
click at [507, 14] on icon "button" at bounding box center [502, 14] width 10 height 10
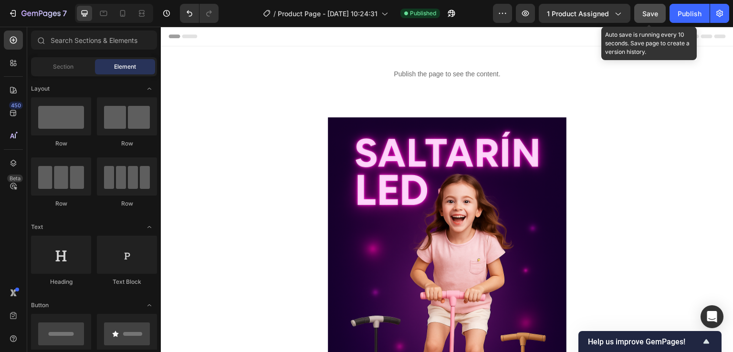
click at [655, 16] on span "Save" at bounding box center [650, 14] width 16 height 8
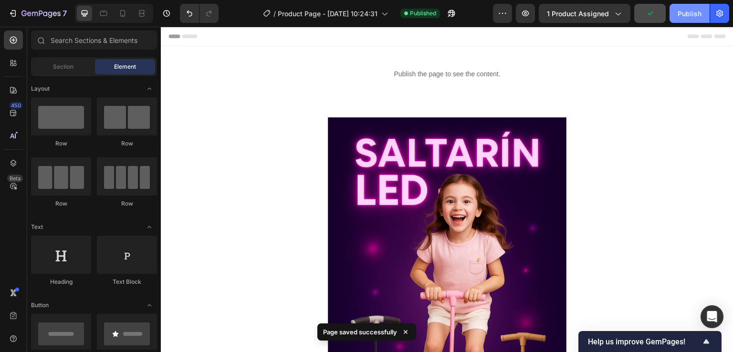
click at [680, 17] on div "Publish" at bounding box center [689, 14] width 24 height 10
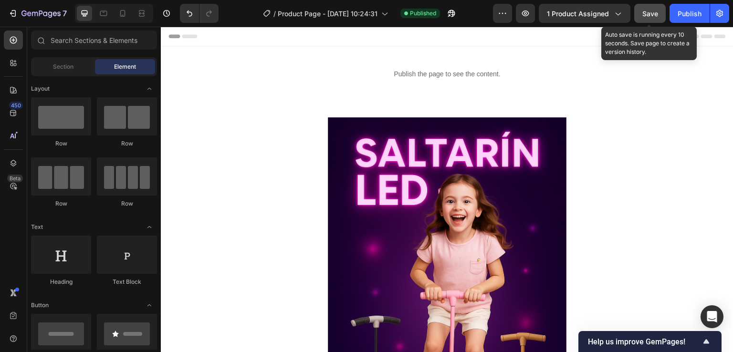
click at [662, 7] on button "Save" at bounding box center [649, 13] width 31 height 19
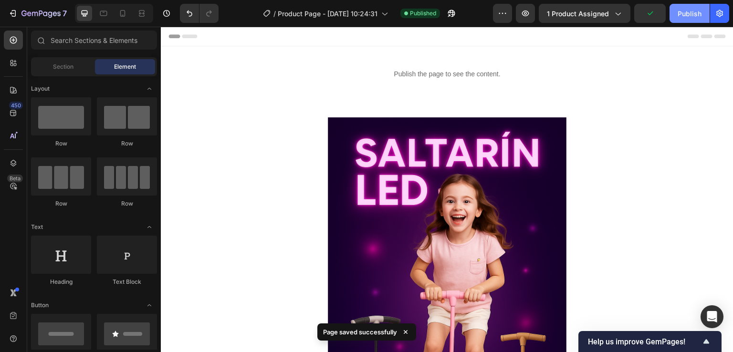
click at [674, 17] on button "Publish" at bounding box center [689, 13] width 40 height 19
